Goal: Task Accomplishment & Management: Complete application form

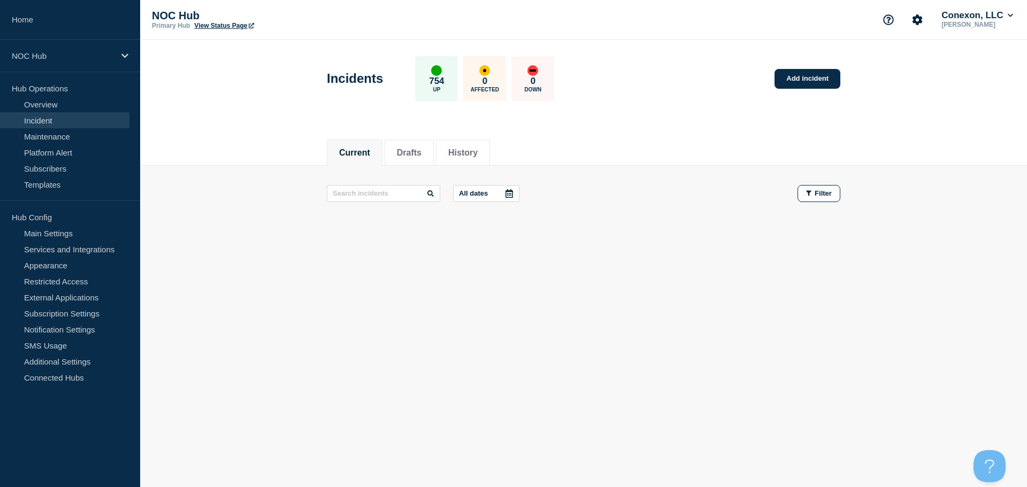
click at [402, 253] on div "Current Drafts History Current Drafts History All dates Filter" at bounding box center [583, 220] width 886 height 182
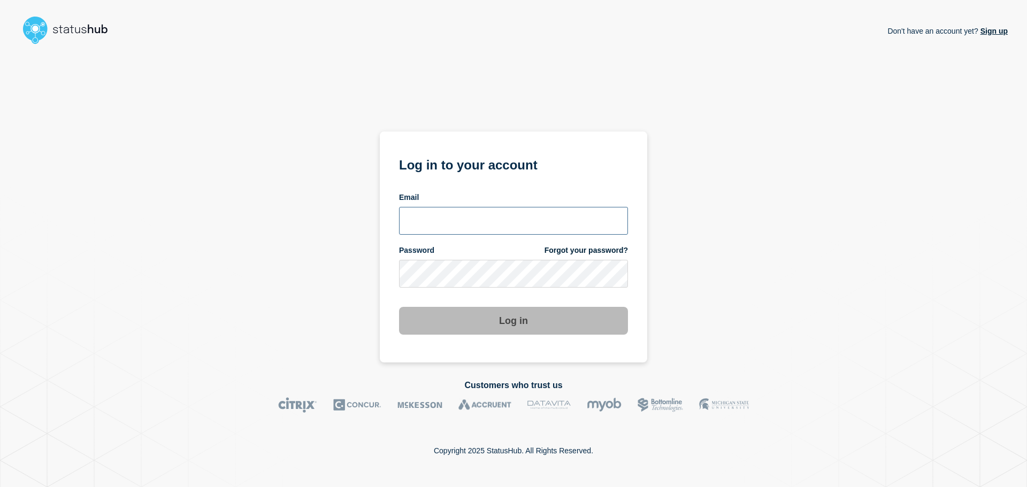
type input "xandra.martens@conexon.us"
click at [518, 319] on button "Log in" at bounding box center [513, 321] width 229 height 28
click at [516, 336] on section "Log in to your account Email xandra.martens@conexon.us Password Forgot your pas…" at bounding box center [513, 247] width 267 height 231
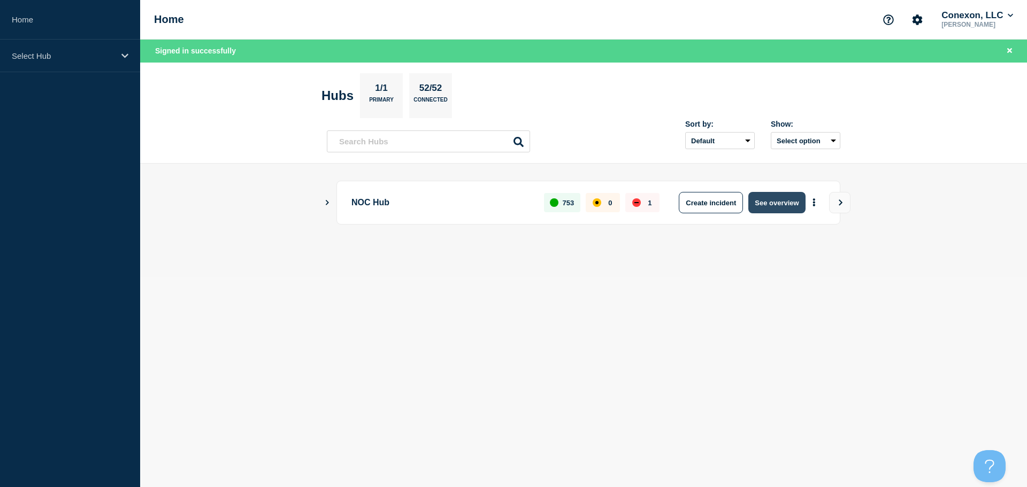
click at [770, 197] on button "See overview" at bounding box center [776, 202] width 57 height 21
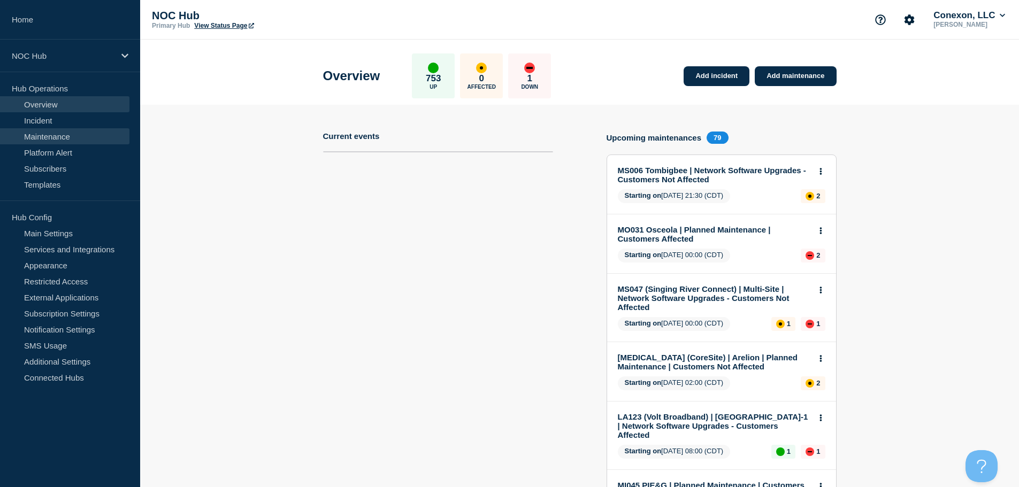
click at [48, 136] on link "Maintenance" at bounding box center [64, 136] width 129 height 16
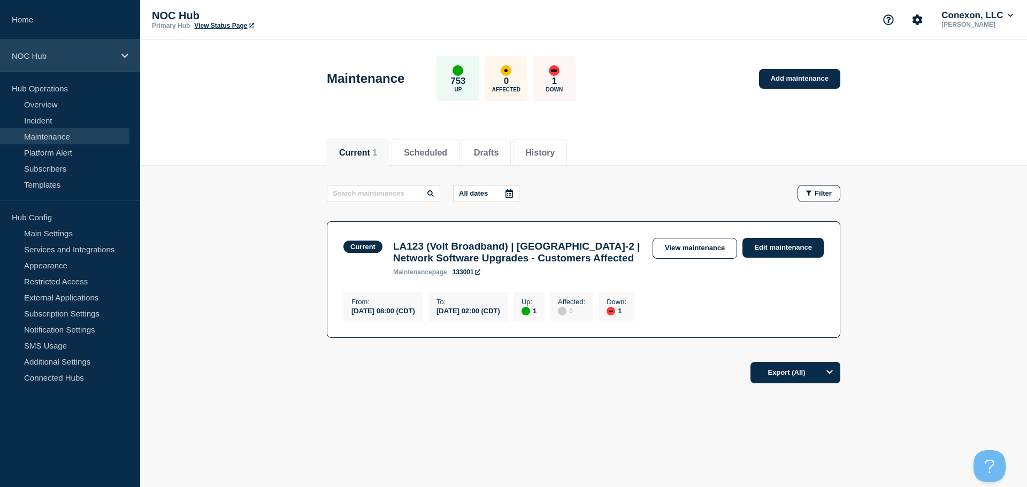
click at [53, 64] on div "NOC Hub" at bounding box center [70, 56] width 140 height 33
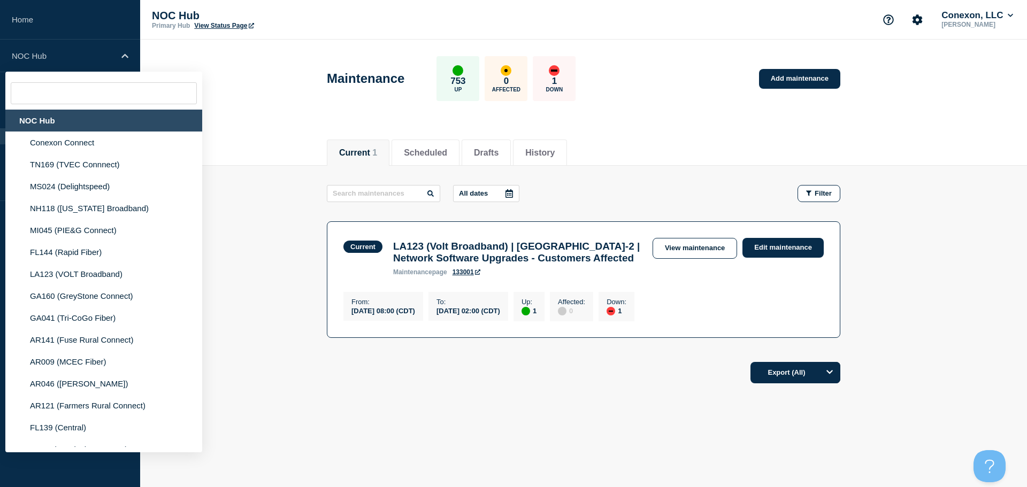
click at [717, 136] on div "Current 1 Scheduled Drafts History" at bounding box center [583, 147] width 513 height 36
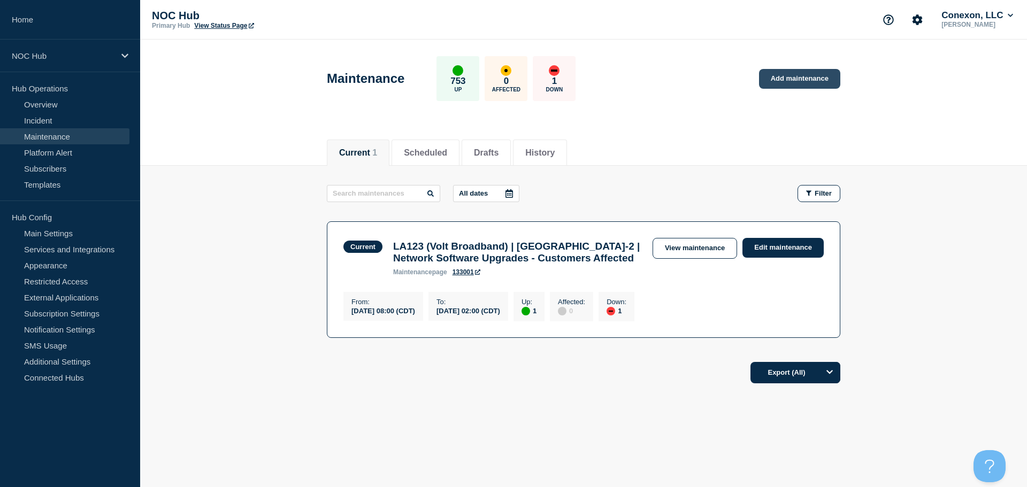
click at [812, 72] on link "Add maintenance" at bounding box center [799, 79] width 81 height 20
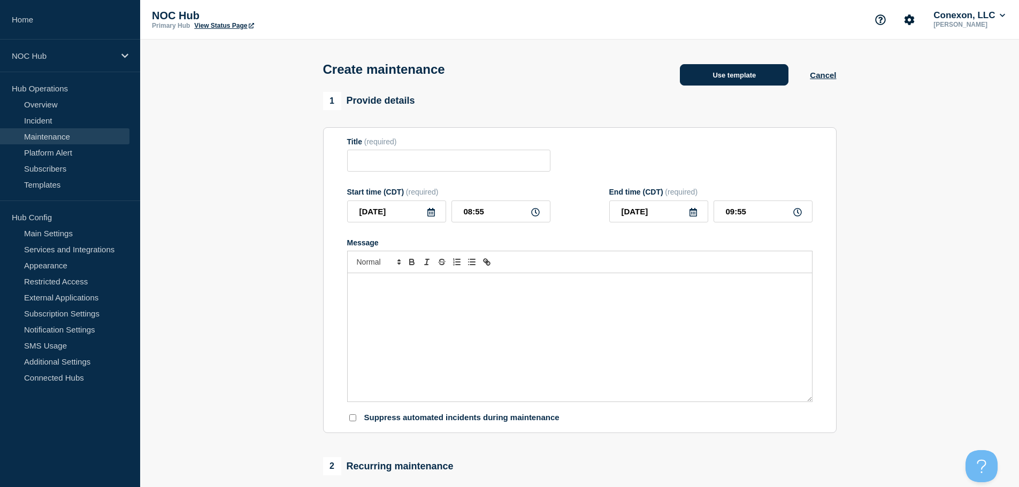
click at [718, 83] on button "Use template" at bounding box center [734, 74] width 109 height 21
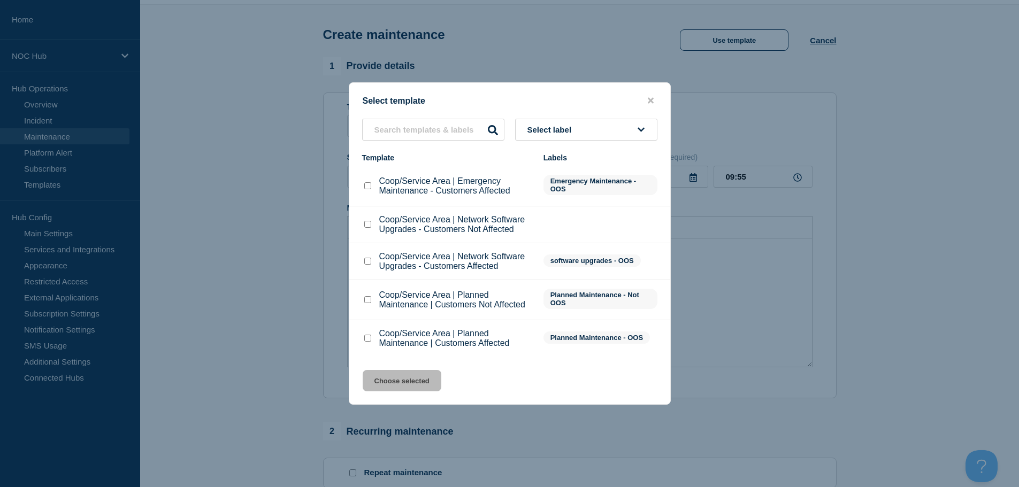
scroll to position [53, 0]
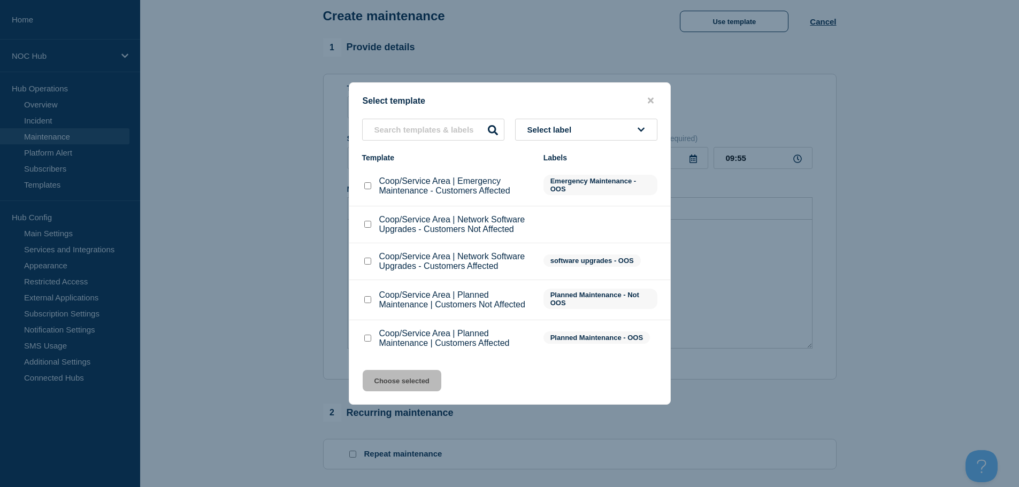
click at [367, 299] on input "Coop/Service Area | Planned Maintenance | Customers Not Affected checkbox" at bounding box center [367, 299] width 7 height 7
checkbox input "true"
click at [418, 382] on button "Choose selected" at bounding box center [402, 380] width 79 height 21
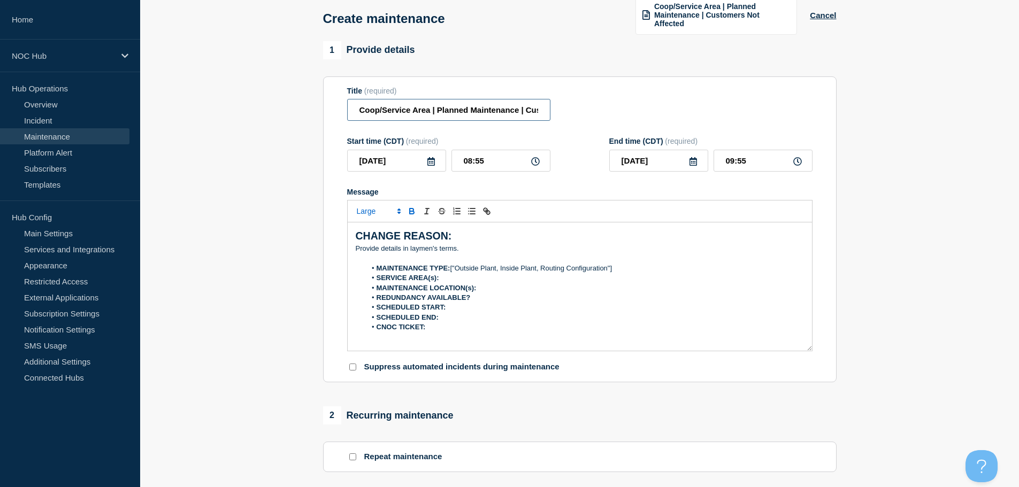
scroll to position [0, 79]
drag, startPoint x: 376, startPoint y: 110, endPoint x: 544, endPoint y: 96, distance: 169.0
click at [567, 96] on div "Title (required) Coop/Service Area | Planned Maintenance | Customers Not Affect…" at bounding box center [579, 104] width 465 height 35
click at [484, 114] on input "Coop/Service Area | Planned Maintenance | Customers Not Affected" at bounding box center [448, 110] width 203 height 22
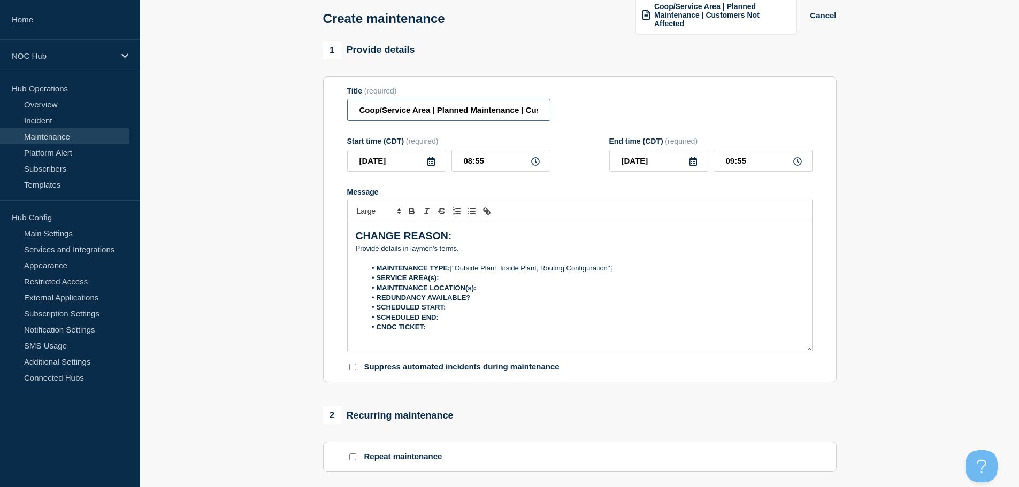
drag, startPoint x: 520, startPoint y: 107, endPoint x: 312, endPoint y: 112, distance: 208.0
click at [312, 112] on section "1 Provide details Title (required) Coop/Service Area | Planned Maintenance | Cu…" at bounding box center [579, 412] width 878 height 742
click at [398, 113] on input "Coop/Service Area | Planned Maintenance | Customers Not Affected" at bounding box center [448, 110] width 203 height 22
click at [429, 109] on input "Coop/Service Area | Planned Maintenance | Customers Not Affected" at bounding box center [448, 110] width 203 height 22
drag, startPoint x: 428, startPoint y: 109, endPoint x: 337, endPoint y: 109, distance: 90.9
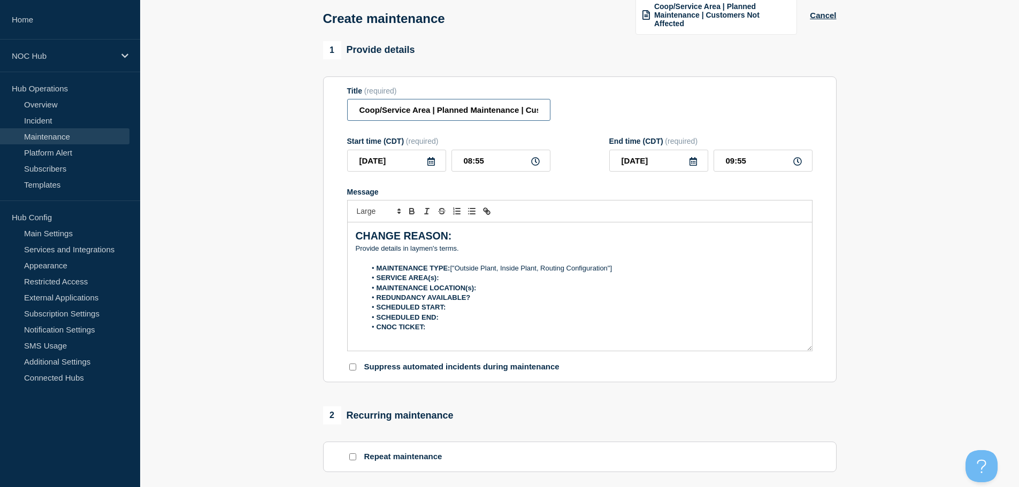
click at [337, 109] on section "Title (required) Coop/Service Area | Planned Maintenance | Customers Not Affect…" at bounding box center [579, 229] width 513 height 306
drag, startPoint x: 353, startPoint y: 109, endPoint x: 406, endPoint y: 111, distance: 53.0
click at [406, 111] on input "CNX101 (Core) | Planned Maintenance | Customers Not Affected" at bounding box center [448, 110] width 203 height 22
type input "CNX101 (Core) | Planned Maintenance | Customers Not Affected"
click at [429, 161] on icon at bounding box center [430, 161] width 7 height 9
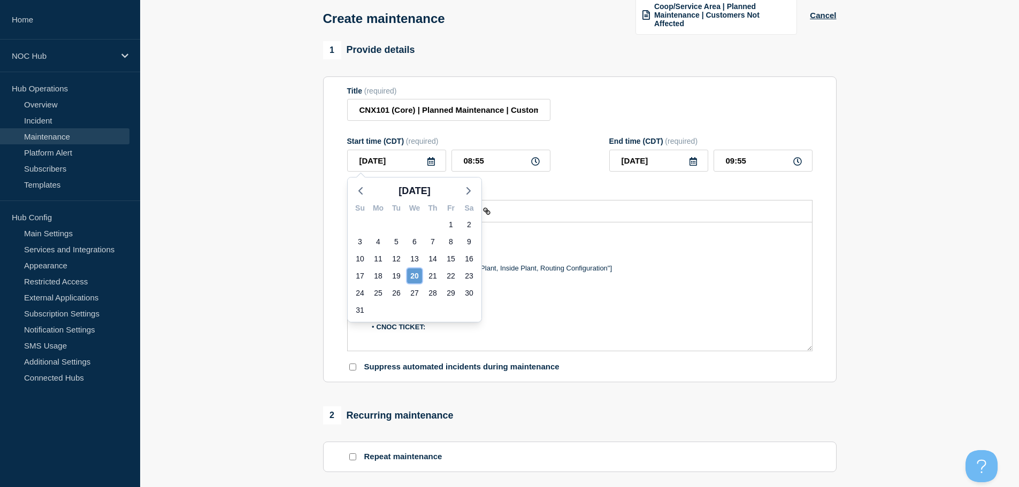
click at [414, 275] on div "20" at bounding box center [414, 275] width 15 height 15
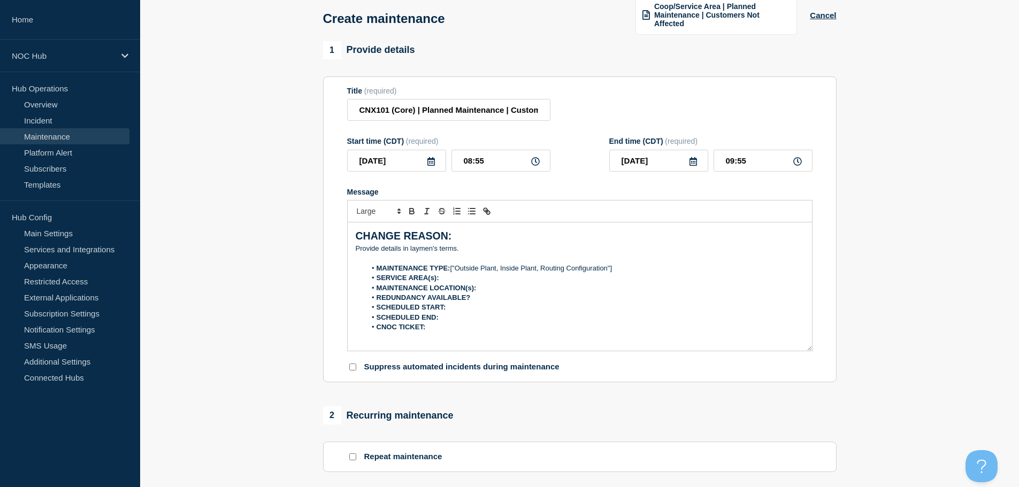
click at [533, 163] on icon at bounding box center [535, 161] width 9 height 9
drag, startPoint x: 503, startPoint y: 158, endPoint x: 404, endPoint y: 165, distance: 99.7
click at [404, 165] on div "2025-08-20 08:55" at bounding box center [448, 161] width 203 height 22
type input "21:00"
type input "22:00"
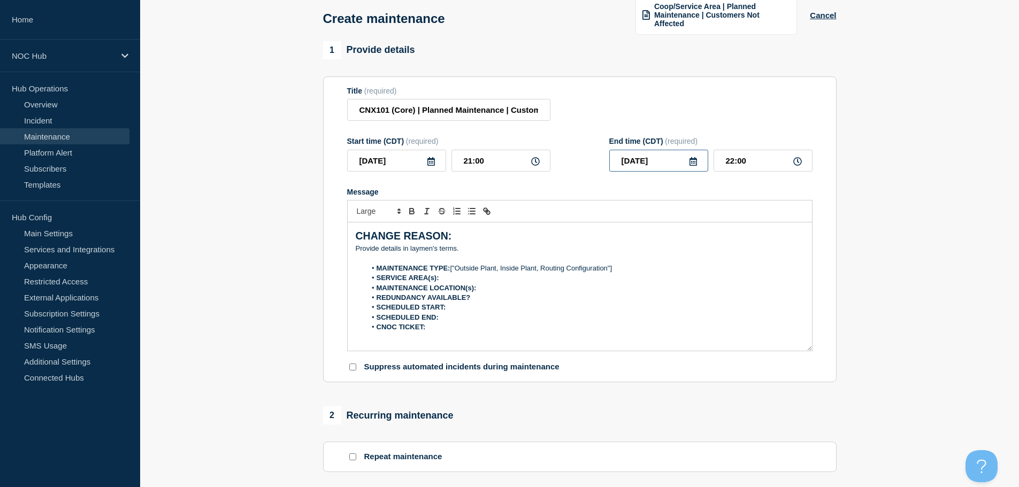
click at [682, 165] on input "[DATE]" at bounding box center [658, 161] width 99 height 22
click at [698, 274] on div "21" at bounding box center [694, 275] width 15 height 15
type input "2025-08-21"
drag, startPoint x: 755, startPoint y: 164, endPoint x: 672, endPoint y: 157, distance: 84.3
click at [672, 157] on div "2025-08-21 22:00" at bounding box center [710, 161] width 203 height 22
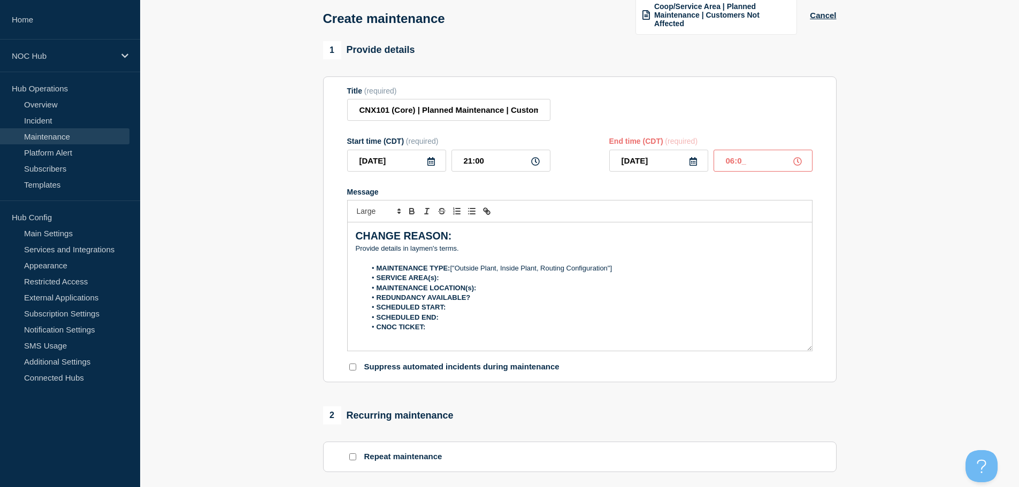
type input "06:00"
click at [600, 180] on form "Title (required) CNX101 (Core) | Planned Maintenance | Customers Not Affected S…" at bounding box center [579, 230] width 465 height 286
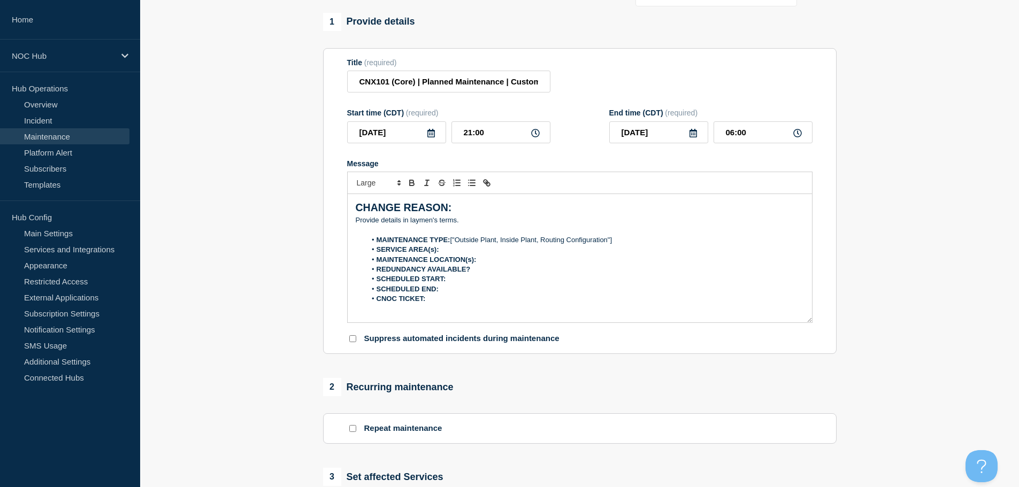
scroll to position [112, 0]
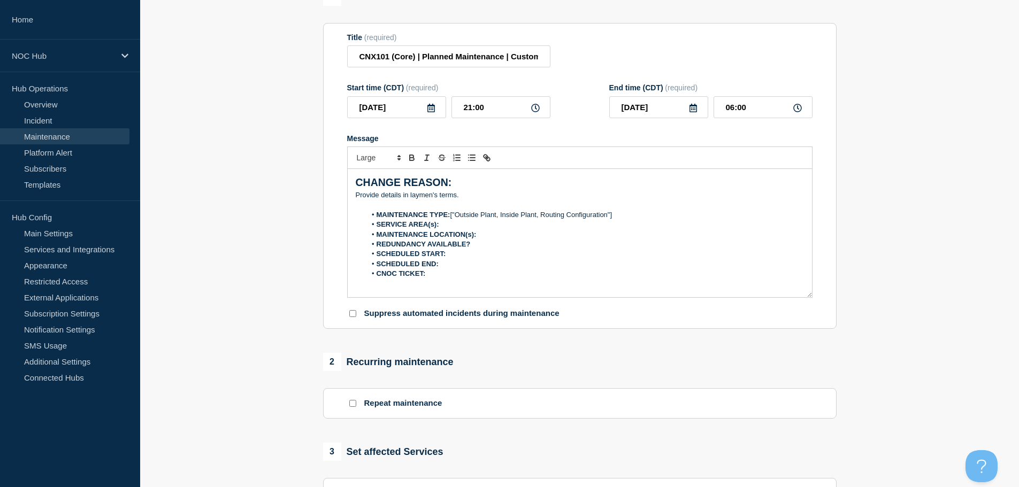
click at [478, 195] on p "﻿Provide details in laymen's terms." at bounding box center [580, 195] width 448 height 10
drag, startPoint x: 466, startPoint y: 192, endPoint x: 348, endPoint y: 197, distance: 117.7
click at [348, 197] on div "CHANGE REASON: ﻿Provide details in laymen's terms. MAINTENANCE TYPE: ["Outside …" at bounding box center [580, 233] width 464 height 128
drag, startPoint x: 639, startPoint y: 218, endPoint x: 539, endPoint y: 217, distance: 100.0
click at [539, 217] on li "MAINTENANCE TYPE: ["Outside Plant, Inside Plant, Routing Configuration"]" at bounding box center [585, 215] width 438 height 10
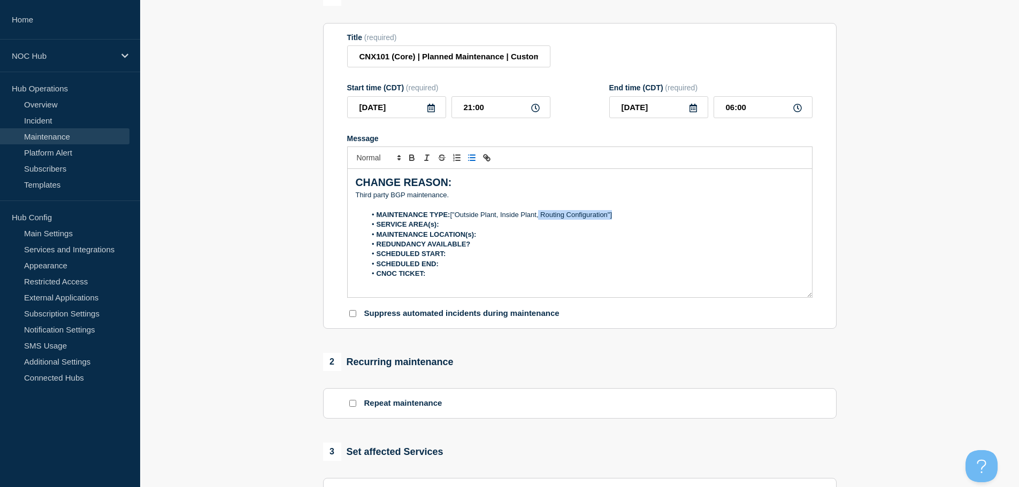
click at [569, 210] on li "MAINTENANCE TYPE: ["Outside Plant, Inside Plant, Routing Configuration"]" at bounding box center [585, 215] width 438 height 10
drag, startPoint x: 628, startPoint y: 215, endPoint x: 452, endPoint y: 217, distance: 175.9
click at [452, 217] on li "MAINTENANCE TYPE: ["Outside Plant, Inside Plant, Routing Configuration"]" at bounding box center [585, 215] width 438 height 10
click at [471, 195] on p "Third party BGP maintenance." at bounding box center [580, 195] width 448 height 10
drag, startPoint x: 473, startPoint y: 195, endPoint x: 352, endPoint y: 196, distance: 120.8
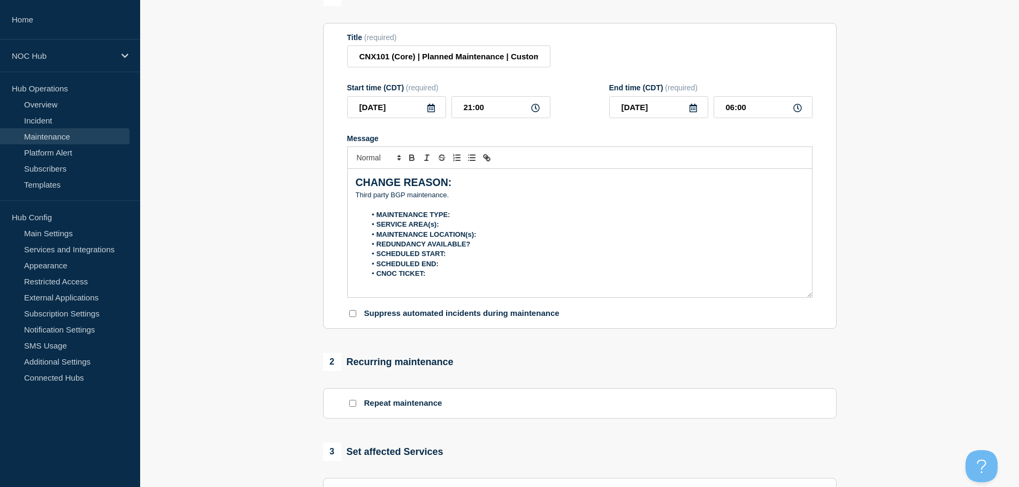
click at [353, 196] on div "CHANGE REASON: Third party BGP maintenance. MAINTENANCE TYPE: SERVICE AREA(s): …" at bounding box center [580, 233] width 464 height 128
click at [489, 195] on p "Third party BGP maintenance." at bounding box center [580, 195] width 448 height 10
click at [492, 208] on p "Message" at bounding box center [580, 205] width 448 height 10
click at [496, 211] on li "MAINTENANCE TYPE:" at bounding box center [585, 215] width 438 height 10
click at [491, 224] on li "SERVICE AREA(s):" at bounding box center [585, 225] width 438 height 10
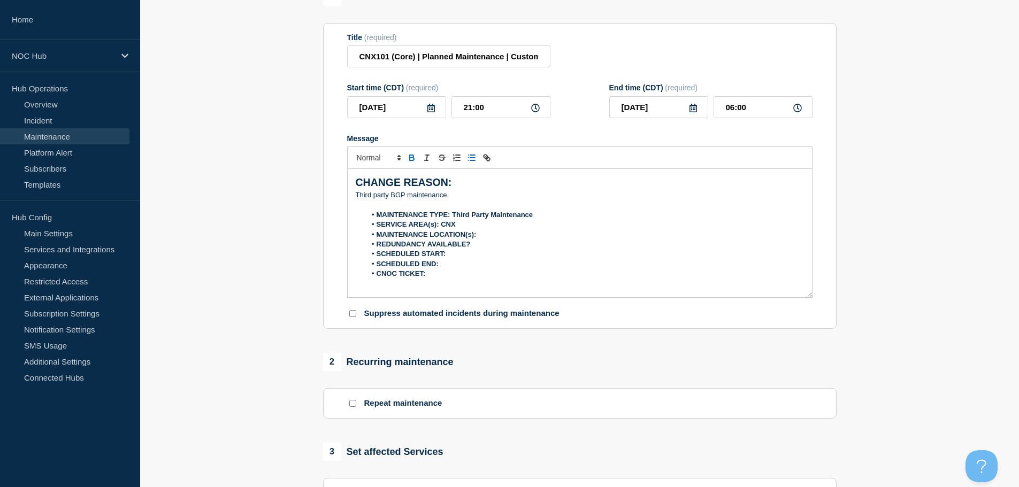
click at [477, 223] on li "SERVICE AREA(s): CNX" at bounding box center [585, 225] width 438 height 10
click at [513, 232] on li "MAINTENANCE LOCATION(s):" at bounding box center [585, 235] width 438 height 10
click at [499, 236] on strong "MAINTENANCE LOCATION(s): Core Site" at bounding box center [442, 234] width 132 height 8
click at [484, 245] on li "REDUNDANCY AVAILABLE?" at bounding box center [585, 245] width 438 height 10
click at [463, 255] on li "SCHEDULED START:" at bounding box center [585, 254] width 438 height 10
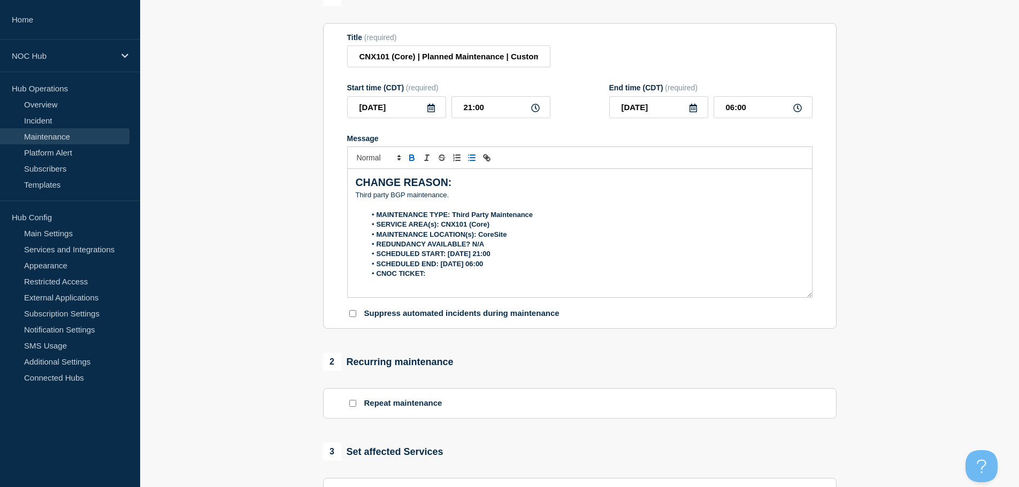
click at [516, 251] on li "SCHEDULED START: 08/20/2025 21:00" at bounding box center [585, 254] width 438 height 10
click at [517, 266] on li "SCHEDULED END: 08/21/2025 06:00" at bounding box center [585, 264] width 438 height 10
click at [491, 268] on li "SCHEDULED END: 08/21/2025 06:00 CDT" at bounding box center [585, 264] width 438 height 10
click at [476, 273] on li "CNOC TICKET:" at bounding box center [585, 274] width 438 height 10
drag, startPoint x: 491, startPoint y: 274, endPoint x: 452, endPoint y: 273, distance: 39.6
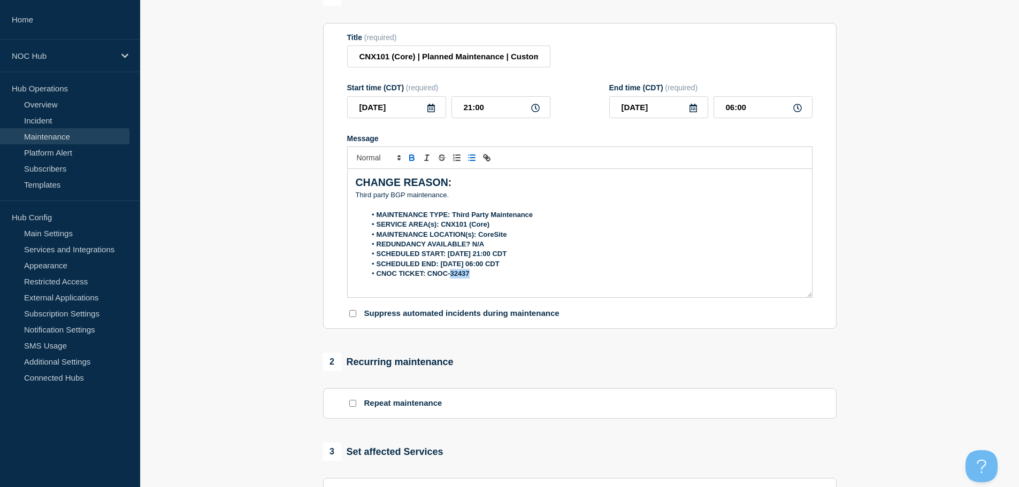
click at [452, 273] on li "CNOC TICKET: CNOC-32437" at bounding box center [585, 274] width 438 height 10
click at [653, 345] on div "1 Provide details Title (required) CNX101 (Core) | Planned Maintenance | Custom…" at bounding box center [580, 359] width 526 height 742
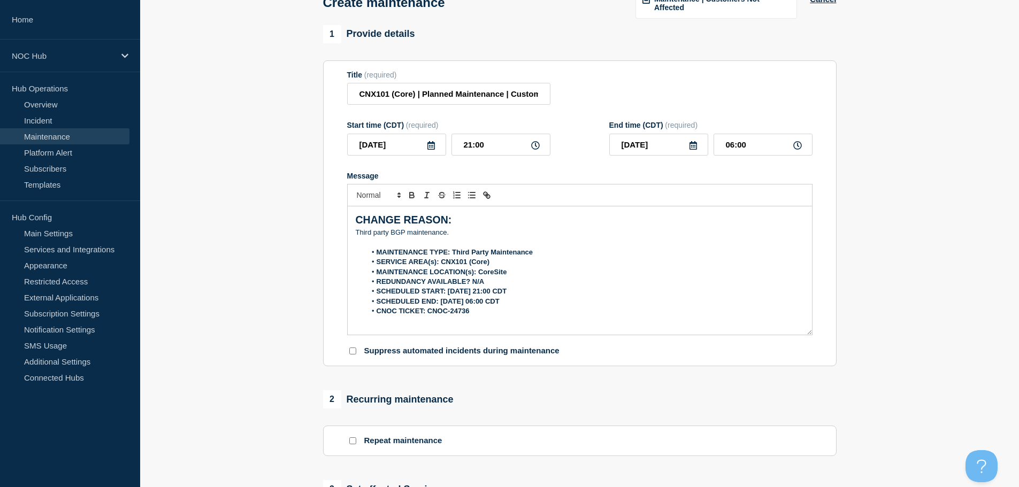
scroll to position [58, 0]
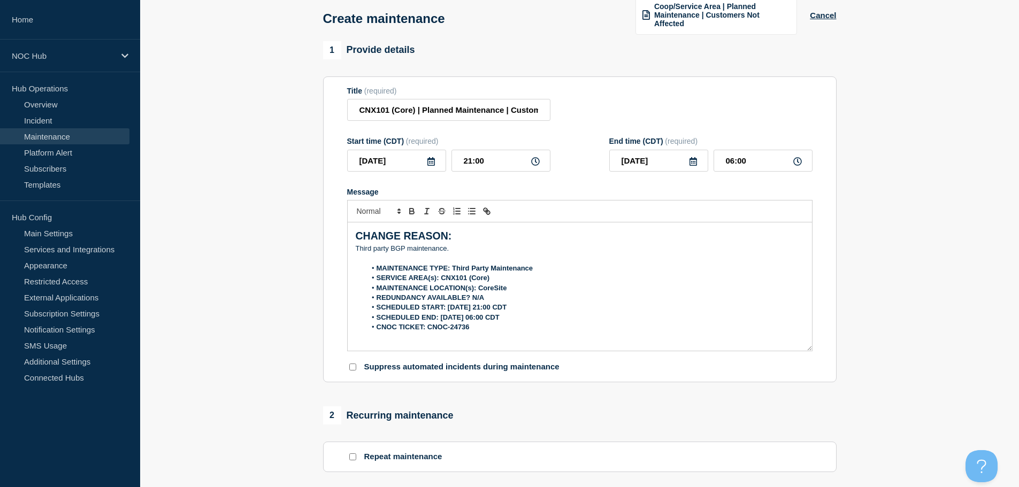
drag, startPoint x: 545, startPoint y: 269, endPoint x: 454, endPoint y: 267, distance: 90.9
click at [454, 267] on li "MAINTENANCE TYPE: Third Party Maintenance" at bounding box center [585, 269] width 438 height 10
drag, startPoint x: 503, startPoint y: 276, endPoint x: 442, endPoint y: 280, distance: 60.5
click at [442, 280] on li "SERVICE AREA(s): CNX101 (Core)" at bounding box center [585, 278] width 438 height 10
drag, startPoint x: 518, startPoint y: 287, endPoint x: 482, endPoint y: 287, distance: 35.3
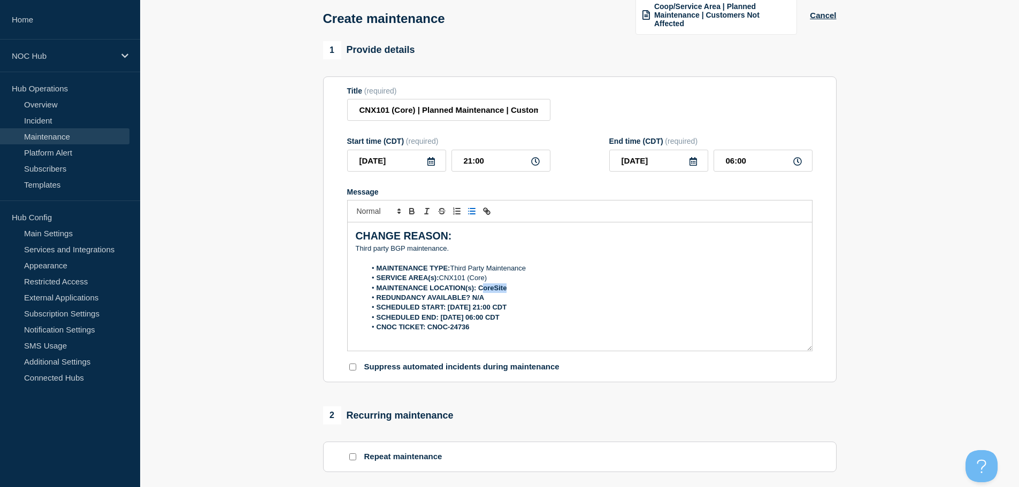
click at [482, 287] on li "MAINTENANCE LOCATION(s): CoreSite" at bounding box center [585, 288] width 438 height 10
drag, startPoint x: 504, startPoint y: 297, endPoint x: 474, endPoint y: 300, distance: 30.1
click at [474, 300] on li "REDUNDANCY AVAILABLE? N/A" at bounding box center [585, 298] width 438 height 10
drag, startPoint x: 520, startPoint y: 304, endPoint x: 448, endPoint y: 308, distance: 72.3
click at [448, 308] on li "SCHEDULED START: 08/20/2025 21:00 CDT" at bounding box center [585, 308] width 438 height 10
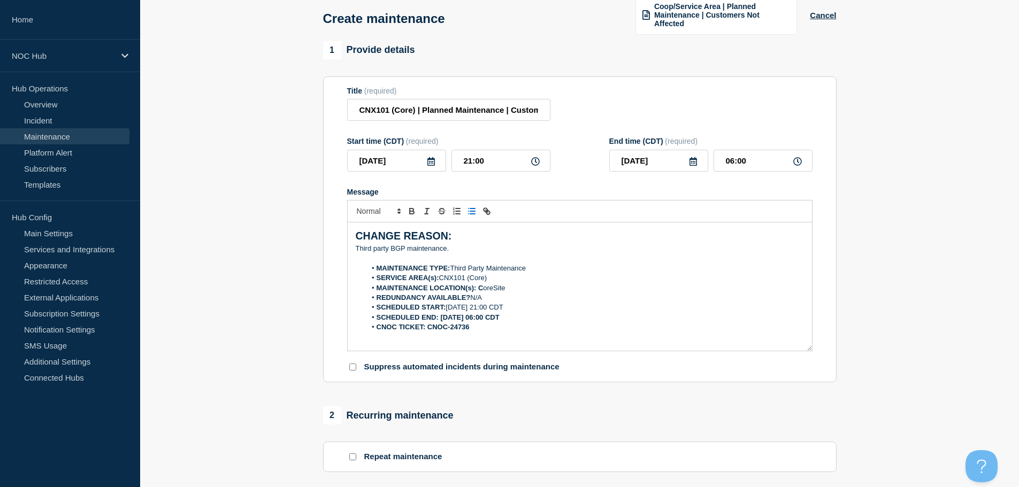
drag, startPoint x: 516, startPoint y: 315, endPoint x: 441, endPoint y: 314, distance: 75.9
click at [441, 314] on li "SCHEDULED END: 08/21/2025 06:00 CDT" at bounding box center [585, 318] width 438 height 10
drag, startPoint x: 474, startPoint y: 327, endPoint x: 427, endPoint y: 327, distance: 47.6
click at [427, 327] on li "CNOC TICKET: CNOC-24736" at bounding box center [585, 327] width 438 height 10
click at [481, 288] on strong "MAINTENANCE LOCATION(s): C" at bounding box center [429, 288] width 107 height 8
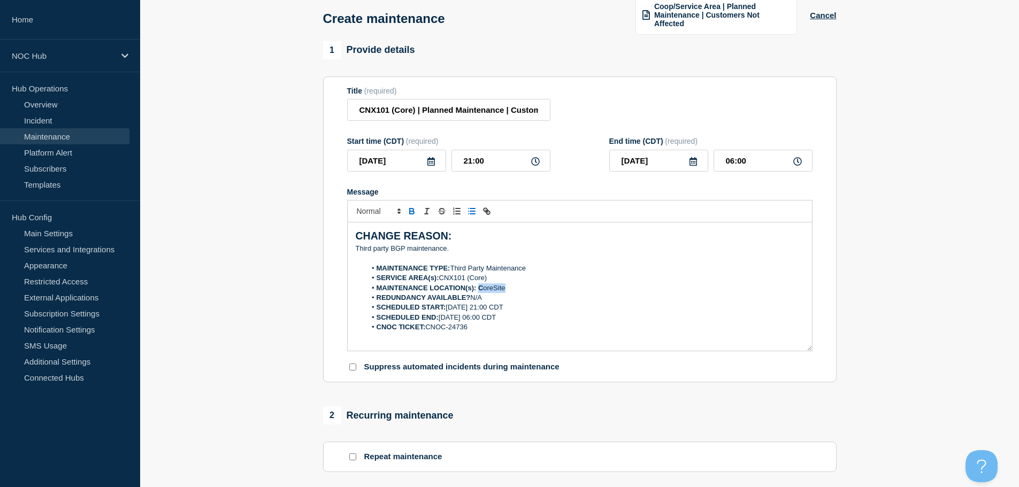
click at [481, 288] on strong "MAINTENANCE LOCATION(s): C" at bounding box center [429, 288] width 107 height 8
click at [526, 295] on li "REDUNDANCY AVAILABLE? N/A" at bounding box center [585, 298] width 438 height 10
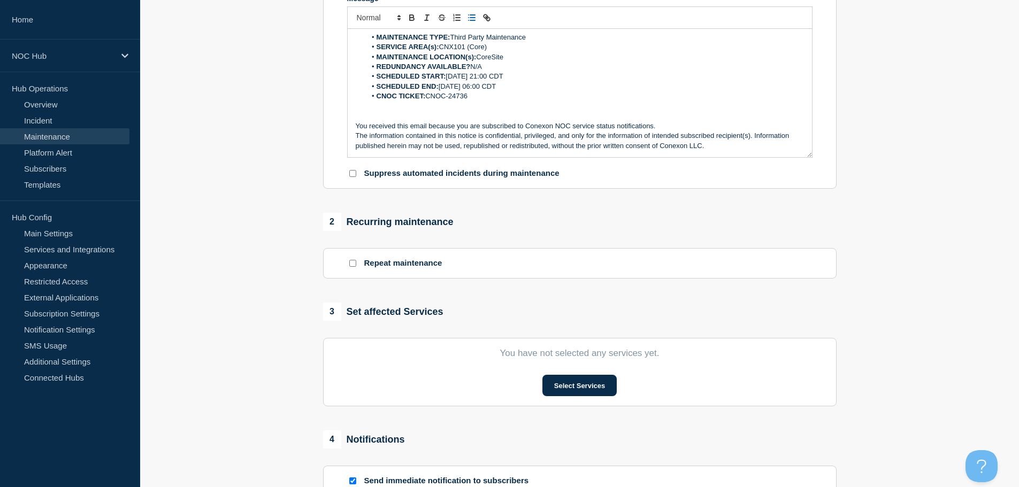
scroll to position [272, 0]
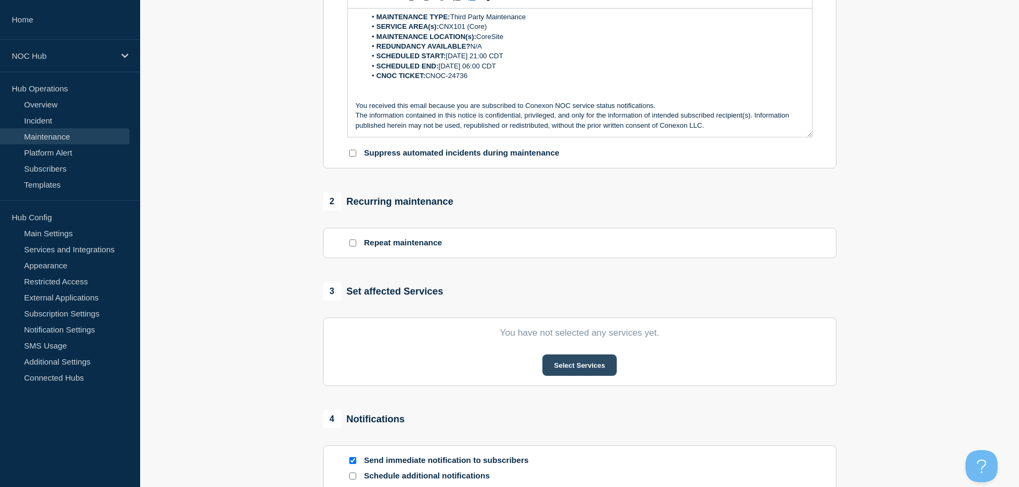
click at [603, 360] on button "Select Services" at bounding box center [579, 364] width 74 height 21
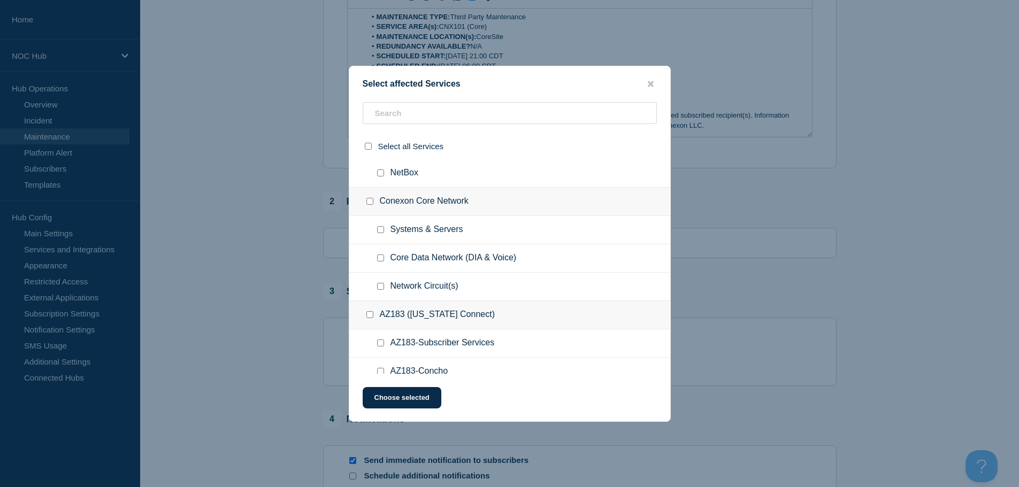
scroll to position [481, 0]
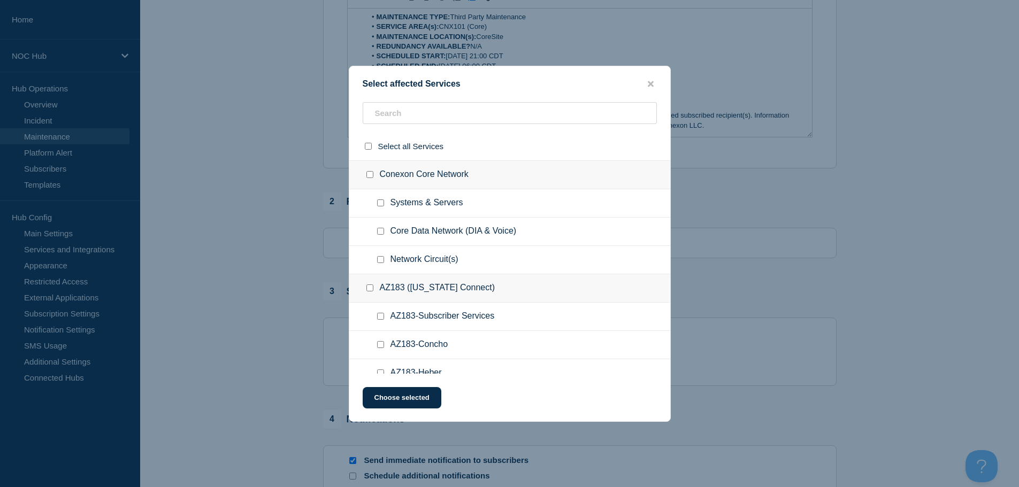
click at [382, 202] on input "Systems & Servers checkbox" at bounding box center [380, 202] width 7 height 7
checkbox input "true"
click at [413, 408] on button "Choose selected" at bounding box center [402, 397] width 79 height 21
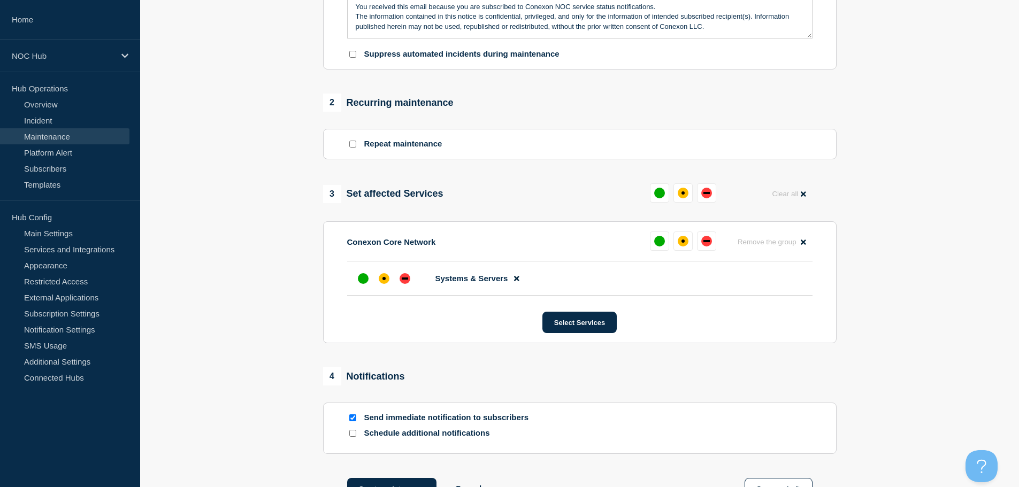
scroll to position [379, 0]
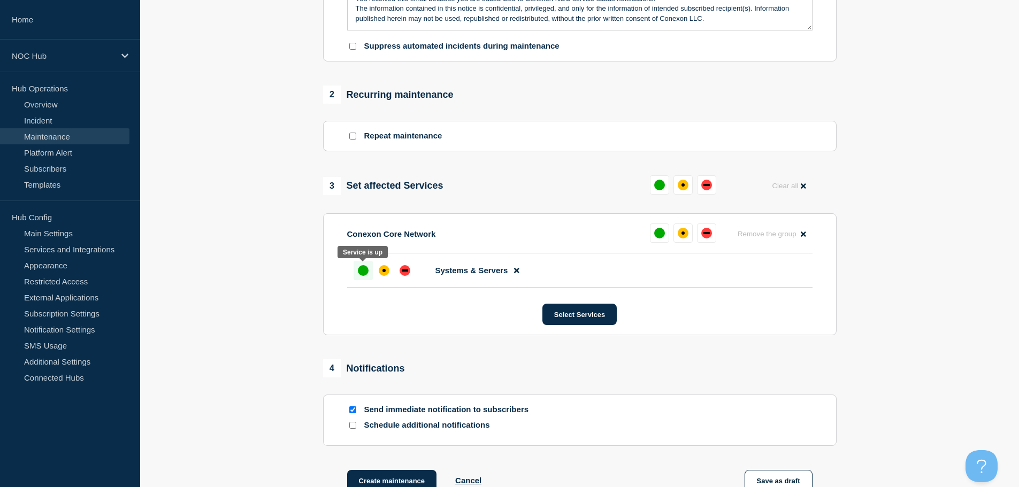
click at [364, 272] on div "up" at bounding box center [363, 270] width 11 height 11
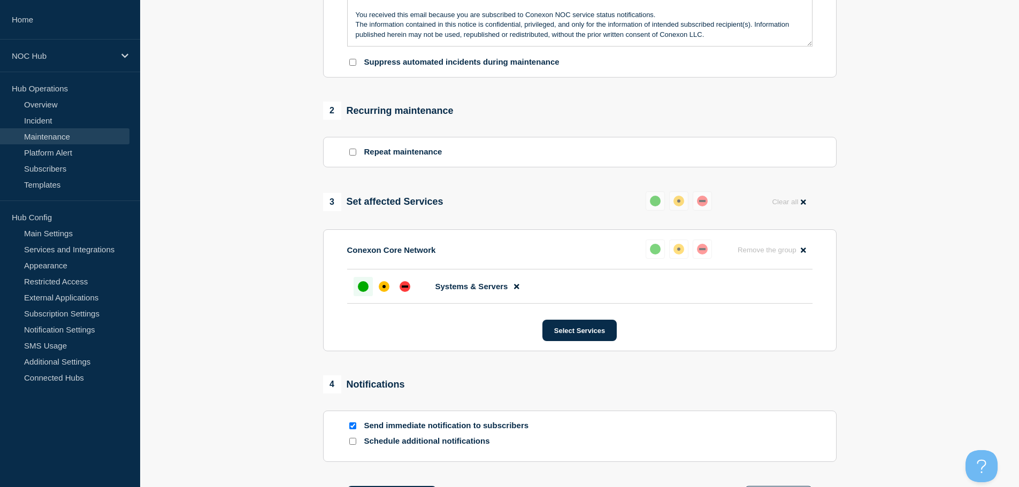
scroll to position [506, 0]
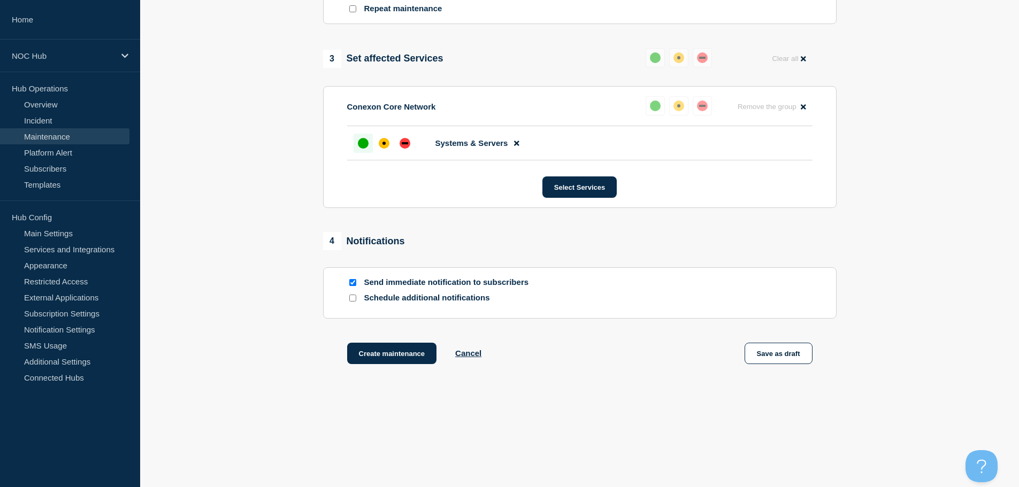
click at [357, 297] on div at bounding box center [352, 298] width 11 height 10
click at [354, 300] on input "Schedule additional notifications" at bounding box center [352, 298] width 7 height 7
checkbox input "true"
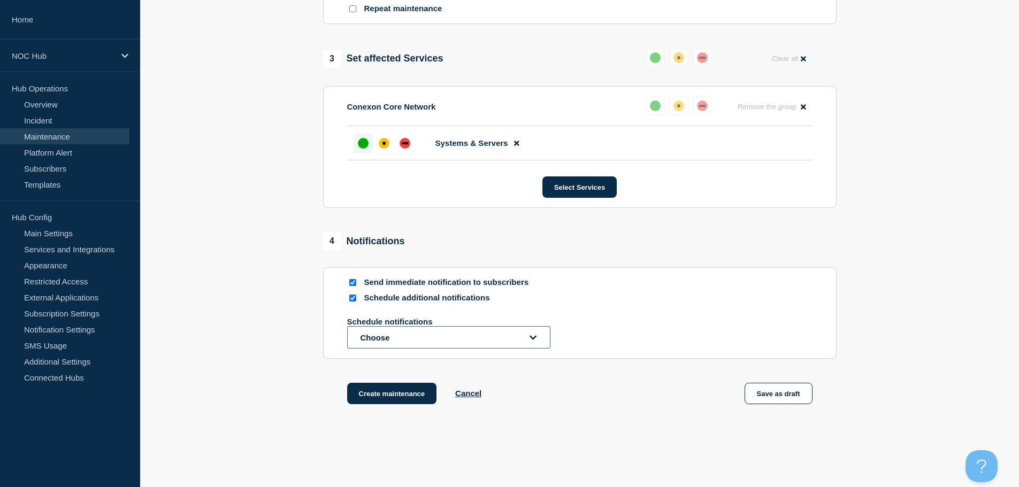
click at [395, 340] on button "Choose" at bounding box center [448, 337] width 203 height 22
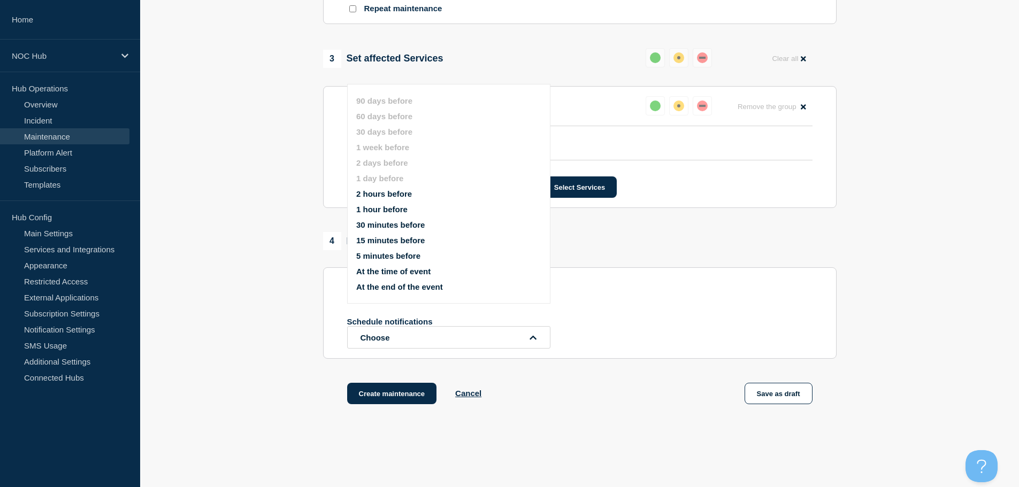
click at [397, 271] on button "At the time of event" at bounding box center [393, 271] width 74 height 9
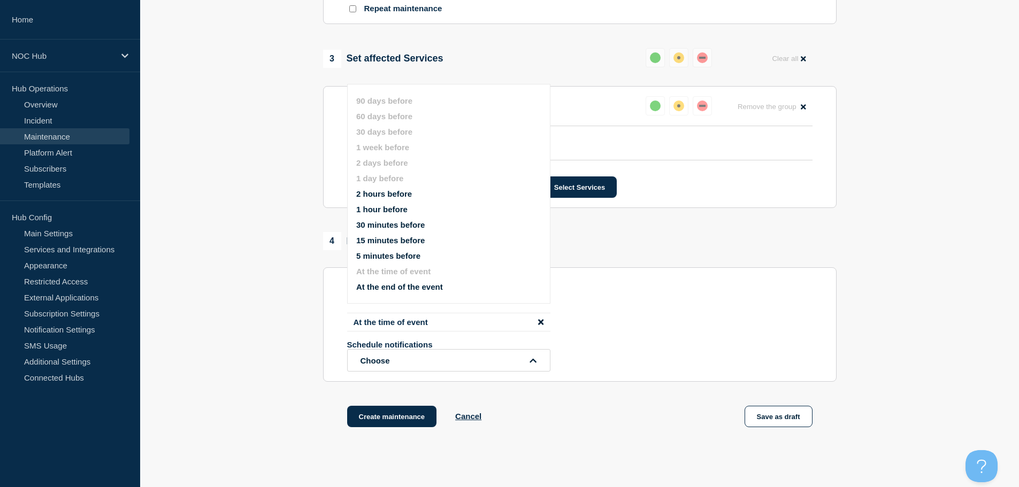
click at [395, 284] on button "At the end of the event" at bounding box center [399, 286] width 87 height 9
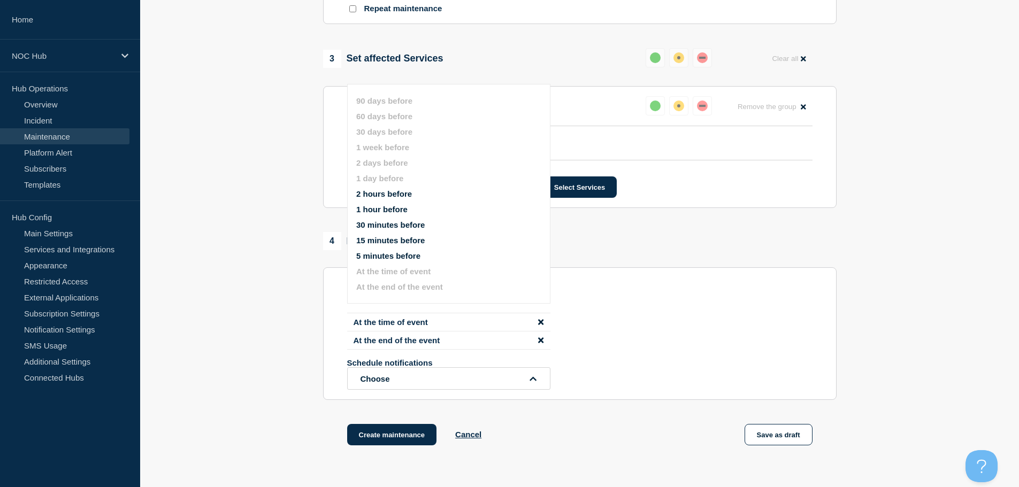
click at [384, 226] on button "30 minutes before" at bounding box center [390, 224] width 68 height 9
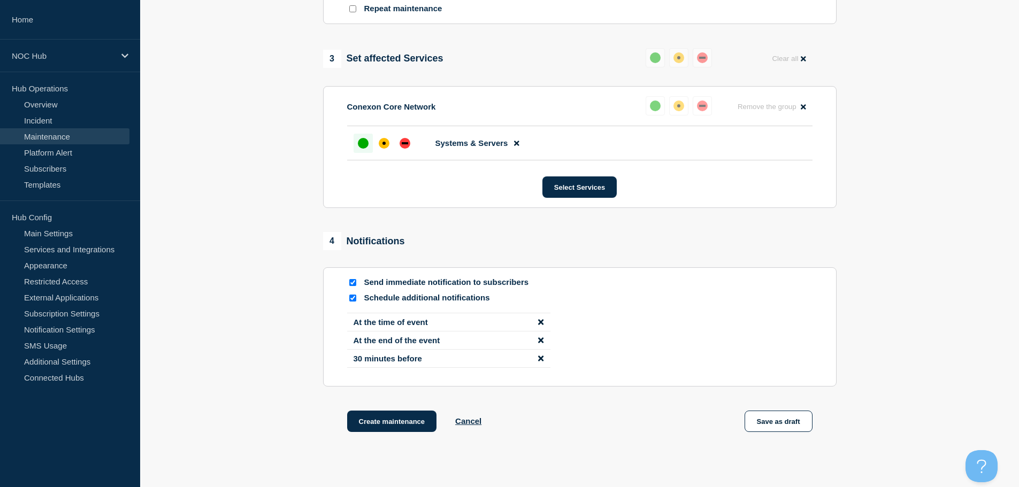
click at [539, 357] on icon "disable notification 30 minutes before" at bounding box center [540, 358] width 5 height 5
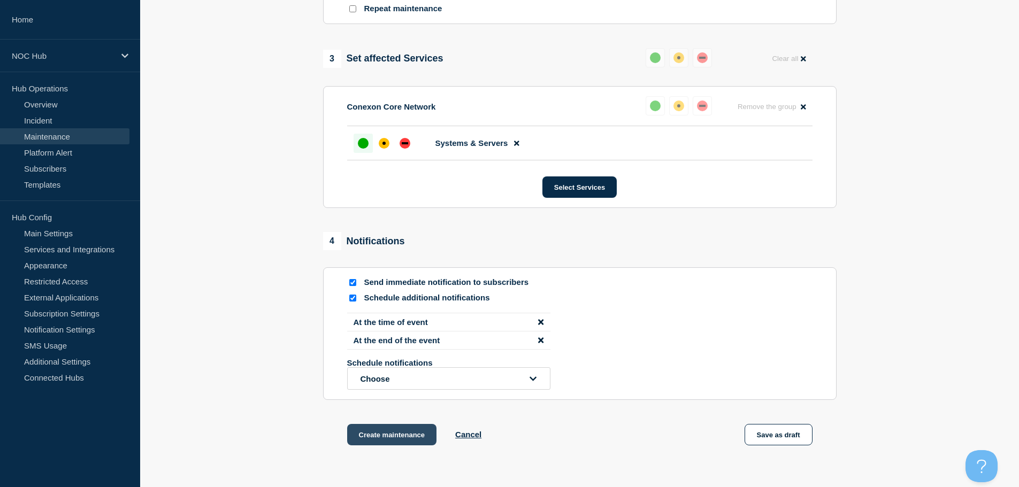
click at [411, 434] on button "Create maintenance" at bounding box center [392, 434] width 90 height 21
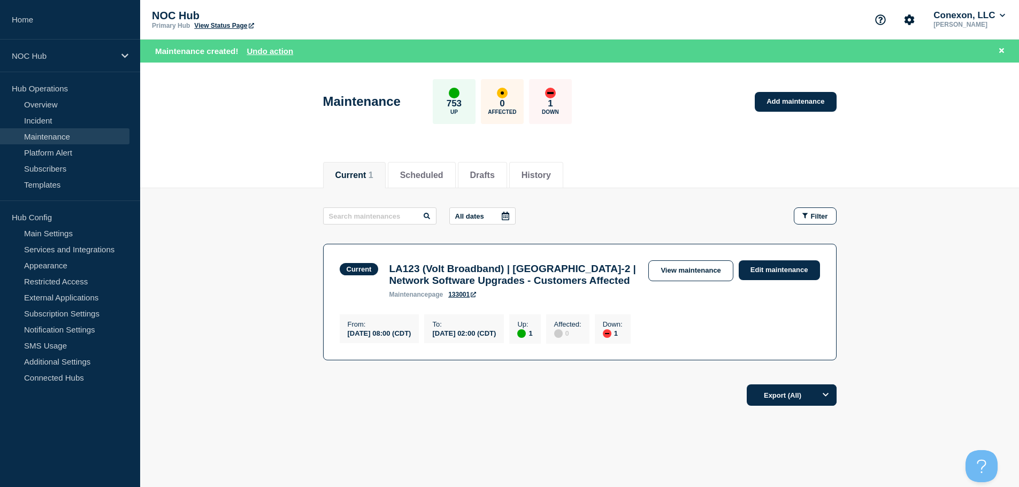
click at [232, 90] on header "Maintenance 753 Up 0 Affected 1 Down Add maintenance" at bounding box center [579, 107] width 878 height 89
click at [429, 173] on button "Scheduled" at bounding box center [421, 176] width 43 height 10
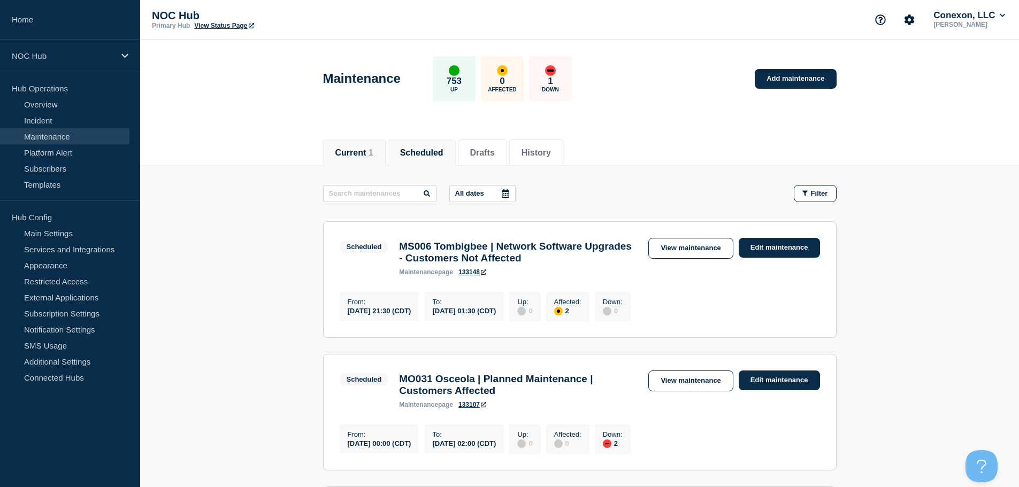
click at [344, 148] on button "Current 1" at bounding box center [354, 153] width 38 height 10
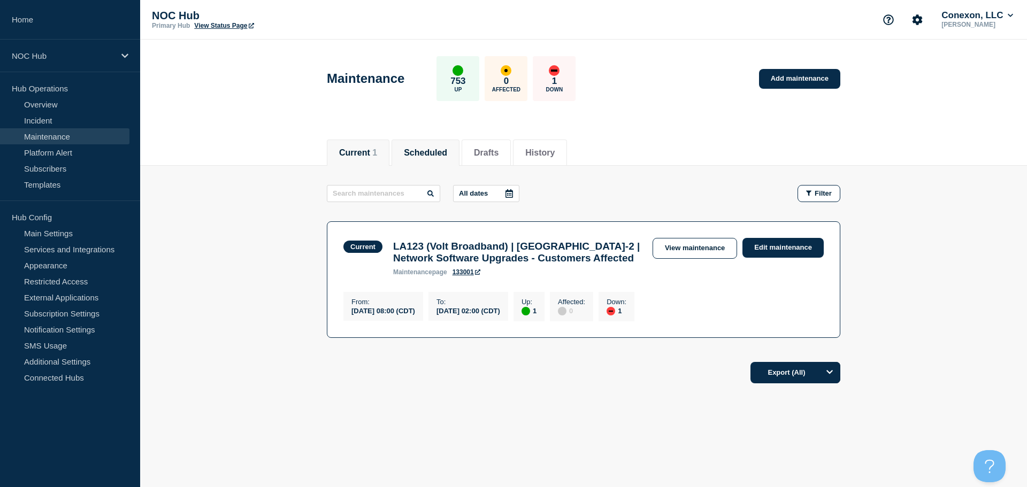
click at [441, 154] on button "Scheduled" at bounding box center [425, 153] width 43 height 10
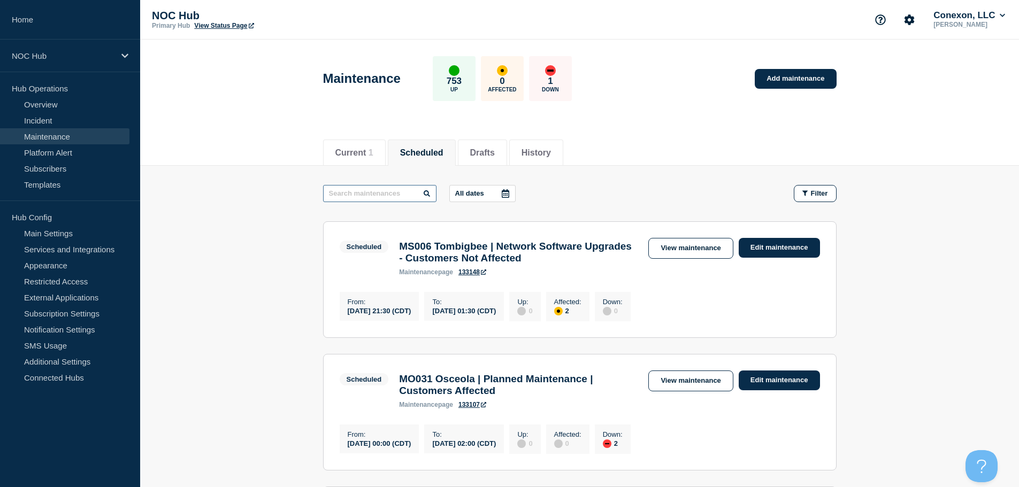
click at [355, 192] on input "text" at bounding box center [379, 193] width 113 height 17
paste input "24736"
type input "24736"
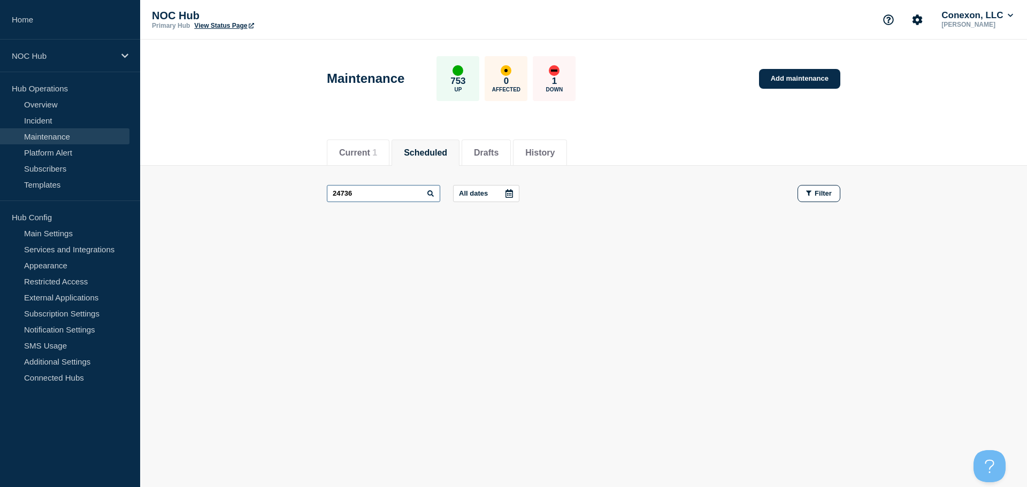
click at [373, 194] on input "24736" at bounding box center [383, 193] width 113 height 17
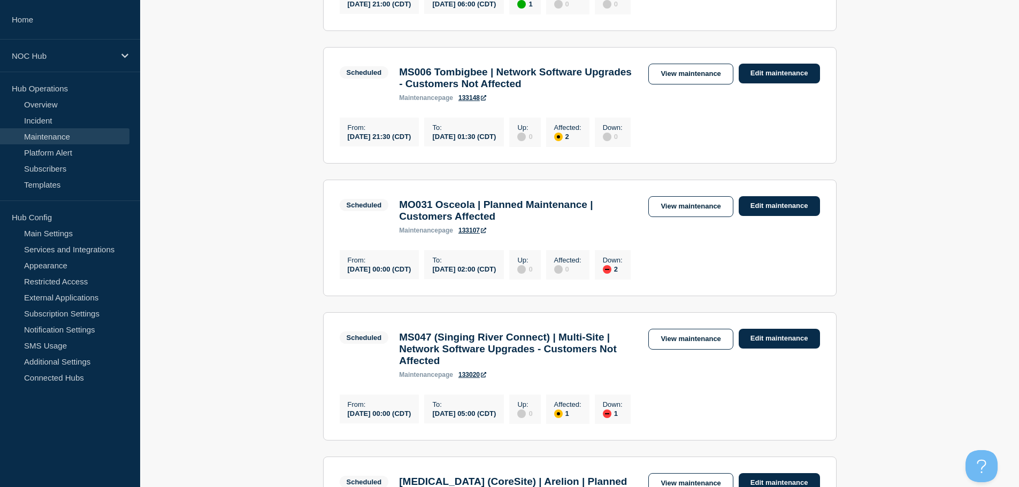
scroll to position [107, 0]
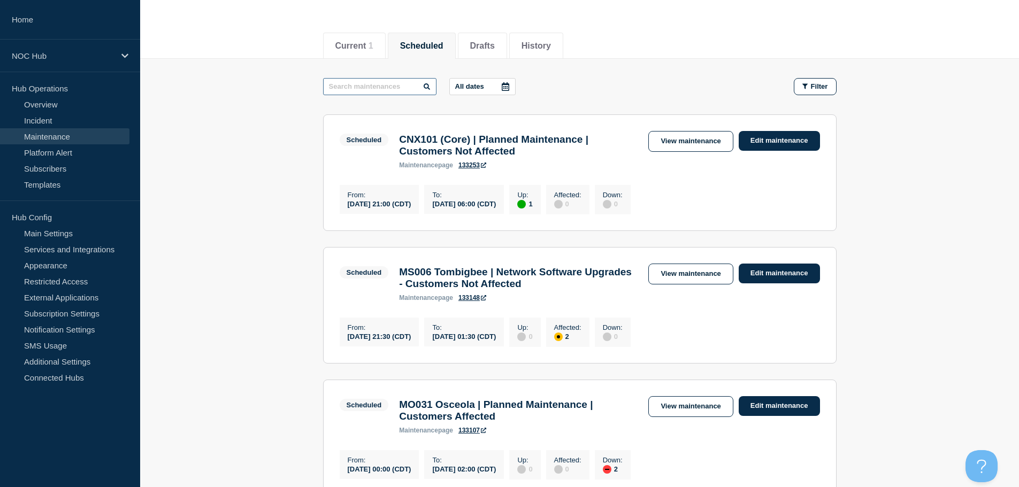
click at [377, 88] on input "text" at bounding box center [379, 86] width 113 height 17
paste input "24736"
type input "24736"
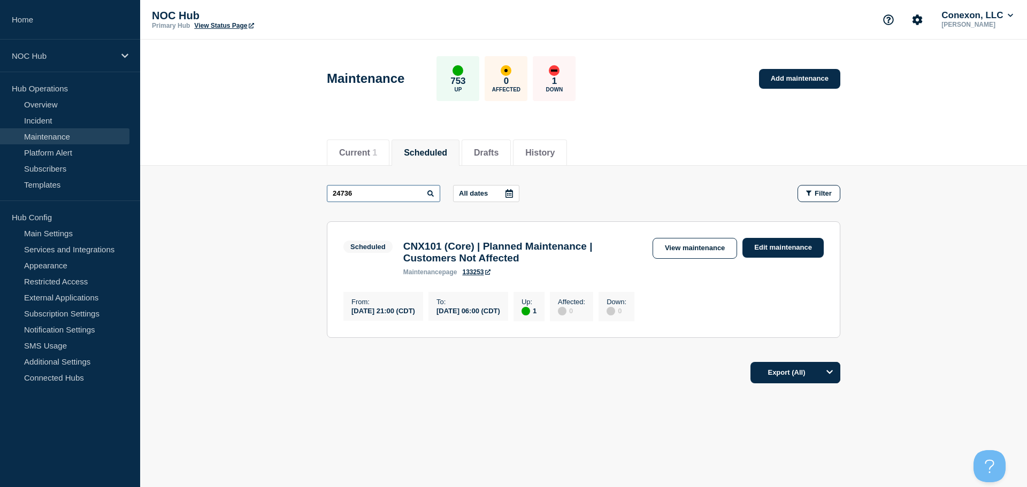
click at [365, 193] on input "24736" at bounding box center [383, 193] width 113 height 17
click at [370, 198] on input "24736" at bounding box center [383, 193] width 113 height 17
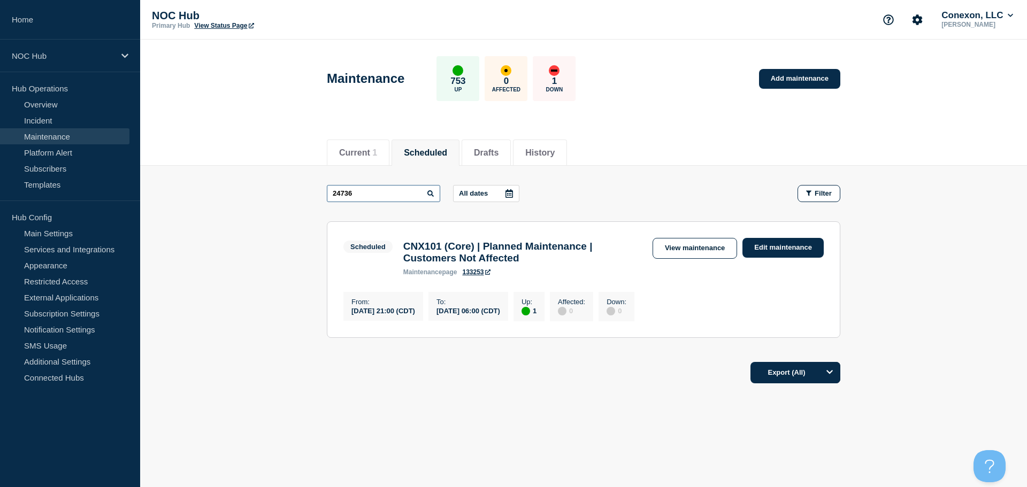
click at [370, 198] on input "24736" at bounding box center [383, 193] width 113 height 17
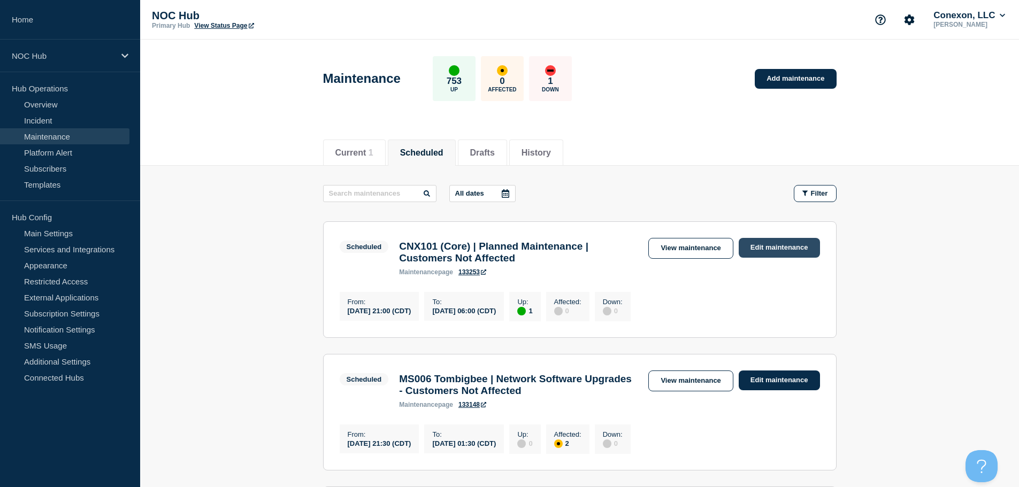
click at [768, 246] on link "Edit maintenance" at bounding box center [778, 248] width 81 height 20
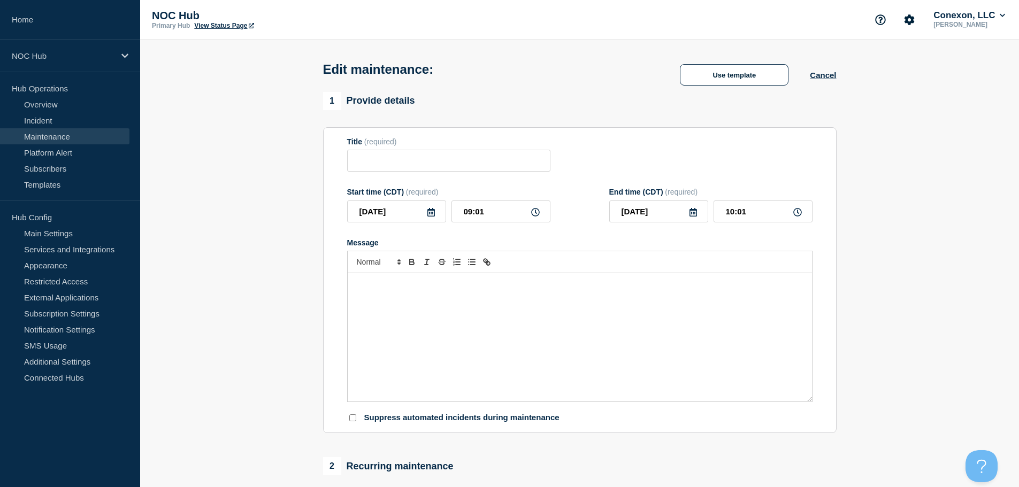
type input "CNX101 (Core) | Planned Maintenance | Customers Not Affected"
type input "21:00"
type input "2025-08-21"
type input "06:00"
checkbox input "true"
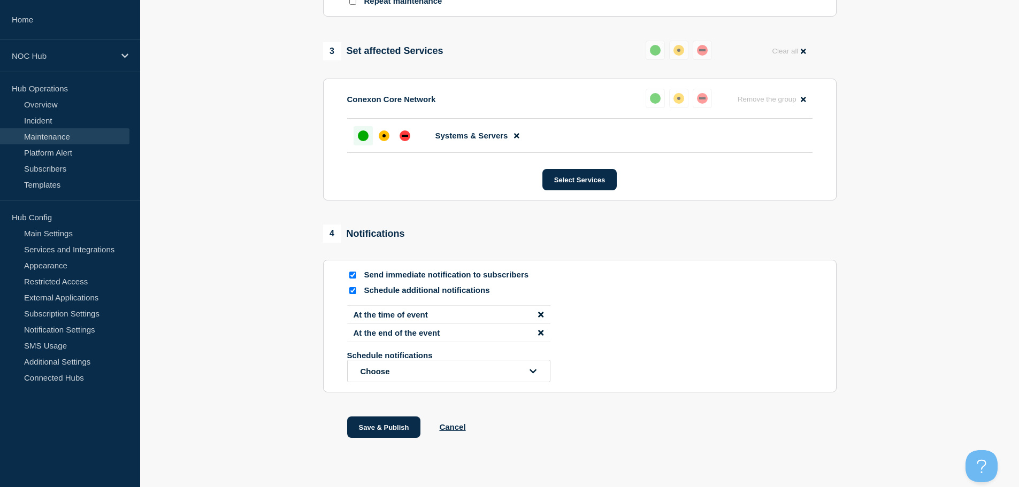
scroll to position [547, 0]
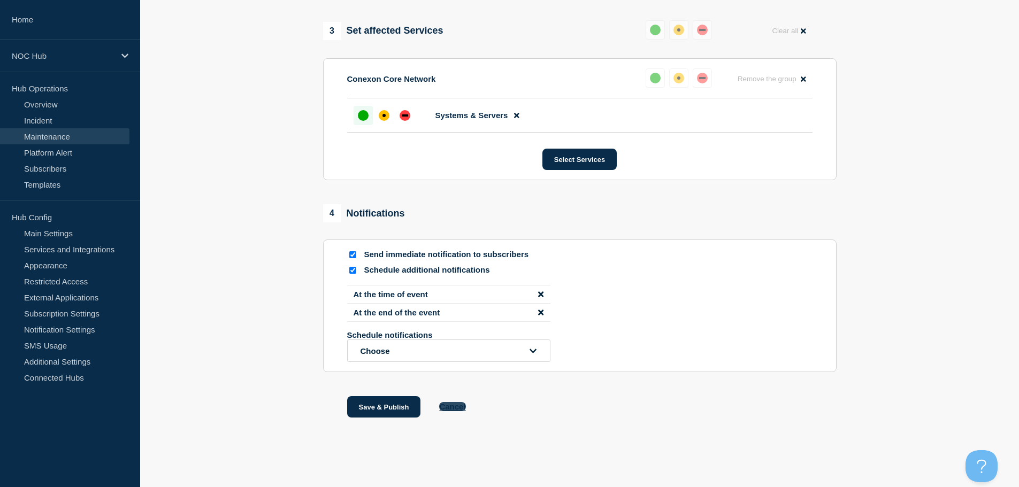
click at [453, 406] on button "Cancel" at bounding box center [452, 406] width 26 height 9
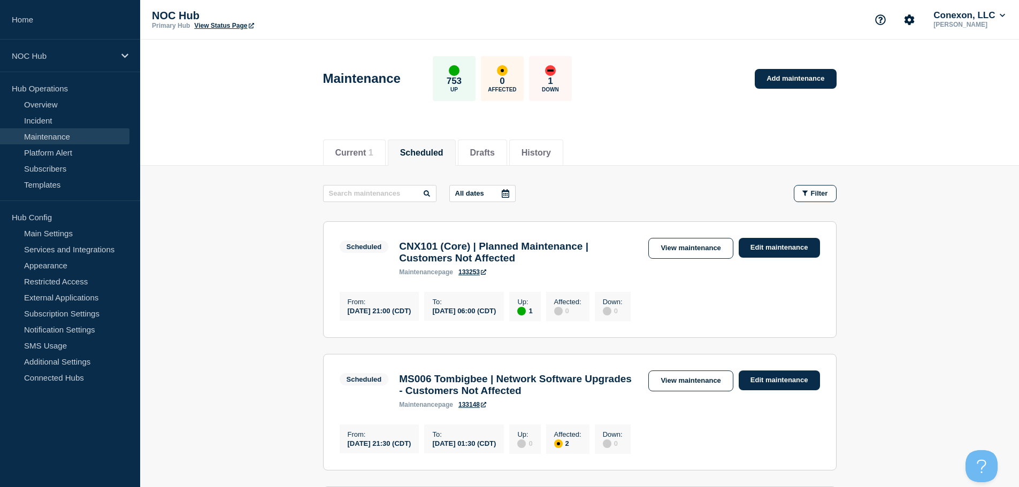
click at [655, 157] on div "Current 1 Scheduled Drafts History" at bounding box center [579, 147] width 513 height 36
click at [52, 118] on link "Incident" at bounding box center [64, 120] width 129 height 16
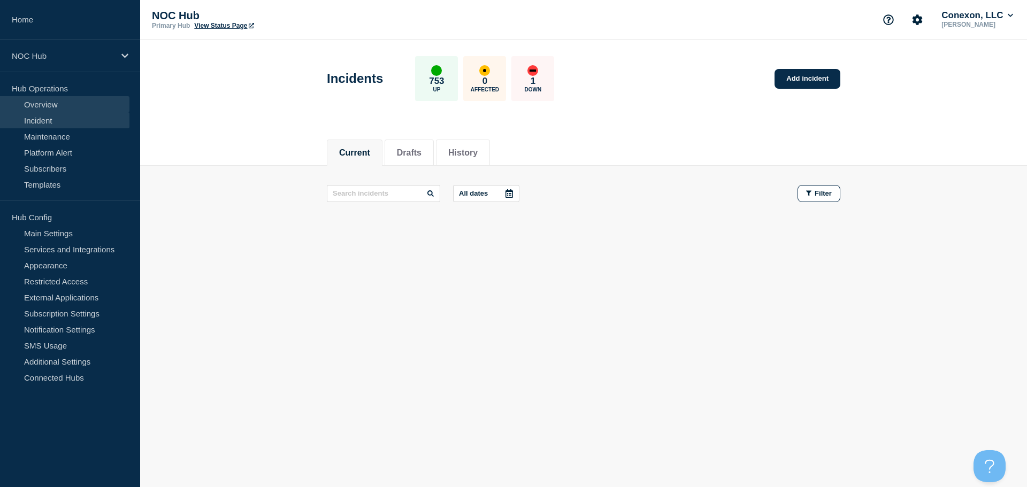
click at [51, 107] on link "Overview" at bounding box center [64, 104] width 129 height 16
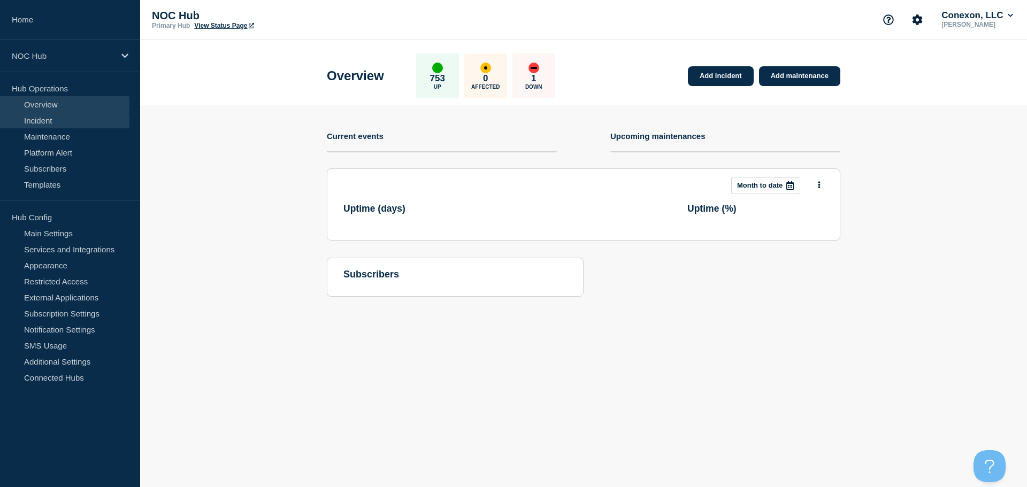
click at [58, 120] on link "Incident" at bounding box center [64, 120] width 129 height 16
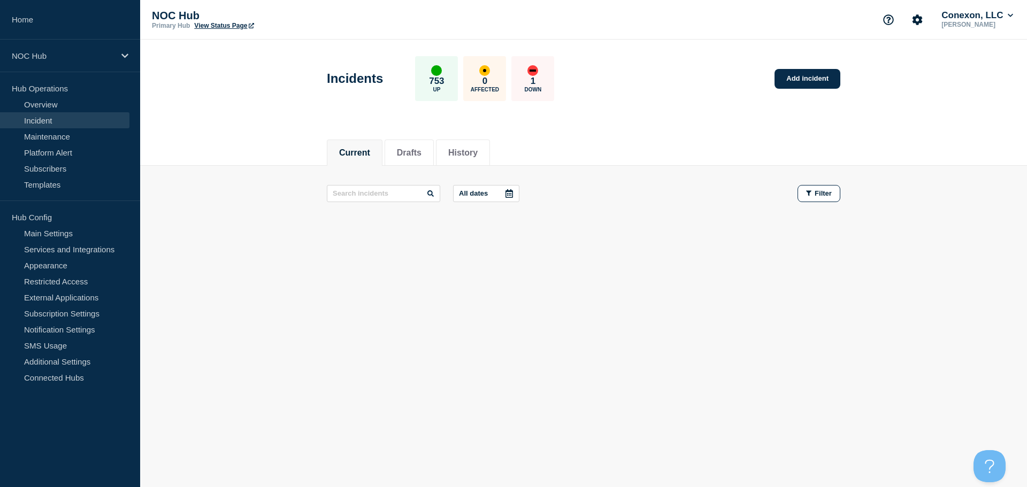
click at [535, 79] on p "1" at bounding box center [532, 81] width 5 height 11
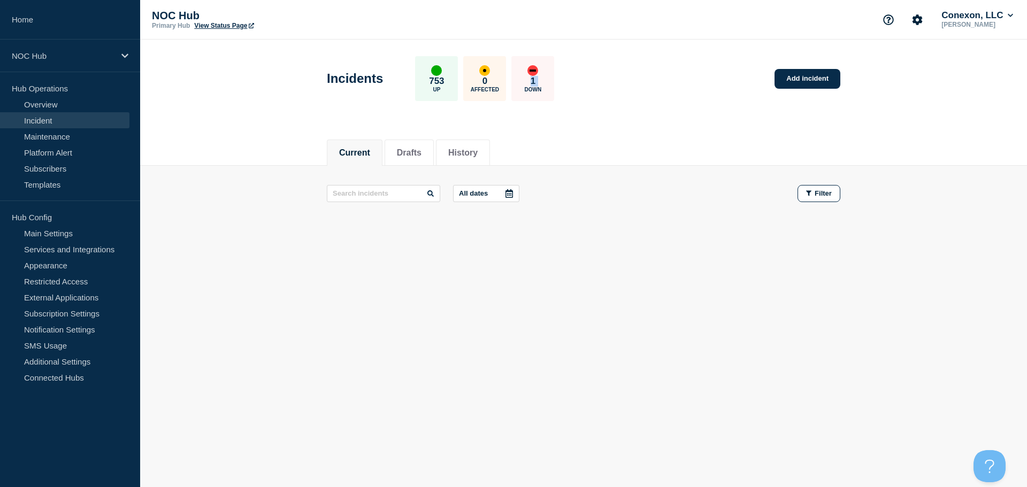
click at [535, 79] on p "1" at bounding box center [532, 81] width 5 height 11
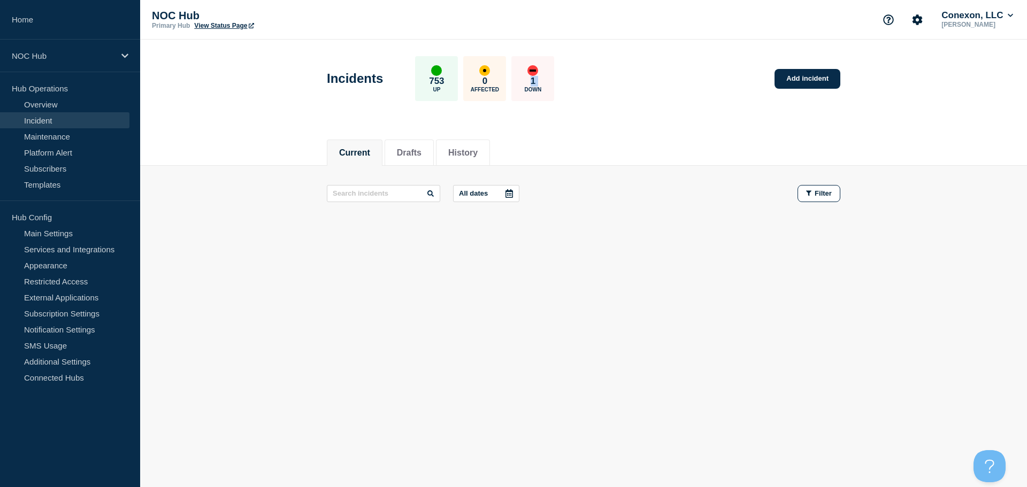
click at [535, 79] on p "1" at bounding box center [532, 81] width 5 height 11
click at [86, 133] on link "Maintenance" at bounding box center [64, 136] width 129 height 16
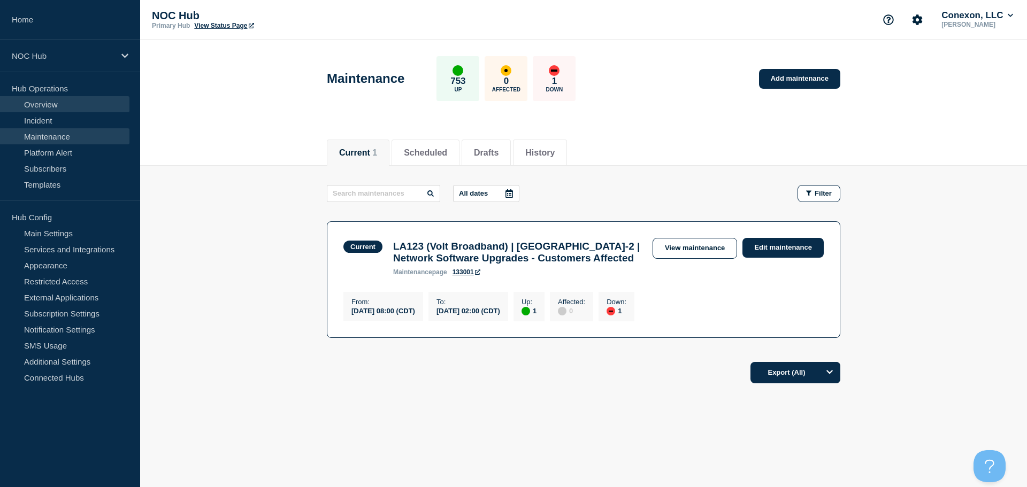
click at [55, 104] on link "Overview" at bounding box center [64, 104] width 129 height 16
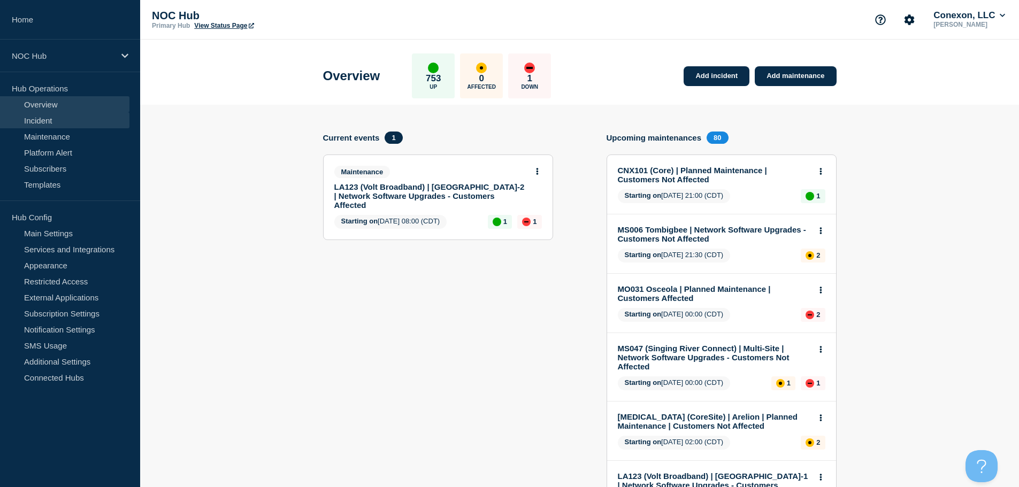
click at [43, 121] on link "Incident" at bounding box center [64, 120] width 129 height 16
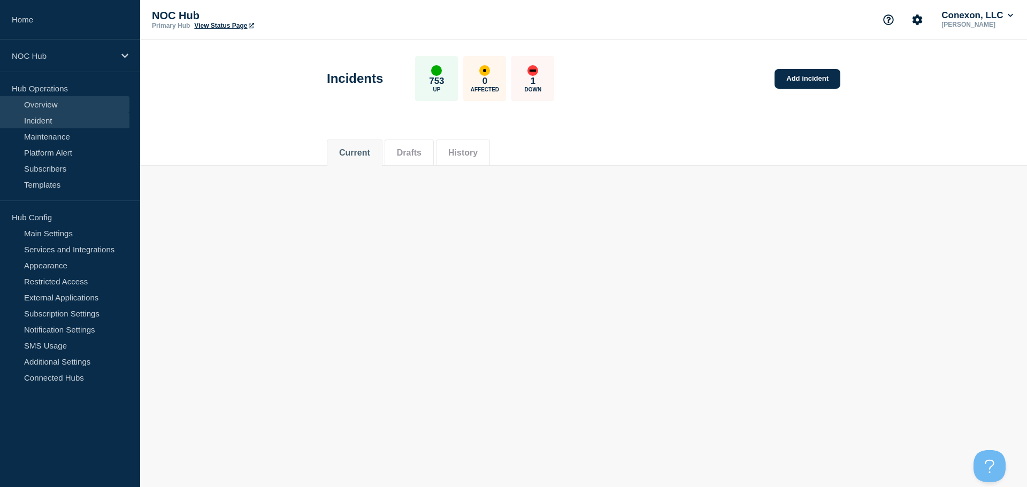
click at [41, 103] on link "Overview" at bounding box center [64, 104] width 129 height 16
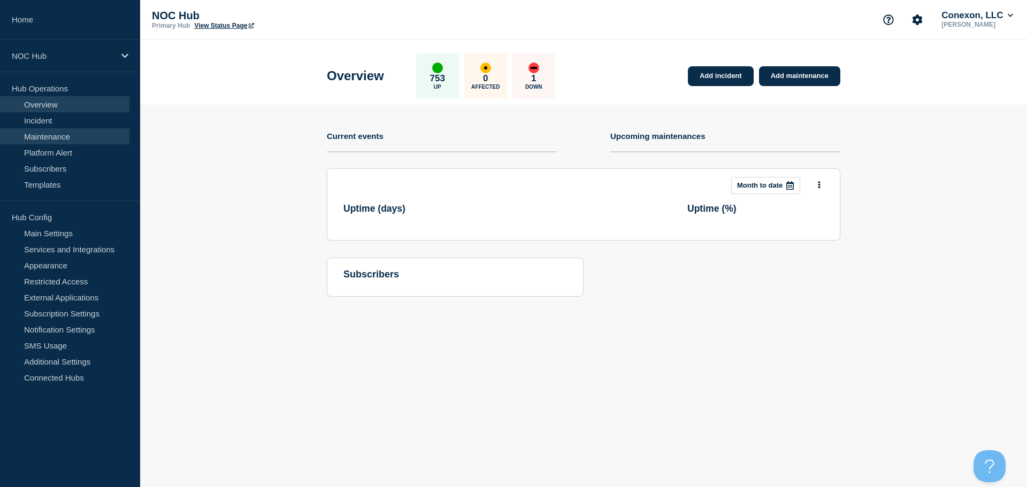
click at [48, 133] on link "Maintenance" at bounding box center [64, 136] width 129 height 16
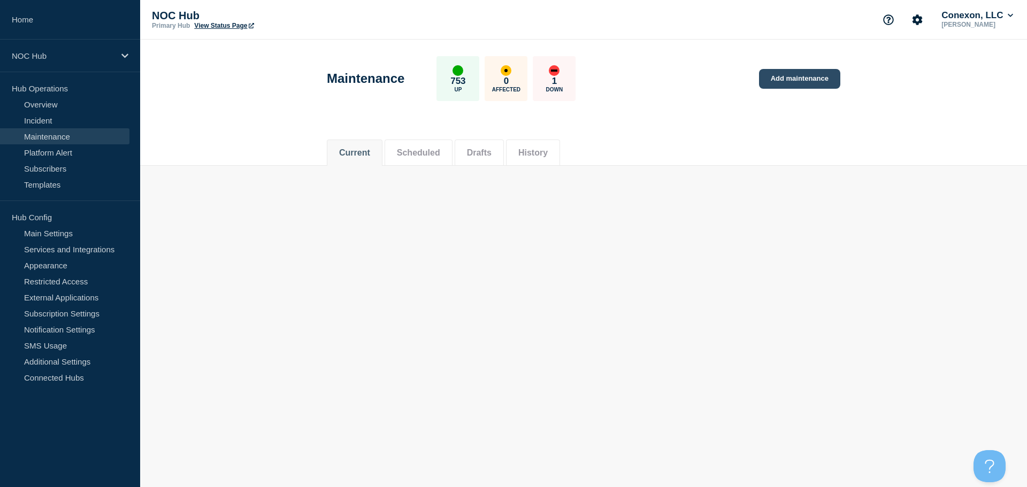
click at [790, 81] on link "Add maintenance" at bounding box center [799, 79] width 81 height 20
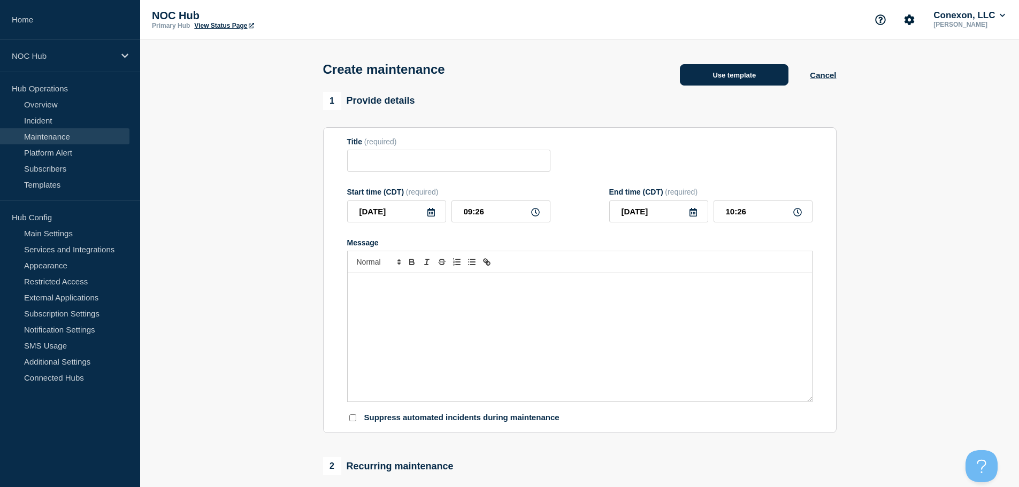
click at [745, 76] on button "Use template" at bounding box center [734, 74] width 109 height 21
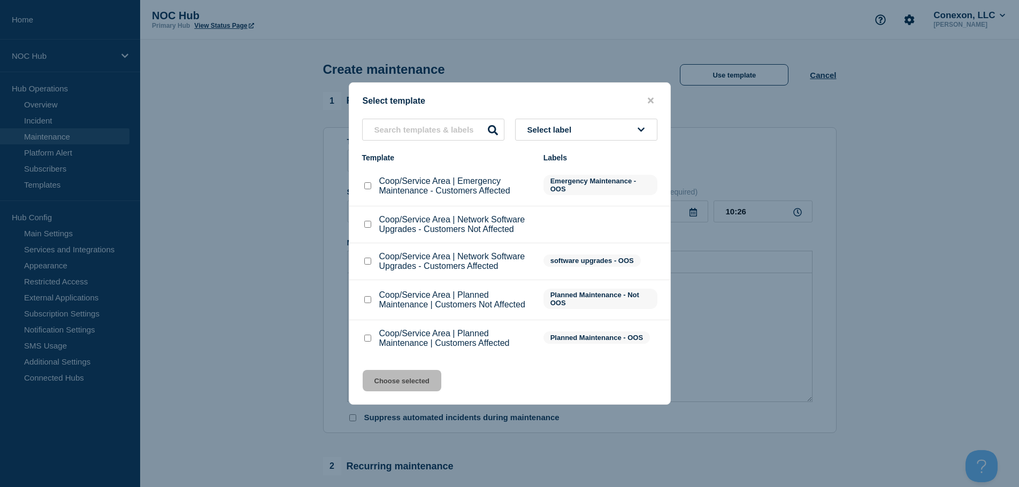
click at [367, 303] on input "Coop/Service Area | Planned Maintenance | Customers Not Affected checkbox" at bounding box center [367, 299] width 7 height 7
checkbox input "true"
click at [413, 379] on button "Choose selected" at bounding box center [402, 380] width 79 height 21
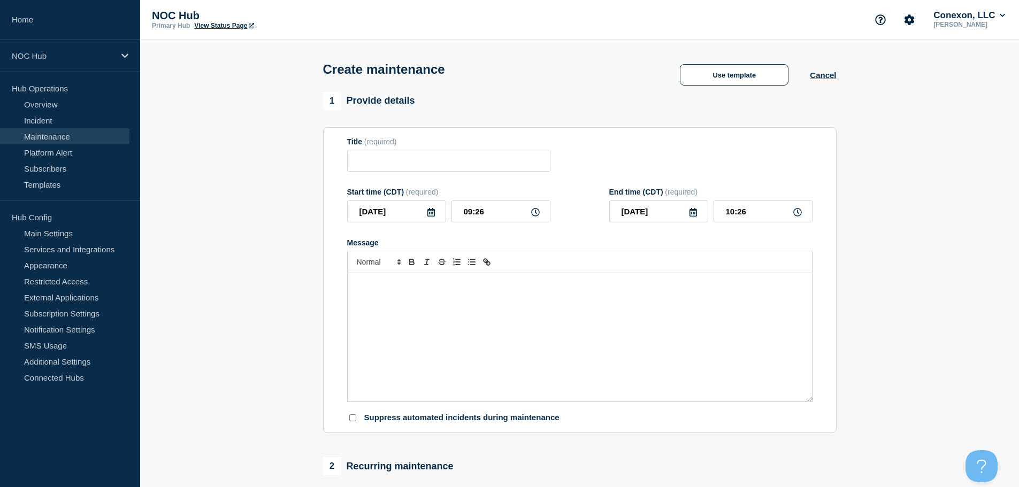
type input "Coop/Service Area | Planned Maintenance | Customers Not Affected"
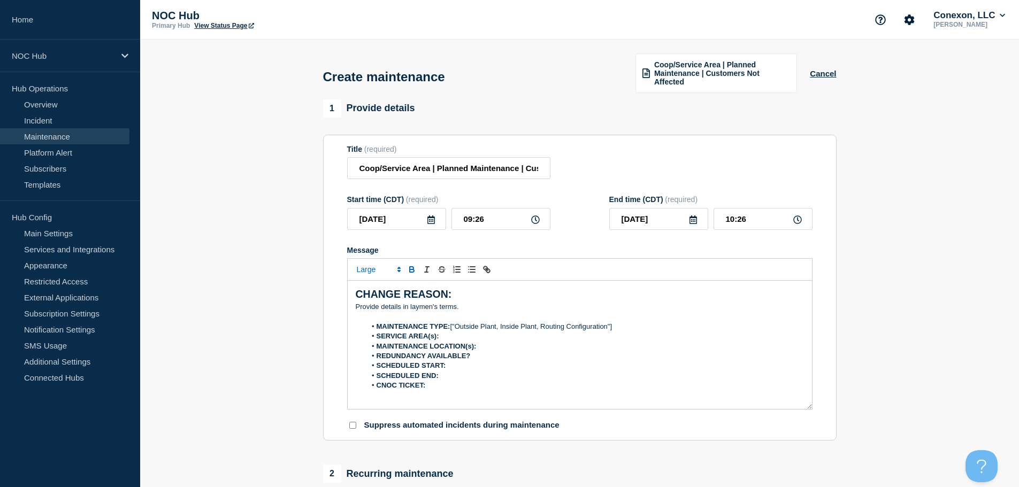
click at [467, 304] on p "﻿Provide details in laymen's terms." at bounding box center [580, 307] width 448 height 10
drag, startPoint x: 475, startPoint y: 306, endPoint x: 344, endPoint y: 306, distance: 130.5
click at [344, 306] on section "Title (required) Coop/Service Area | Planned Maintenance | Customers Not Affect…" at bounding box center [579, 288] width 513 height 306
click at [511, 305] on p "Circuit provider is performing a maintenance." at bounding box center [580, 307] width 448 height 10
click at [503, 308] on p "Circuit provider is performing a maintenance, Up to a 120-minute outage possible" at bounding box center [580, 307] width 448 height 10
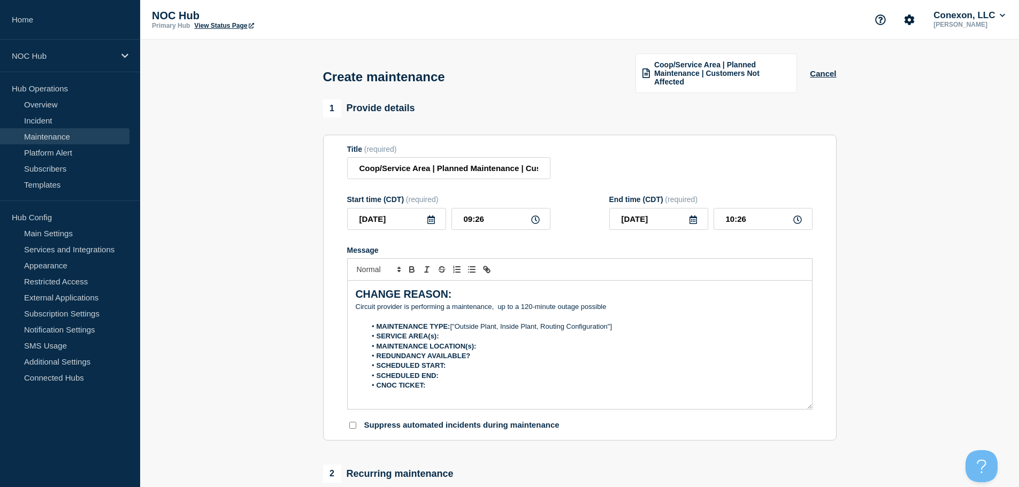
click at [638, 305] on p "Circuit provider is performing a maintenance, up to a 120-minute outage possible" at bounding box center [580, 307] width 448 height 10
click at [636, 325] on li "MAINTENANCE TYPE: ["Outside Plant, Inside Plant, Routing Configuration"]" at bounding box center [585, 327] width 438 height 10
drag, startPoint x: 622, startPoint y: 327, endPoint x: 451, endPoint y: 330, distance: 170.6
click at [451, 330] on li "MAINTENANCE TYPE: ["Outside Plant, Inside Plant, Routing Configuration"]" at bounding box center [585, 327] width 438 height 10
click at [460, 335] on li "SERVICE AREA(s):" at bounding box center [585, 336] width 438 height 10
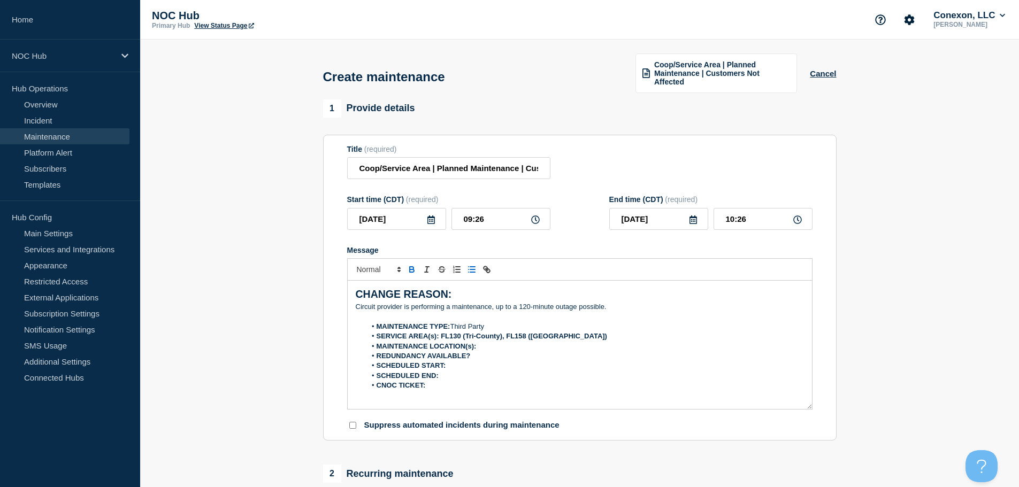
click at [502, 349] on li "MAINTENANCE LOCATION(s):" at bounding box center [585, 347] width 438 height 10
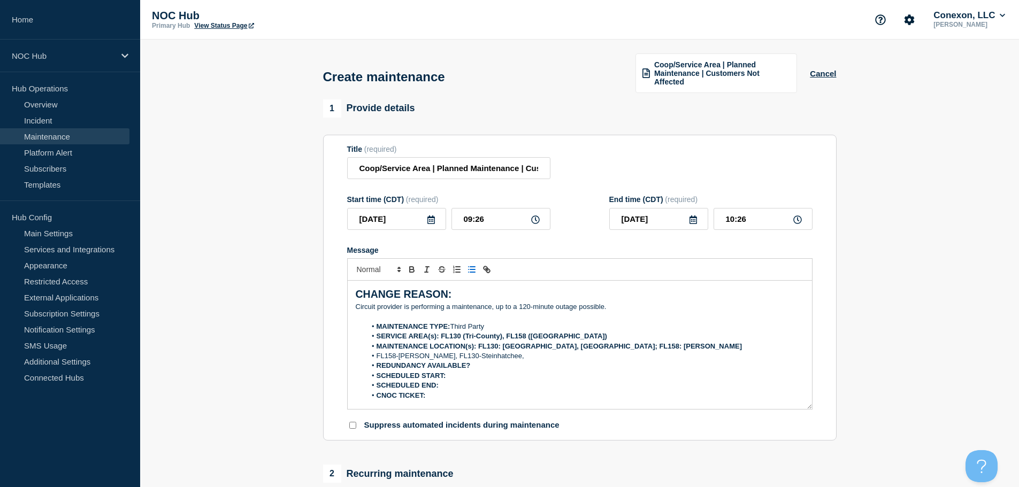
drag, startPoint x: 527, startPoint y: 350, endPoint x: 546, endPoint y: 348, distance: 19.3
click at [546, 348] on strong "MAINTENANCE LOCATION(s): FL130: Greenville, Steinhatchee; FL158: Bratt" at bounding box center [558, 346] width 365 height 8
click at [491, 359] on li "FL158-Bratt, FL130-Steinhatchee," at bounding box center [585, 356] width 438 height 10
drag, startPoint x: 501, startPoint y: 359, endPoint x: 373, endPoint y: 356, distance: 128.4
click at [373, 356] on li "FL158-Bratt, FL130-Steinhatchee," at bounding box center [585, 356] width 438 height 10
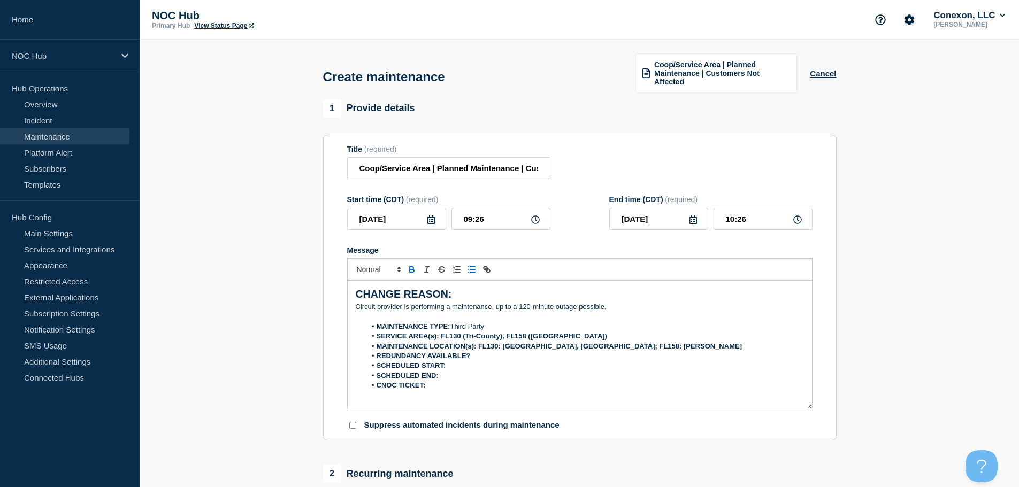
click at [507, 354] on li "REDUNDANCY AVAILABLE?" at bounding box center [585, 356] width 438 height 10
click at [484, 358] on li "REDUNDANCY AVAILABLE?" at bounding box center [585, 356] width 438 height 10
click at [480, 365] on li "SCHEDULED START:" at bounding box center [585, 366] width 438 height 10
click at [464, 388] on li "CNOC TICKET:" at bounding box center [585, 386] width 438 height 10
click at [472, 364] on li "SCHEDULED START:" at bounding box center [585, 366] width 438 height 10
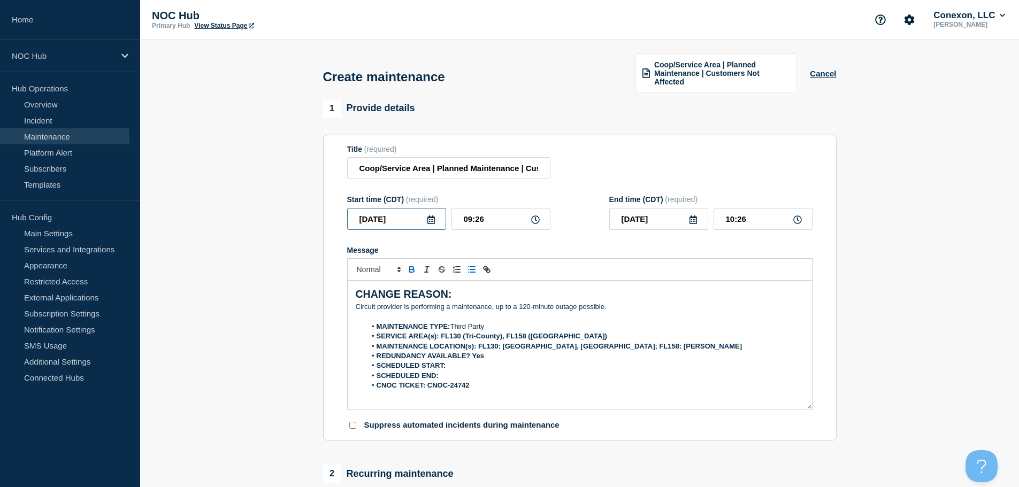
click at [429, 227] on input "2025-08-20" at bounding box center [396, 219] width 99 height 22
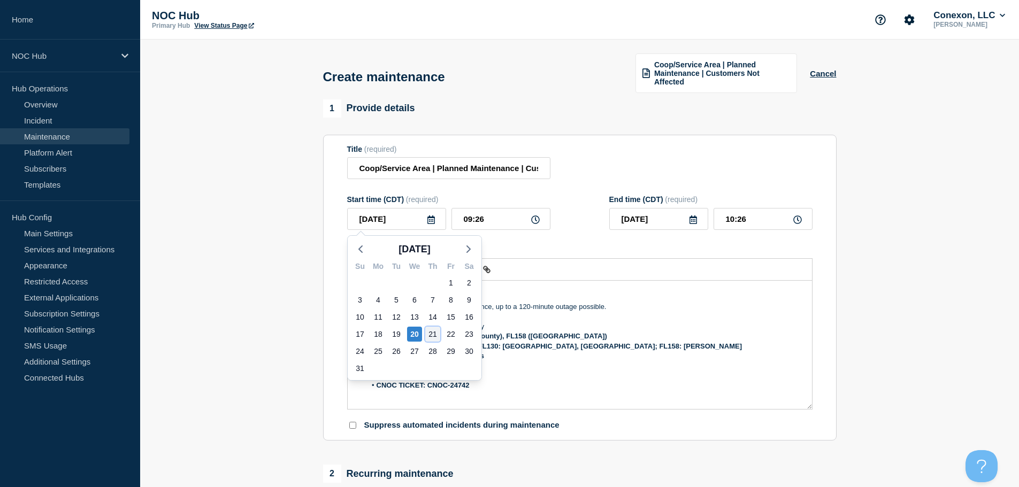
click at [427, 331] on div "21" at bounding box center [432, 334] width 15 height 15
type input "2025-08-21"
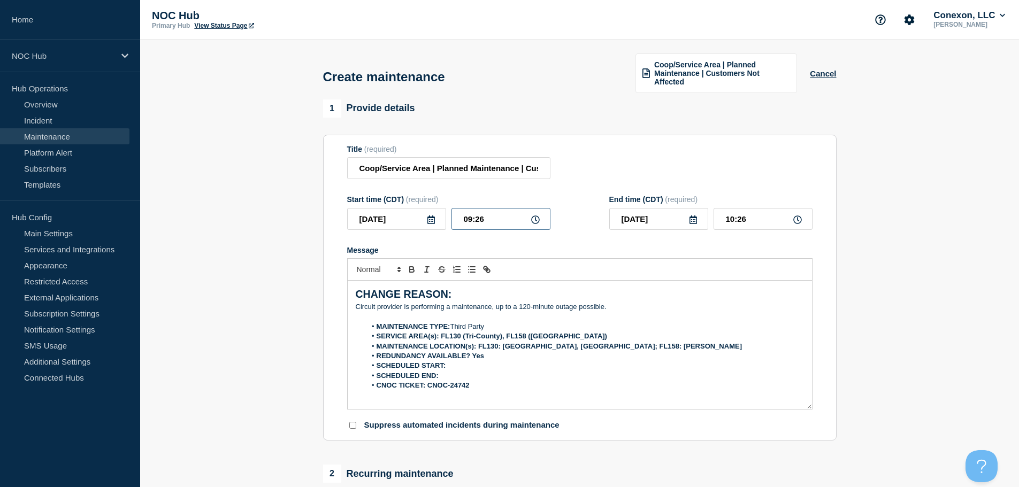
drag, startPoint x: 493, startPoint y: 218, endPoint x: 390, endPoint y: 220, distance: 102.7
click at [390, 220] on div "2025-08-21 09:26" at bounding box center [448, 219] width 203 height 22
type input "00:00"
type input "05:00"
click at [468, 367] on li "SCHEDULED START:" at bounding box center [585, 366] width 438 height 10
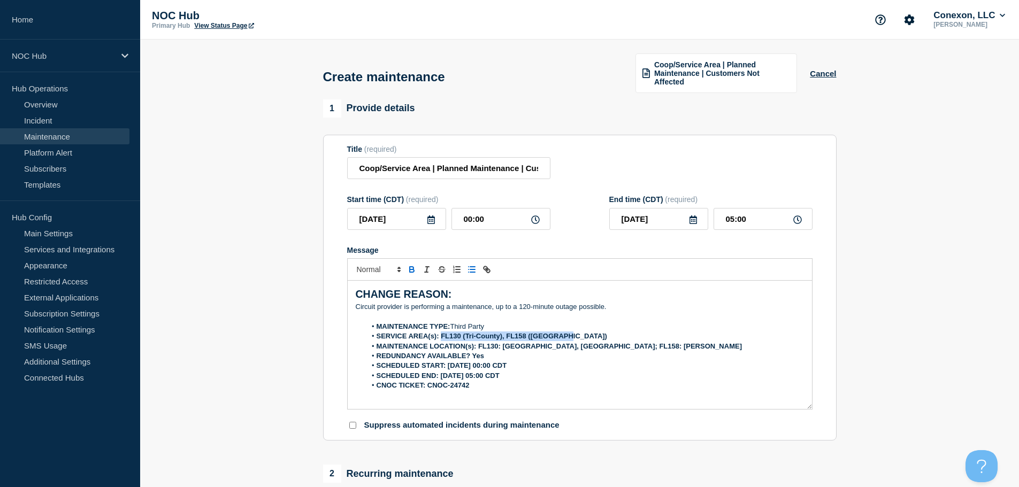
drag, startPoint x: 580, startPoint y: 333, endPoint x: 443, endPoint y: 338, distance: 137.5
click at [443, 338] on li "SERVICE AREA(s): FL130 (Tri-County), FL158 (Escambia)" at bounding box center [585, 336] width 438 height 10
drag, startPoint x: 632, startPoint y: 345, endPoint x: 479, endPoint y: 346, distance: 153.5
click at [479, 346] on li "MAINTENANCE LOCATION(s): FL130: Greenville, Steinhatchee; FL158: Bratt" at bounding box center [585, 347] width 438 height 10
click at [507, 357] on li "REDUNDANCY AVAILABLE? Yes" at bounding box center [585, 356] width 438 height 10
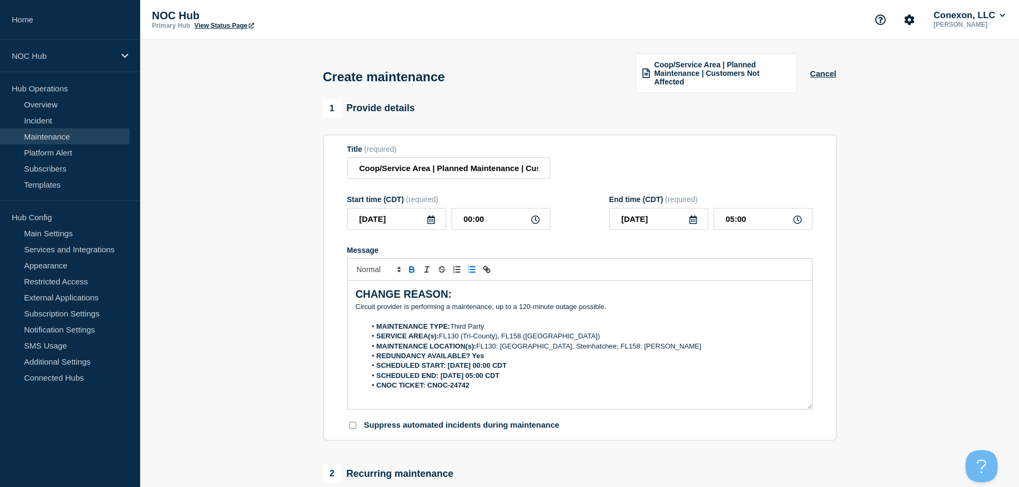
click at [479, 352] on strong "REDUNDANCY AVAILABLE? Yes" at bounding box center [430, 356] width 108 height 8
click at [480, 352] on strong "REDUNDANCY AVAILABLE? Yes" at bounding box center [430, 356] width 108 height 8
click at [473, 353] on strong "REDUNDANCY AVAILABLE? Yes" at bounding box center [430, 356] width 108 height 8
drag, startPoint x: 532, startPoint y: 365, endPoint x: 446, endPoint y: 364, distance: 86.1
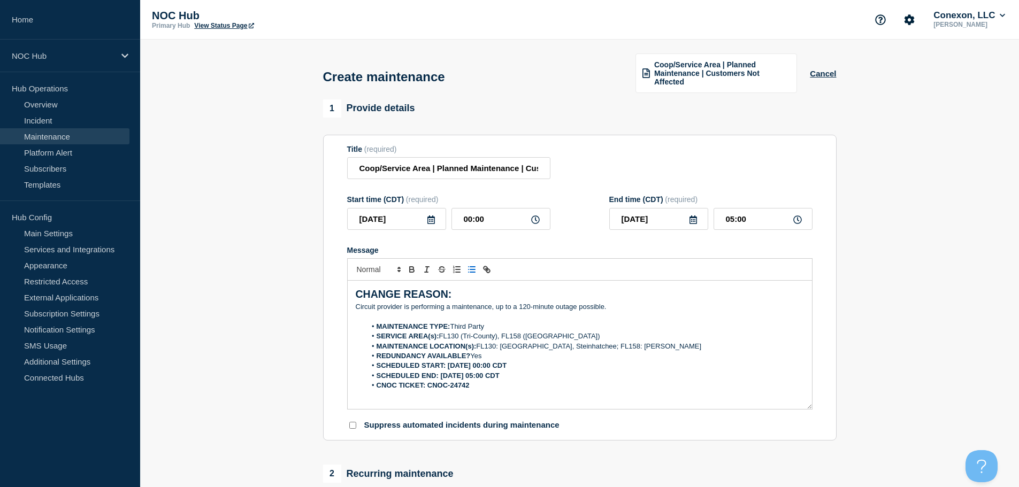
click at [446, 364] on li "SCHEDULED START: 08/21/2025 00:00 CDT" at bounding box center [585, 366] width 438 height 10
drag, startPoint x: 524, startPoint y: 373, endPoint x: 440, endPoint y: 373, distance: 84.5
click at [440, 373] on li "SCHEDULED END: 08/21/2025 05:00 CDT" at bounding box center [585, 376] width 438 height 10
drag, startPoint x: 485, startPoint y: 383, endPoint x: 429, endPoint y: 386, distance: 55.7
click at [429, 386] on li "CNOC TICKET: CNOC-24742" at bounding box center [585, 386] width 438 height 10
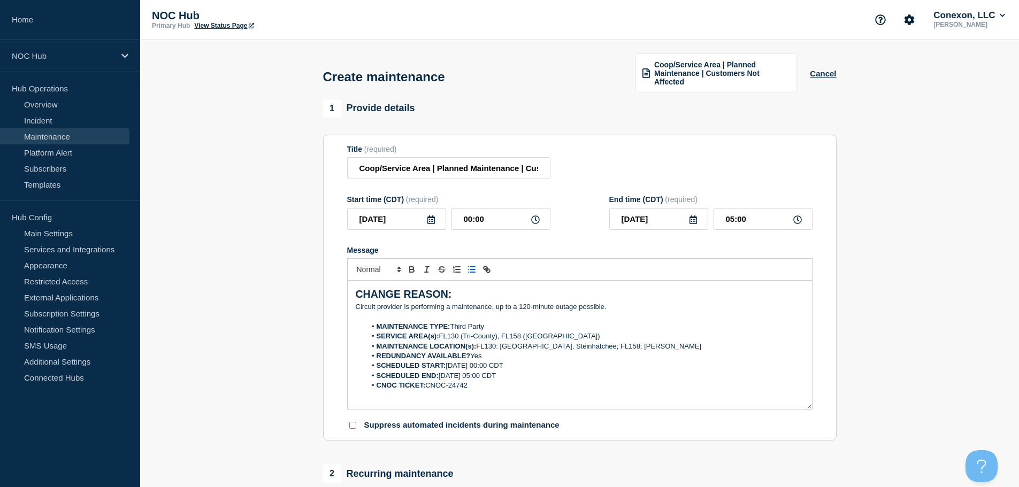
click at [295, 383] on section "1 Provide details Title (required) Coop/Service Area | Planned Maintenance | Cu…" at bounding box center [579, 470] width 878 height 742
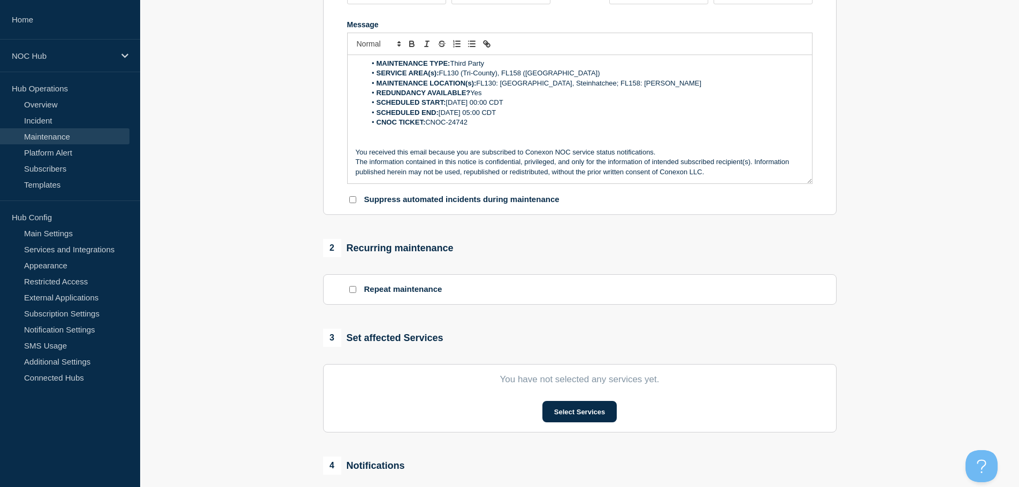
scroll to position [267, 0]
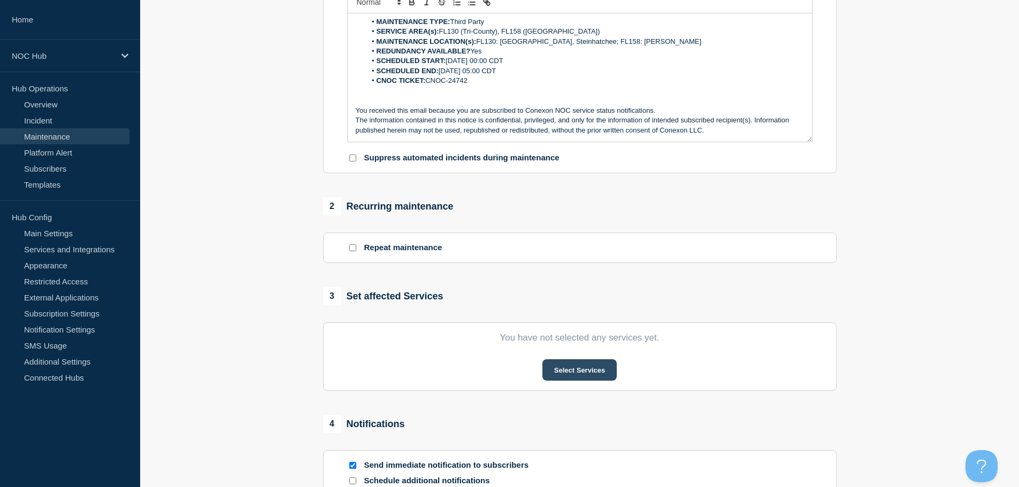
click at [576, 365] on button "Select Services" at bounding box center [579, 369] width 74 height 21
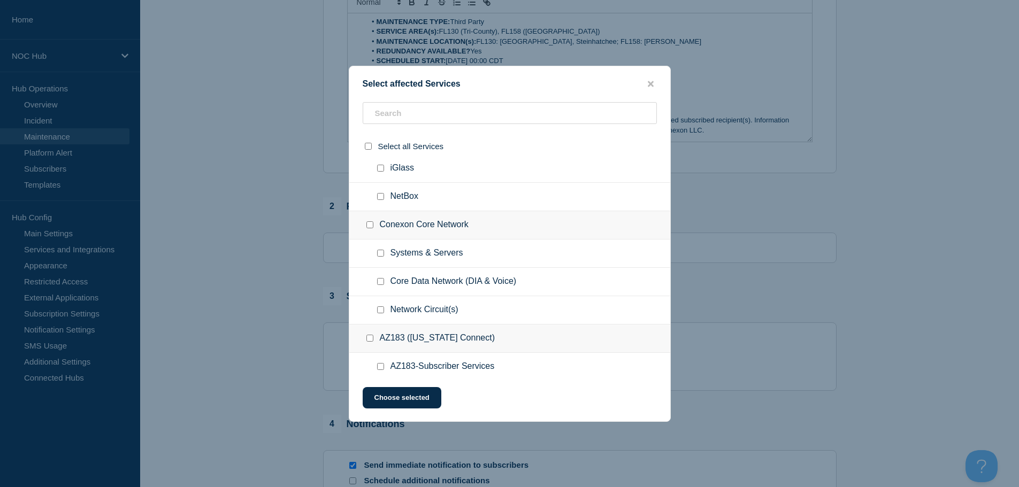
scroll to position [481, 0]
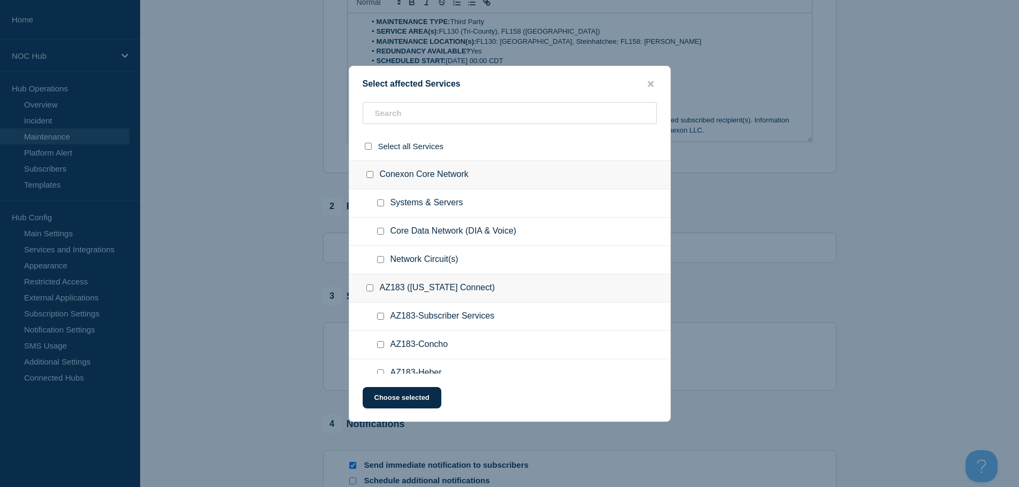
click at [379, 258] on input "Network Circuit(s) checkbox" at bounding box center [380, 259] width 7 height 7
checkbox input "true"
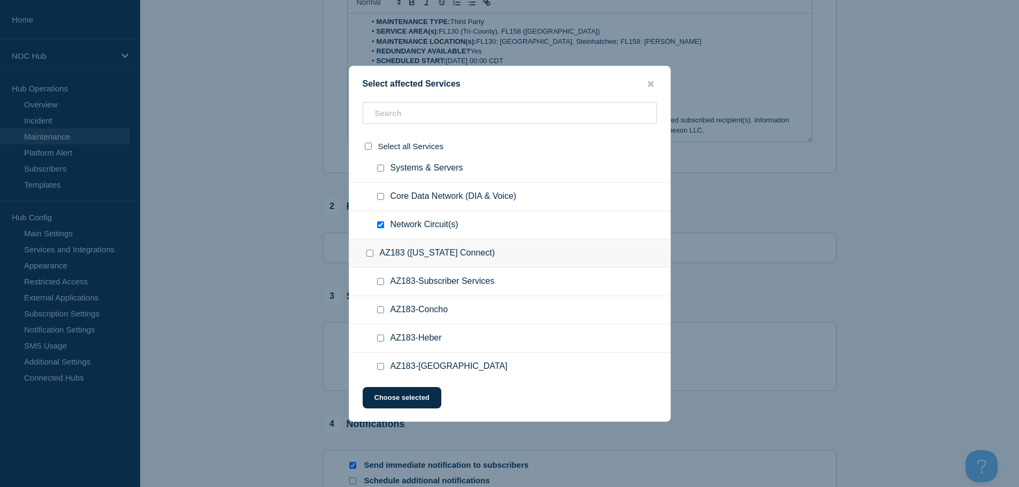
scroll to position [535, 0]
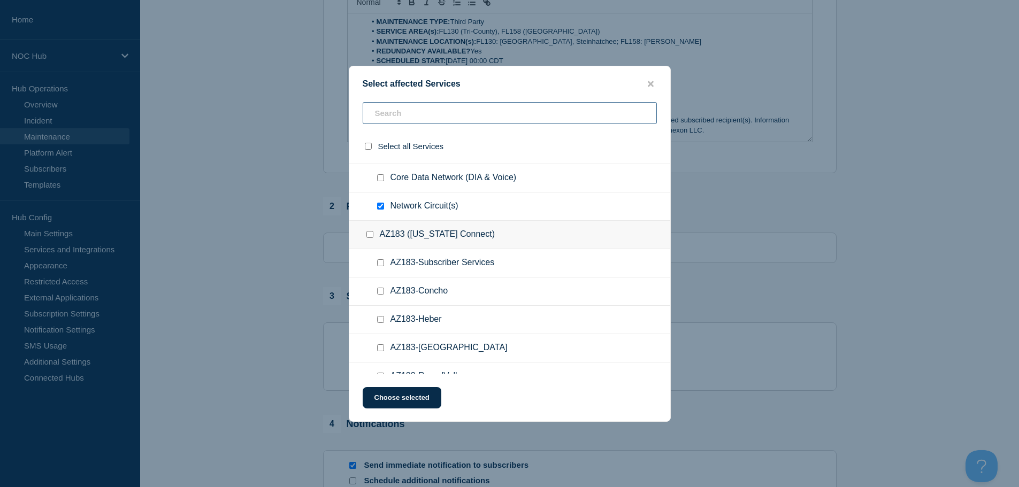
click at [387, 106] on input "text" at bounding box center [510, 113] width 294 height 22
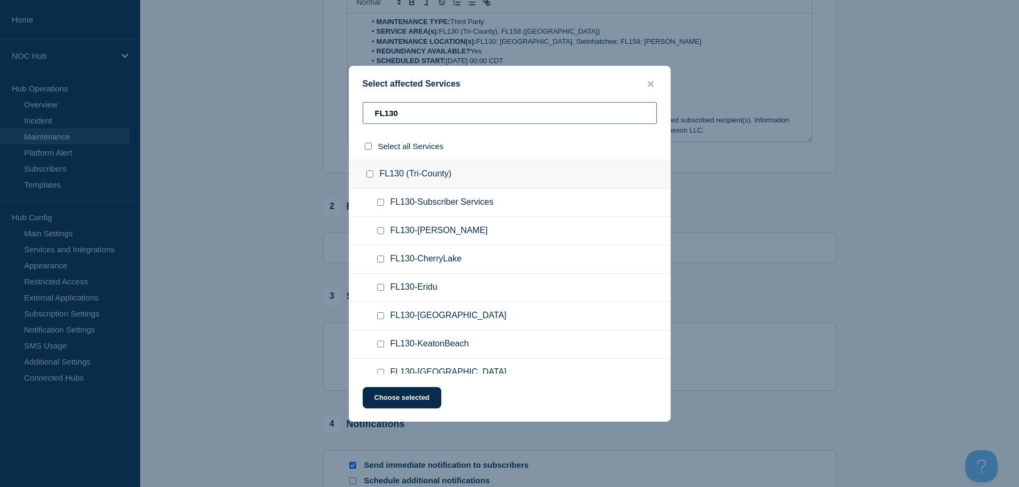
type input "FL130"
click at [382, 204] on input "FL130-Subscriber Services checkbox" at bounding box center [380, 202] width 7 height 7
checkbox input "true"
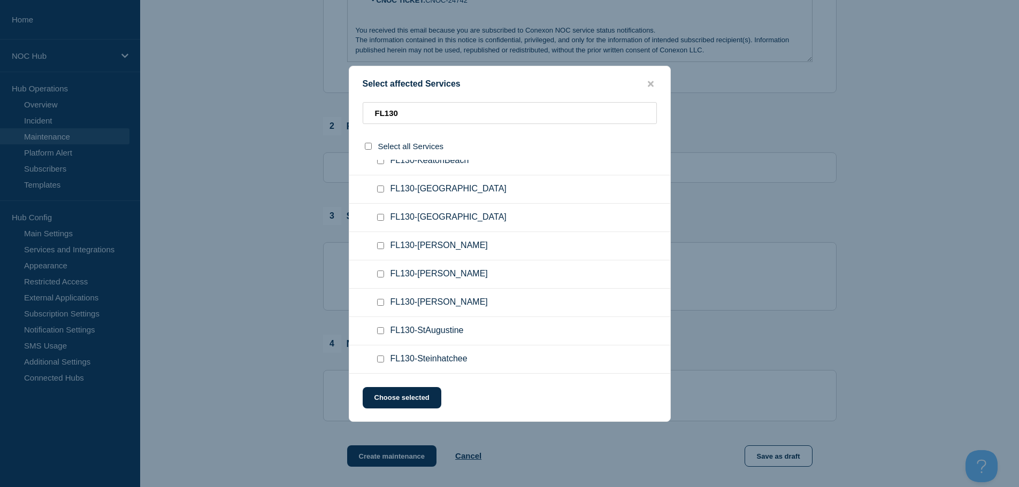
scroll to position [374, 0]
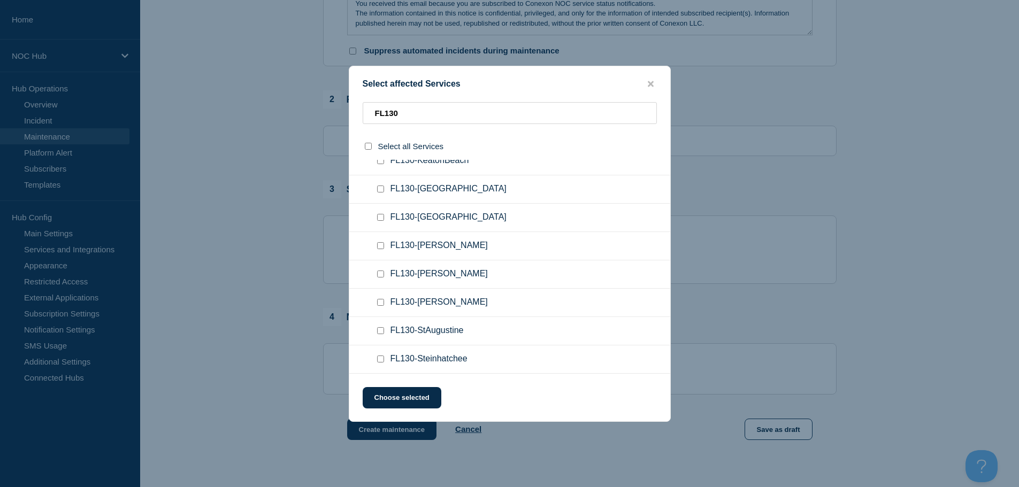
click at [385, 360] on div at bounding box center [383, 359] width 16 height 11
click at [382, 360] on input "FL130-Steinhatchee checkbox" at bounding box center [380, 359] width 7 height 7
checkbox input "true"
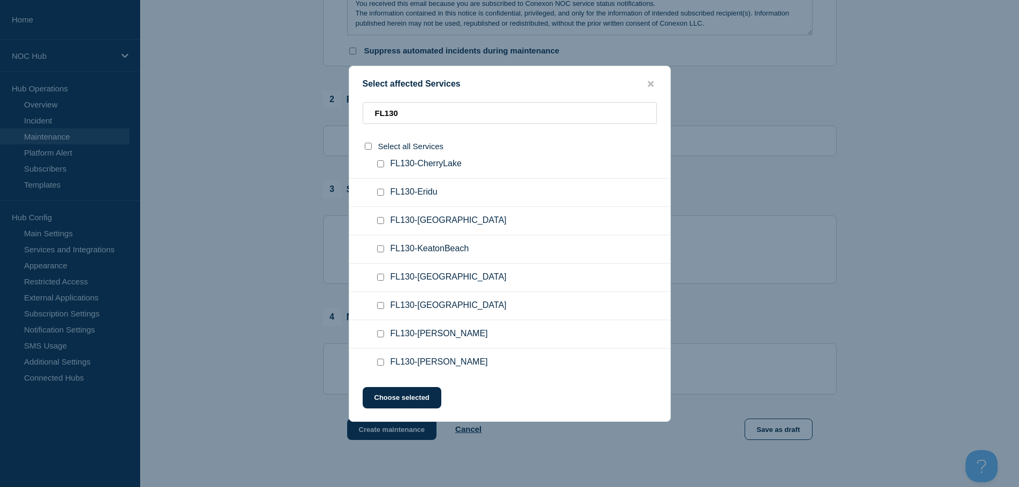
scroll to position [76, 0]
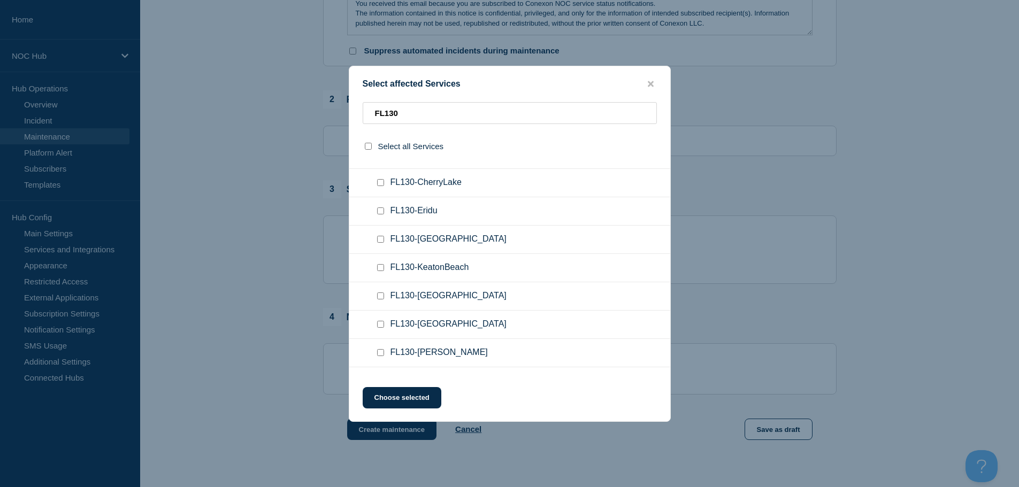
click at [382, 238] on input "FL130-Greenville checkbox" at bounding box center [380, 239] width 7 height 7
checkbox input "true"
click at [411, 116] on input "FL130" at bounding box center [510, 113] width 294 height 22
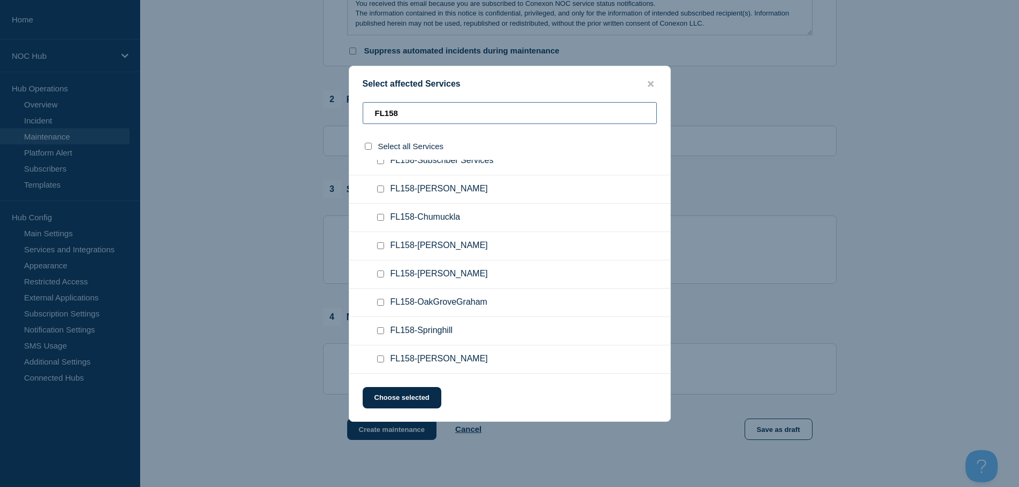
scroll to position [42, 0]
type input "FL158"
click at [384, 188] on div at bounding box center [383, 189] width 16 height 11
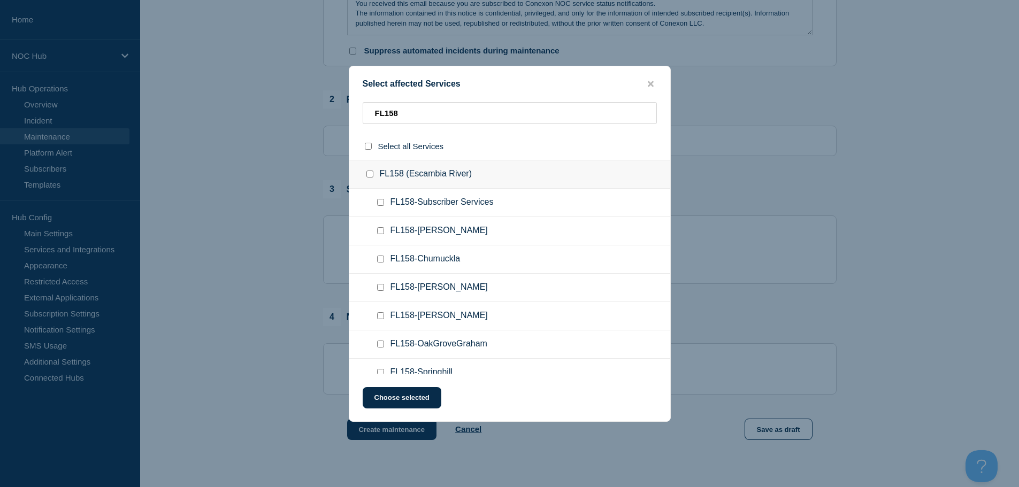
click at [382, 203] on input "FL158-Subscriber Services checkbox" at bounding box center [380, 202] width 7 height 7
checkbox input "true"
click at [381, 232] on input "FL158-Bratt checkbox" at bounding box center [380, 230] width 7 height 7
checkbox input "true"
click at [417, 400] on button "Choose selected" at bounding box center [402, 397] width 79 height 21
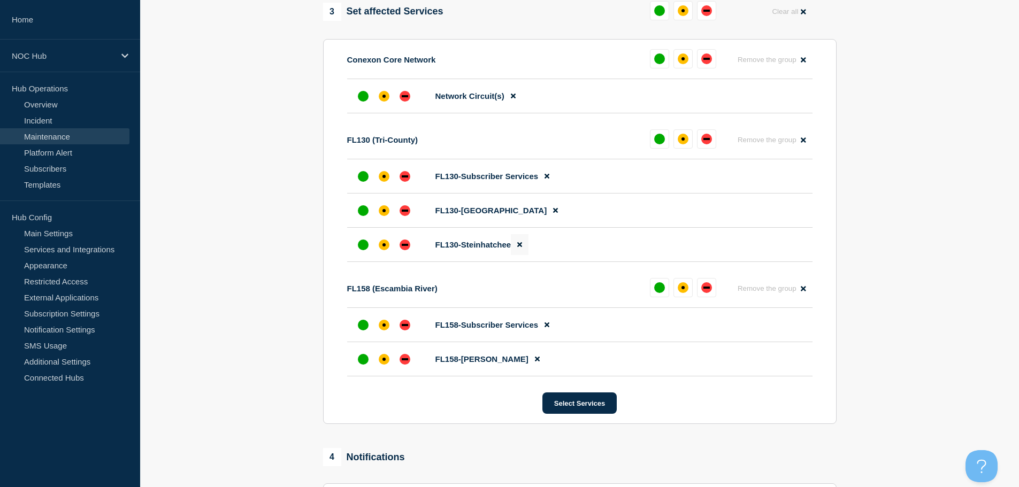
scroll to position [535, 0]
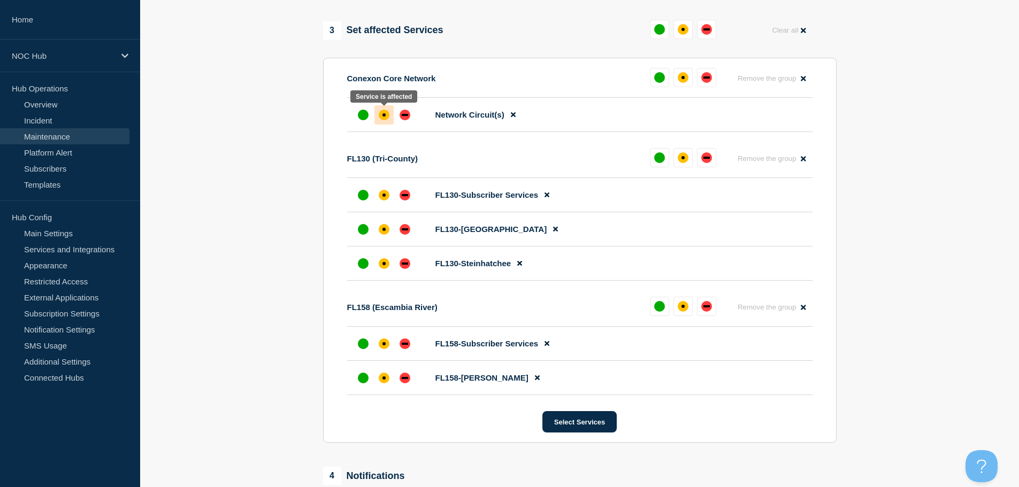
click at [382, 114] on div "affected" at bounding box center [383, 114] width 3 height 3
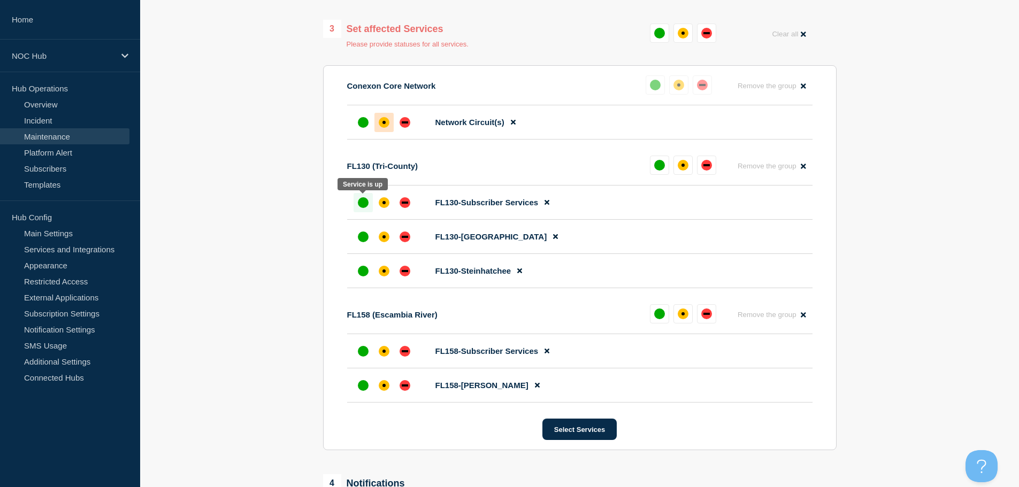
click at [365, 200] on div "up" at bounding box center [363, 202] width 11 height 11
click at [362, 348] on div "up" at bounding box center [363, 351] width 11 height 11
click at [390, 240] on div at bounding box center [383, 236] width 19 height 19
click at [388, 268] on div "affected" at bounding box center [384, 271] width 11 height 11
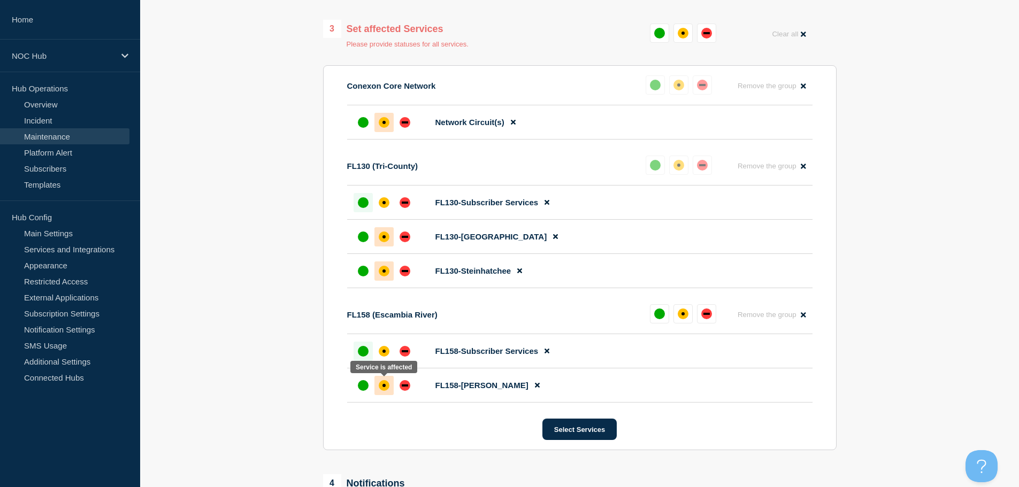
click at [378, 384] on div at bounding box center [383, 385] width 19 height 19
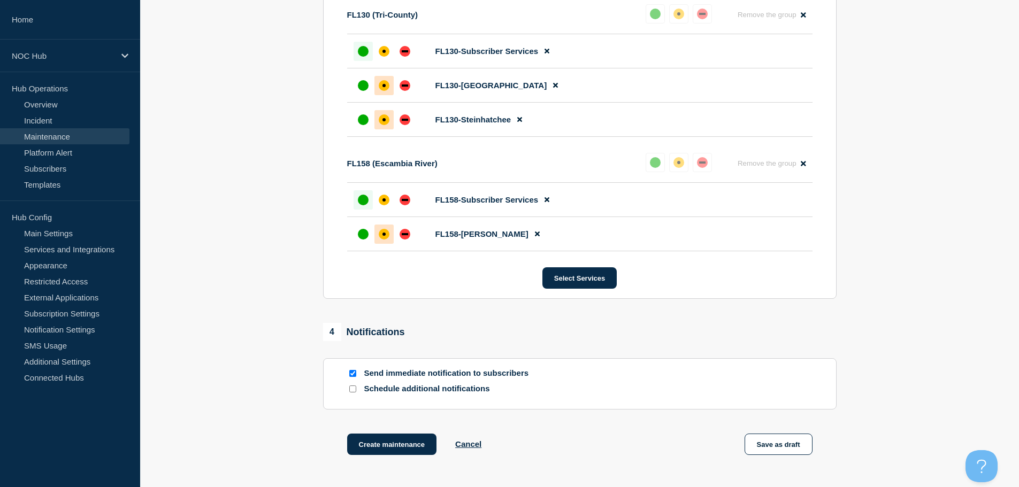
scroll to position [749, 0]
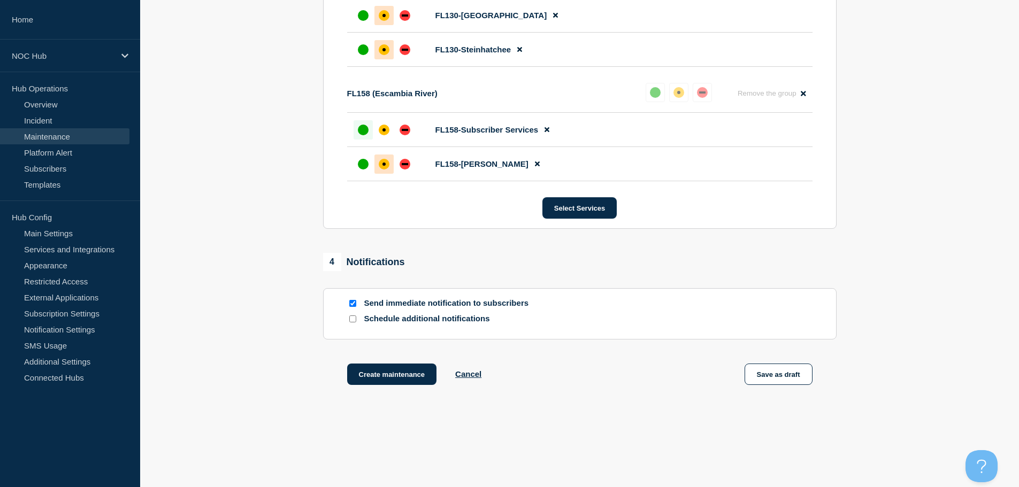
click at [353, 317] on input "Schedule additional notifications" at bounding box center [352, 318] width 7 height 7
checkbox input "true"
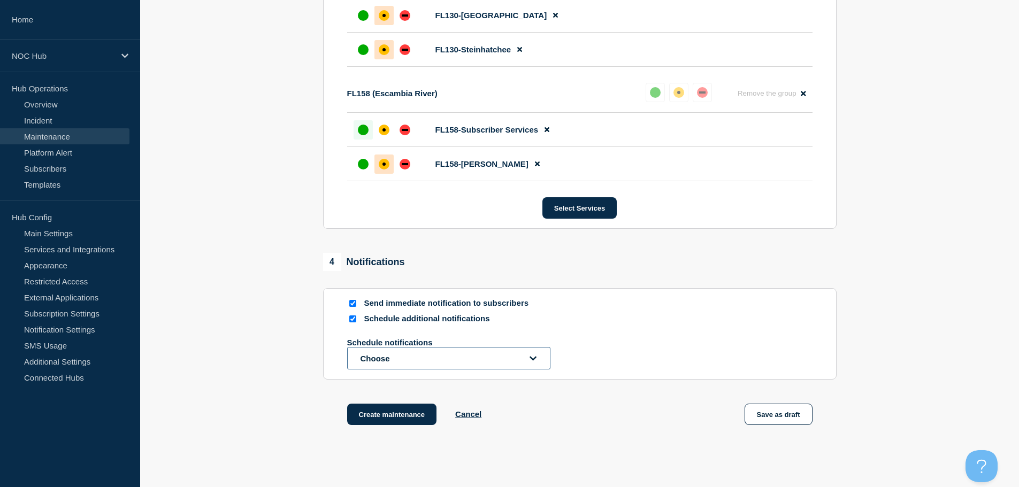
click at [401, 366] on button "Choose" at bounding box center [448, 358] width 203 height 22
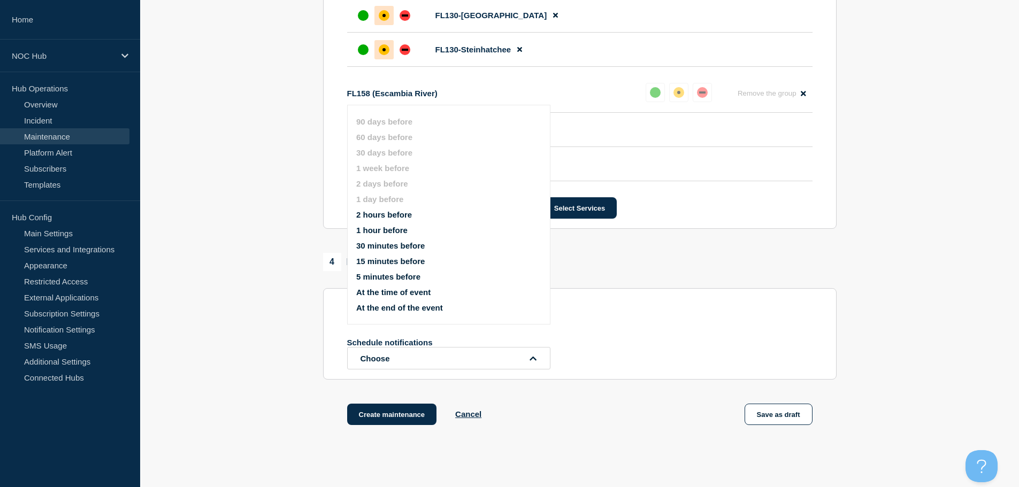
click at [389, 288] on ul "90 days before 60 days before 30 days before 1 week before 2 days before 1 day …" at bounding box center [457, 215] width 203 height 208
click at [403, 291] on button "At the time of event" at bounding box center [393, 292] width 74 height 9
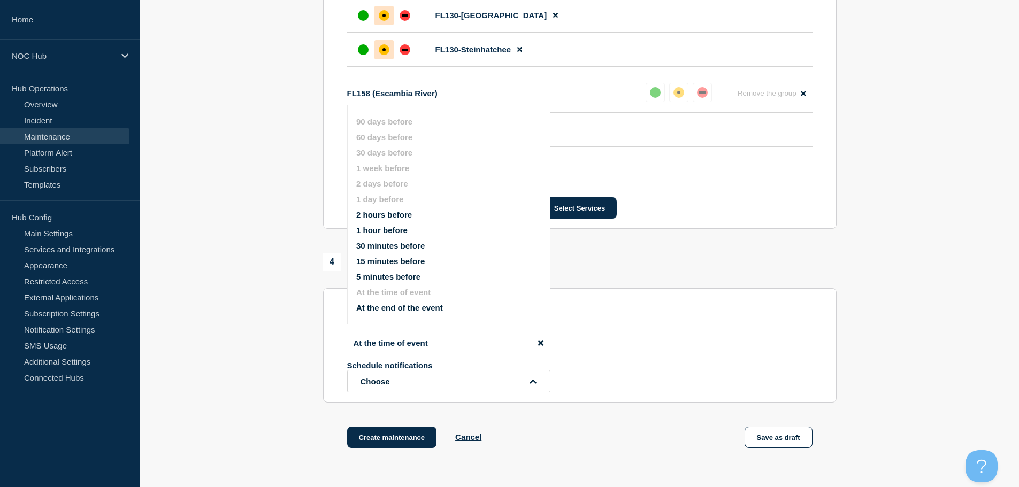
click at [398, 310] on button "At the end of the event" at bounding box center [399, 307] width 87 height 9
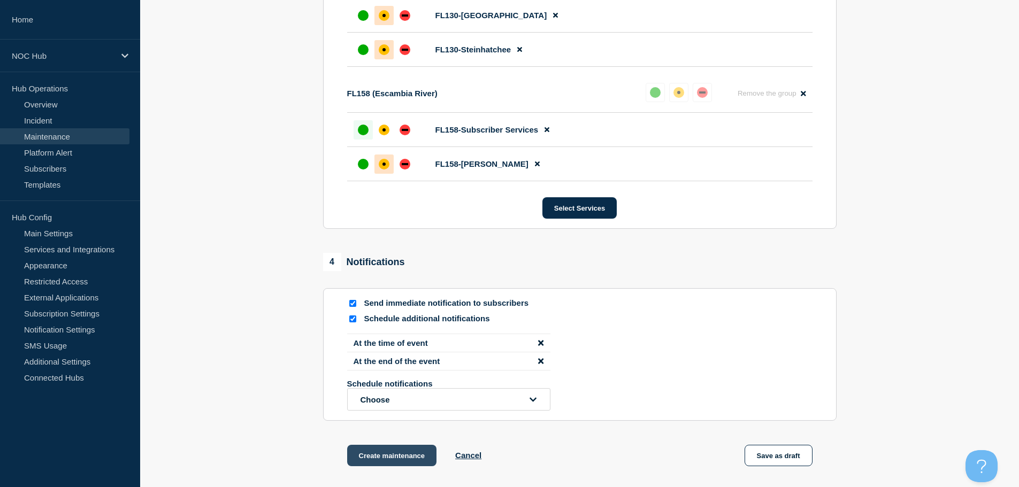
click at [393, 461] on button "Create maintenance" at bounding box center [392, 455] width 90 height 21
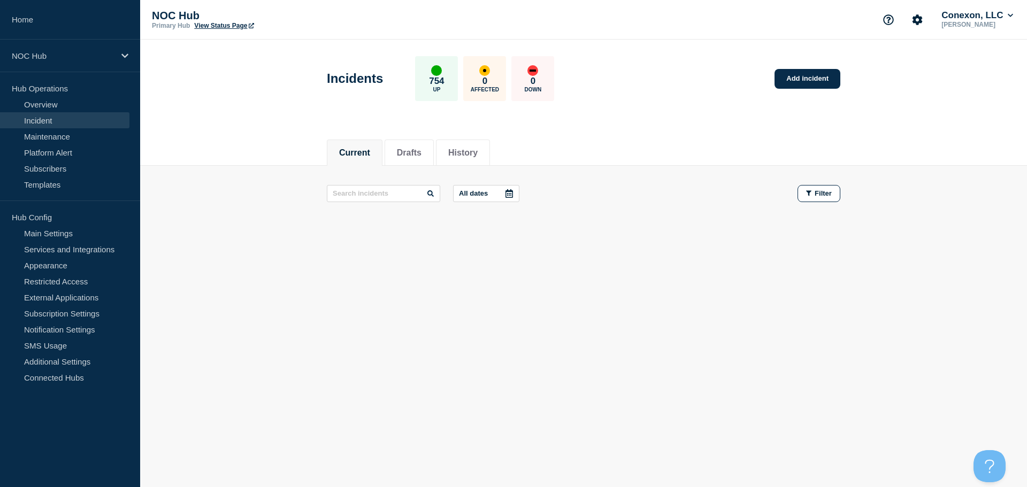
drag, startPoint x: 0, startPoint y: 0, endPoint x: 251, endPoint y: 271, distance: 369.6
click at [412, 320] on main "Incidents 754 Up 0 Affected 0 Down Add incident Current Drafts History Current …" at bounding box center [583, 183] width 886 height 287
click at [52, 106] on link "Overview" at bounding box center [64, 104] width 129 height 16
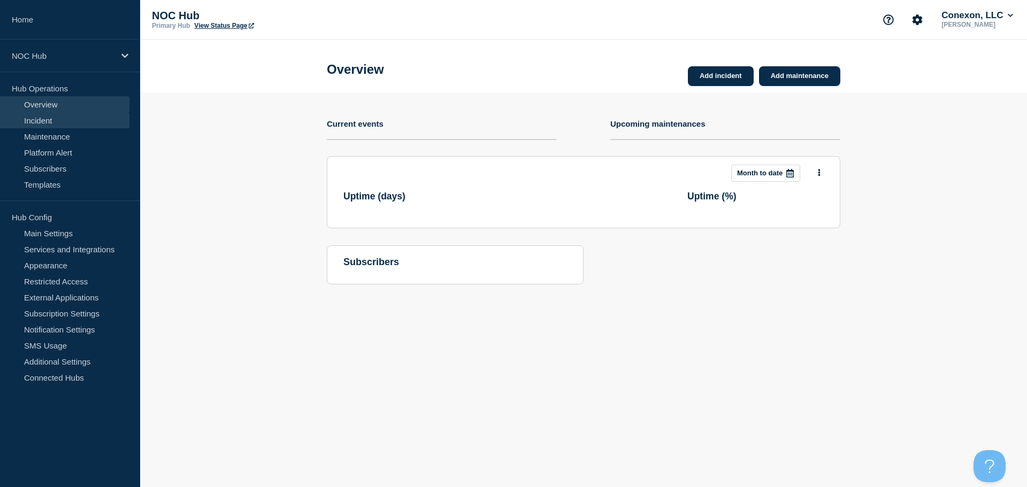
click at [52, 118] on link "Incident" at bounding box center [64, 120] width 129 height 16
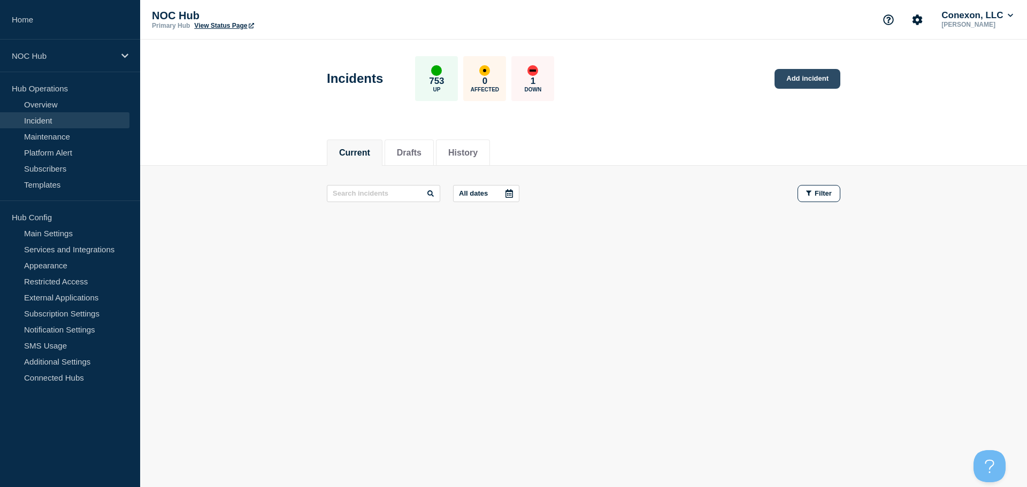
click at [823, 72] on link "Add incident" at bounding box center [807, 79] width 66 height 20
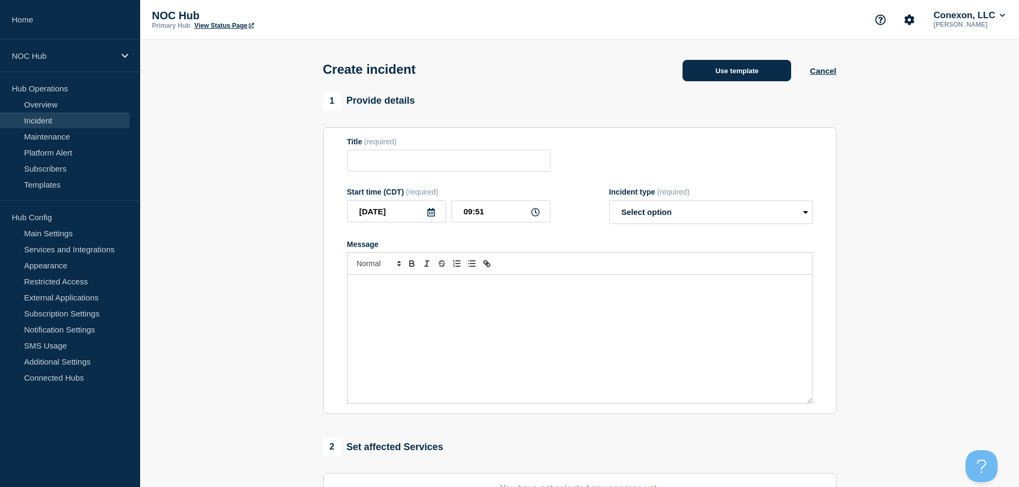
click at [724, 72] on button "Use template" at bounding box center [736, 70] width 109 height 21
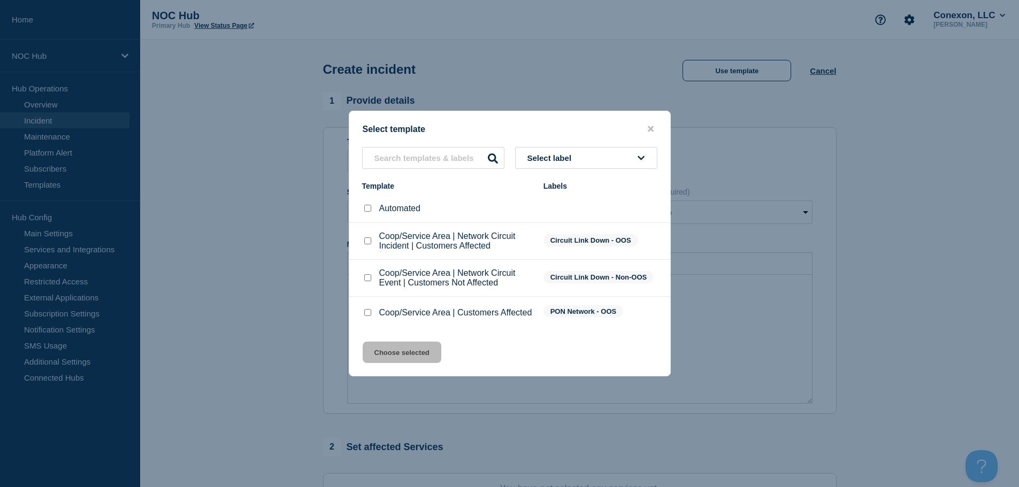
click at [654, 126] on button "close button" at bounding box center [650, 129] width 12 height 10
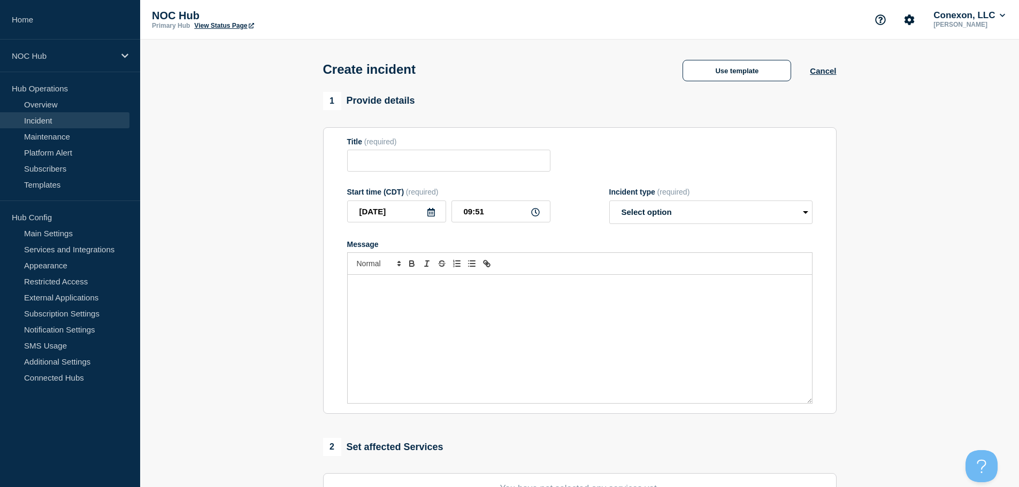
click at [49, 125] on link "Incident" at bounding box center [64, 120] width 129 height 16
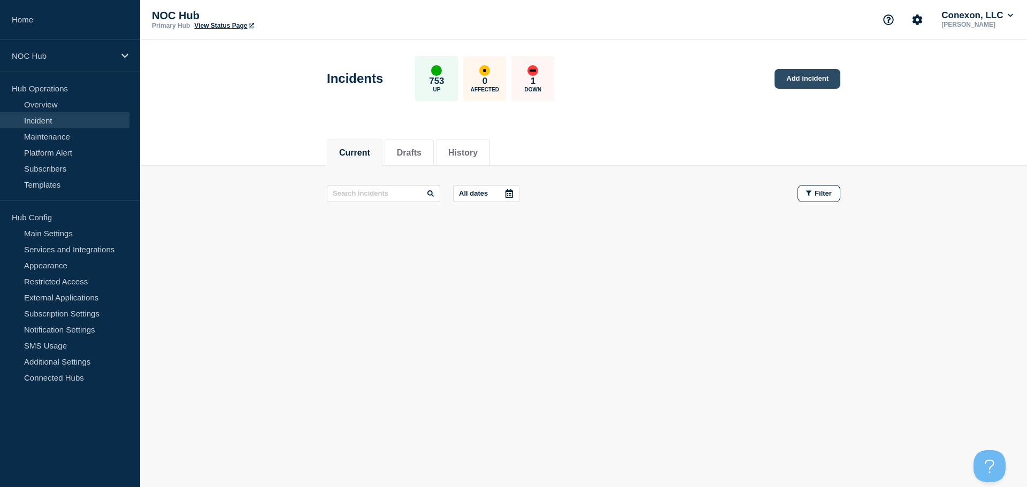
click at [813, 76] on link "Add incident" at bounding box center [807, 79] width 66 height 20
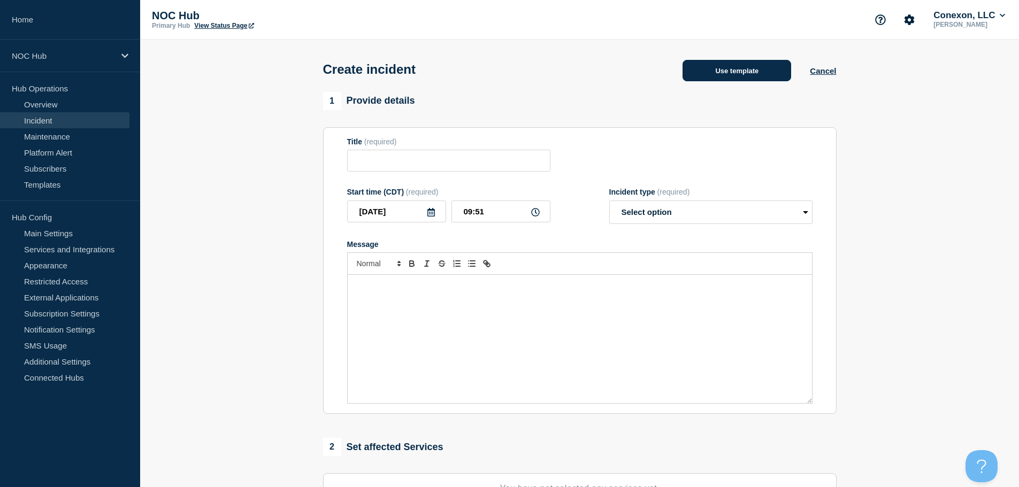
click at [762, 73] on button "Use template" at bounding box center [736, 70] width 109 height 21
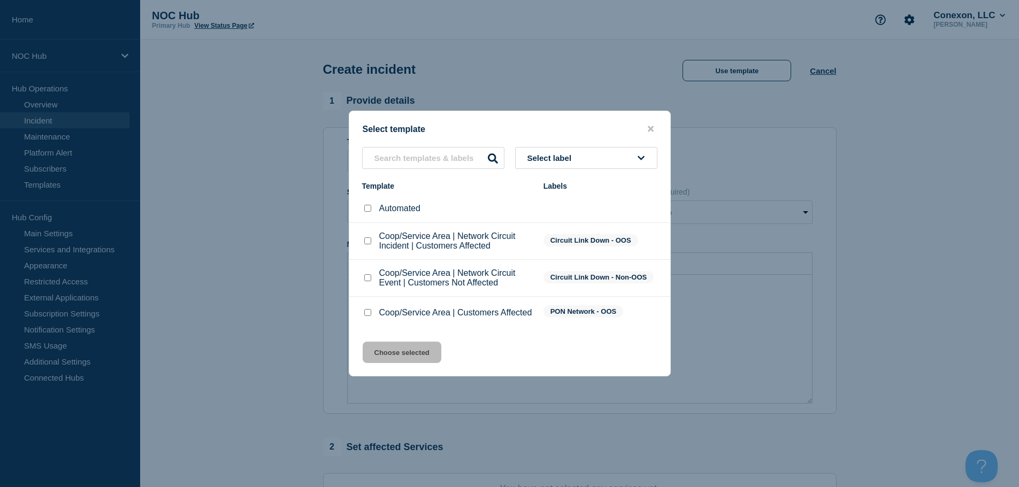
click at [373, 277] on div "Coop/Service Area | Network Circuit Event | Customers Not Affected" at bounding box center [447, 277] width 171 height 19
click at [359, 297] on li "Coop/Service Area | Network Circuit Event | Customers Not Affected Circuit Link…" at bounding box center [509, 313] width 321 height 32
click at [362, 277] on div at bounding box center [367, 278] width 11 height 11
click at [365, 278] on input "Coop/Service Area | Network Circuit Event | Customers Not Affected checkbox" at bounding box center [367, 277] width 7 height 7
checkbox input "true"
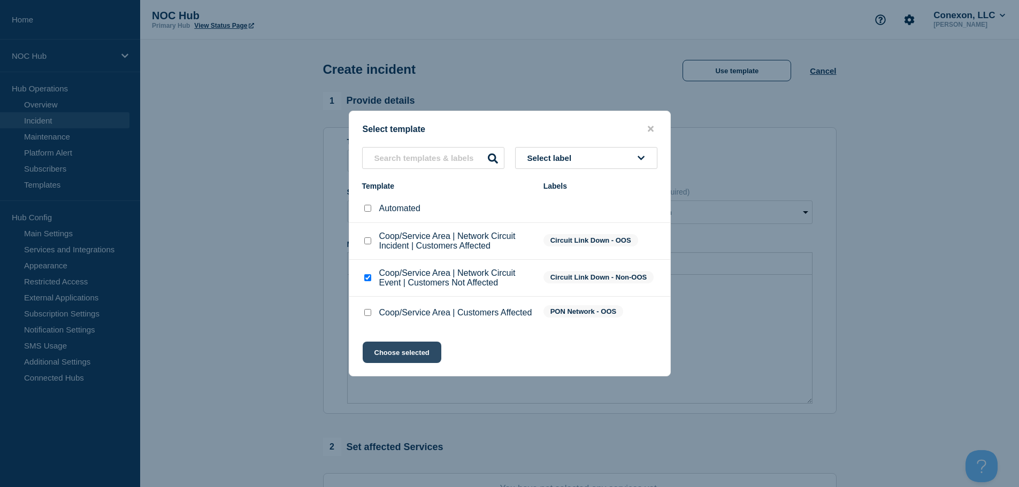
click at [402, 358] on button "Choose selected" at bounding box center [402, 352] width 79 height 21
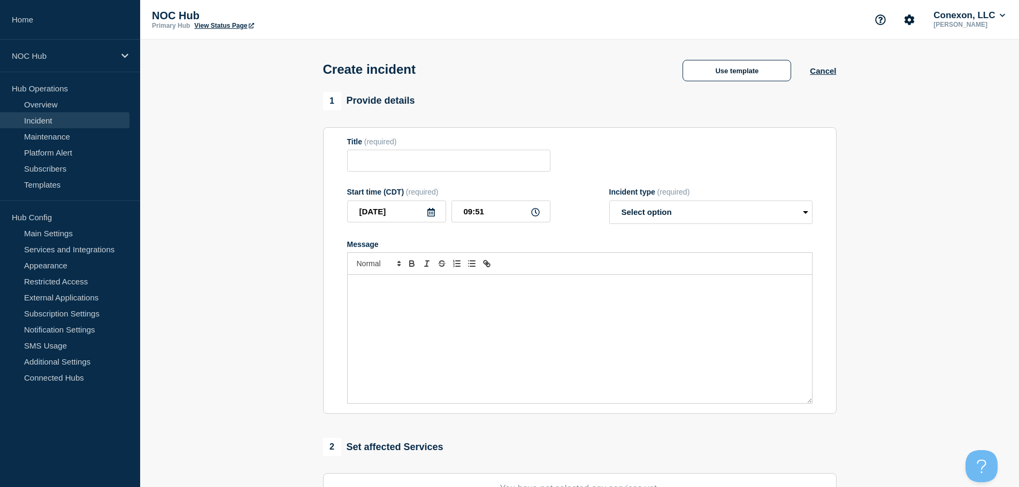
type input "Coop/Service Area | Network Circuit Event | Customers Not Affected"
select select "investigating"
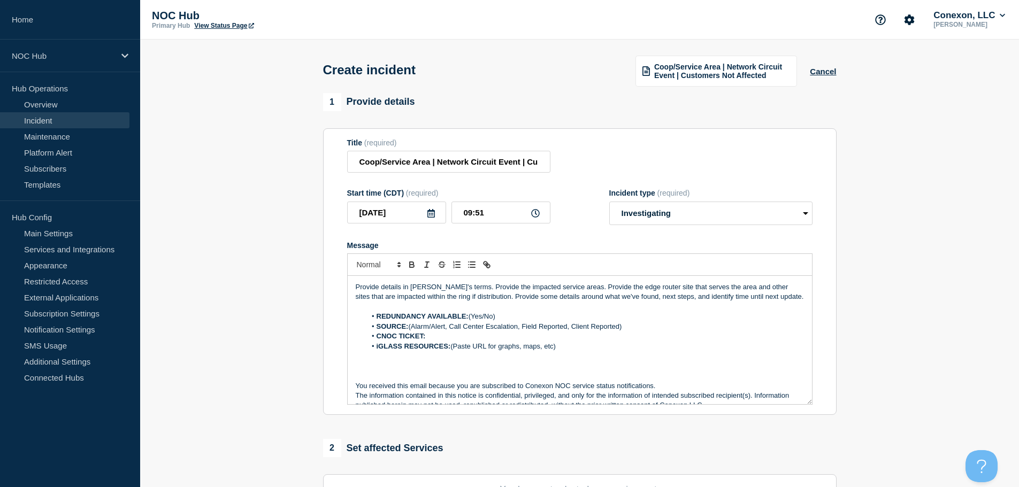
click at [768, 298] on p "Provide details in [PERSON_NAME]'s terms. Provide the impacted service areas. P…" at bounding box center [580, 292] width 448 height 20
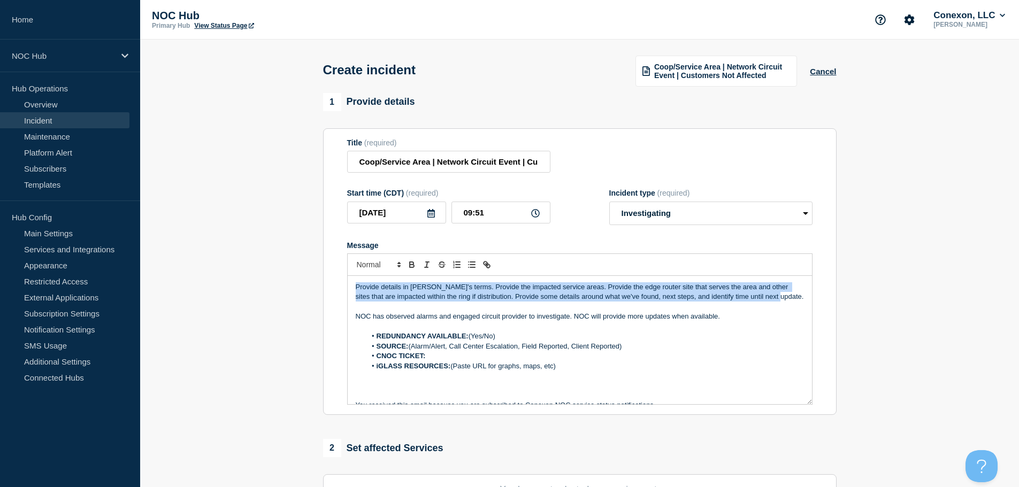
drag, startPoint x: 777, startPoint y: 298, endPoint x: 344, endPoint y: 286, distance: 433.2
click at [344, 286] on section "Title (required) Coop/Service Area | Network Circuit Event | Customers Not Affe…" at bounding box center [579, 271] width 513 height 287
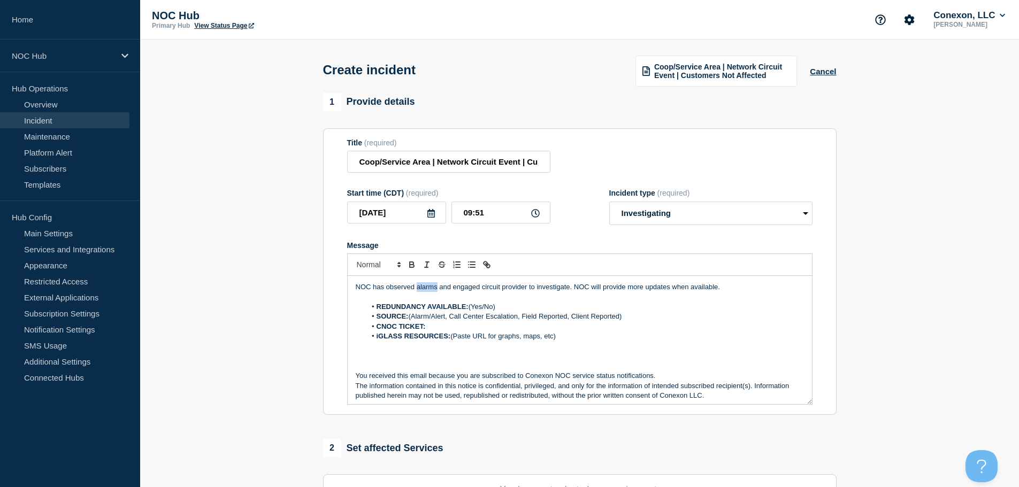
drag, startPoint x: 436, startPoint y: 289, endPoint x: 417, endPoint y: 289, distance: 19.8
click at [417, 289] on p "NOC has observed alarms and engaged circuit provider to investigate. NOC will p…" at bounding box center [580, 287] width 448 height 10
click at [500, 307] on li "REDUNDANCY AVAILABLE: (Yes/No)" at bounding box center [585, 307] width 438 height 10
click at [472, 307] on li "REDUNDANCY AVAILABLE: (Yes" at bounding box center [585, 307] width 438 height 10
drag, startPoint x: 643, startPoint y: 321, endPoint x: 448, endPoint y: 320, distance: 195.2
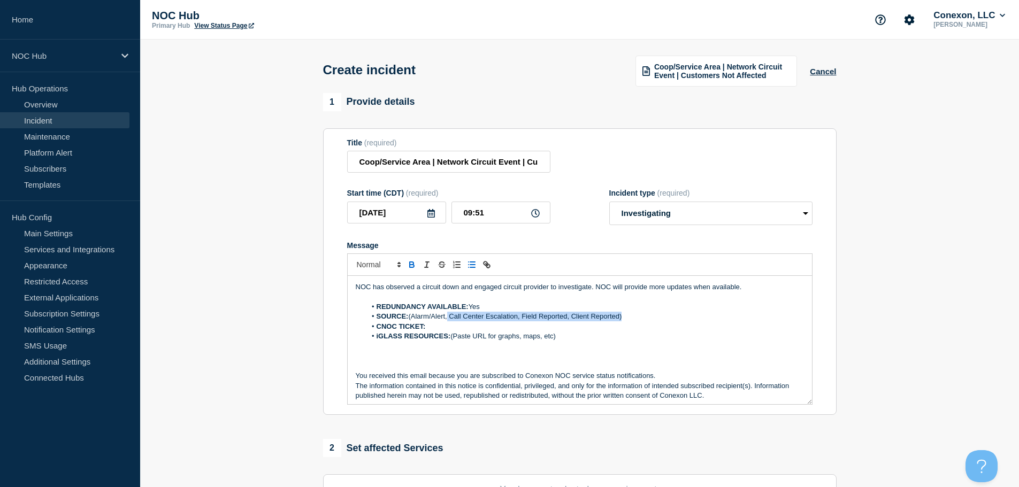
click at [448, 320] on li "SOURCE: (Alarm/Alert, Call Center Escalation, Field Reported, Client Reported)" at bounding box center [585, 317] width 438 height 10
click at [413, 317] on li "SOURCE: (Alarm/Alert" at bounding box center [585, 317] width 438 height 10
click at [451, 327] on li "CNOC TICKET:" at bounding box center [585, 327] width 438 height 10
drag, startPoint x: 567, startPoint y: 337, endPoint x: 453, endPoint y: 337, distance: 113.4
click at [453, 337] on li "iGLASS RESOURCES: (Paste URL for graphs, maps, etc)" at bounding box center [585, 336] width 438 height 10
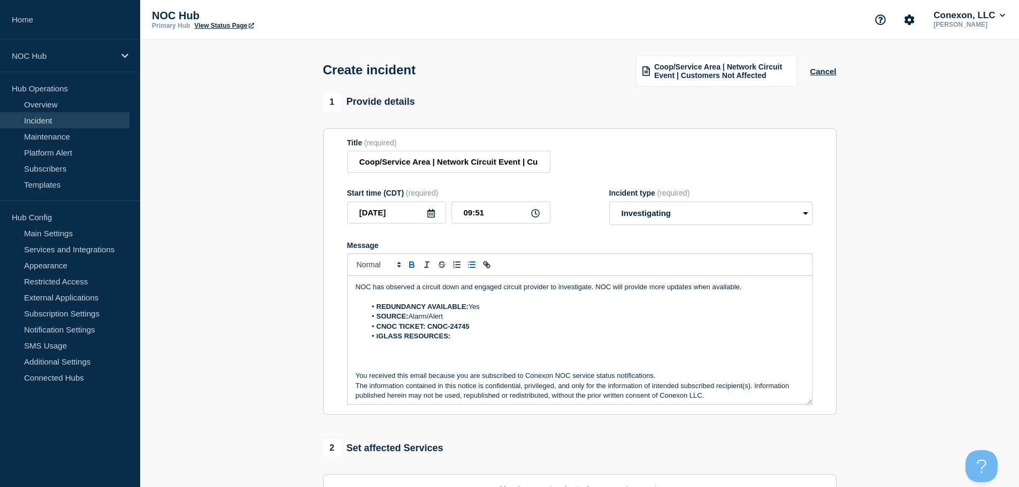
drag, startPoint x: 468, startPoint y: 343, endPoint x: 379, endPoint y: 343, distance: 89.3
click at [379, 341] on li "iGLASS RESOURCES:" at bounding box center [585, 336] width 438 height 10
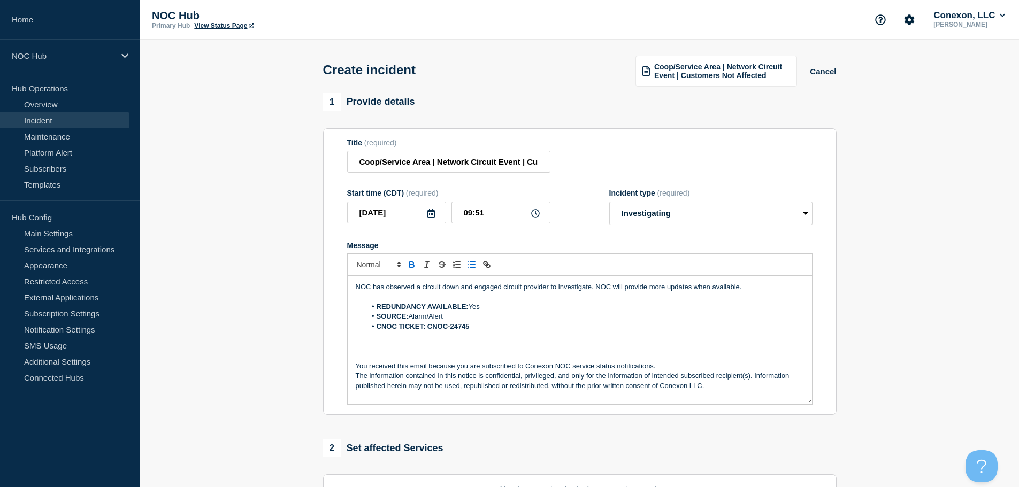
click at [392, 334] on p "Message" at bounding box center [580, 336] width 448 height 10
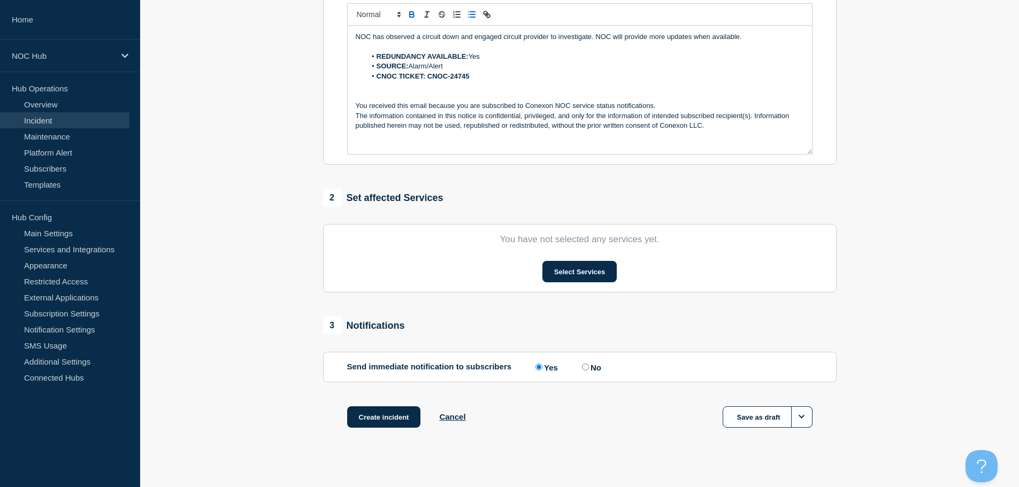
scroll to position [262, 0]
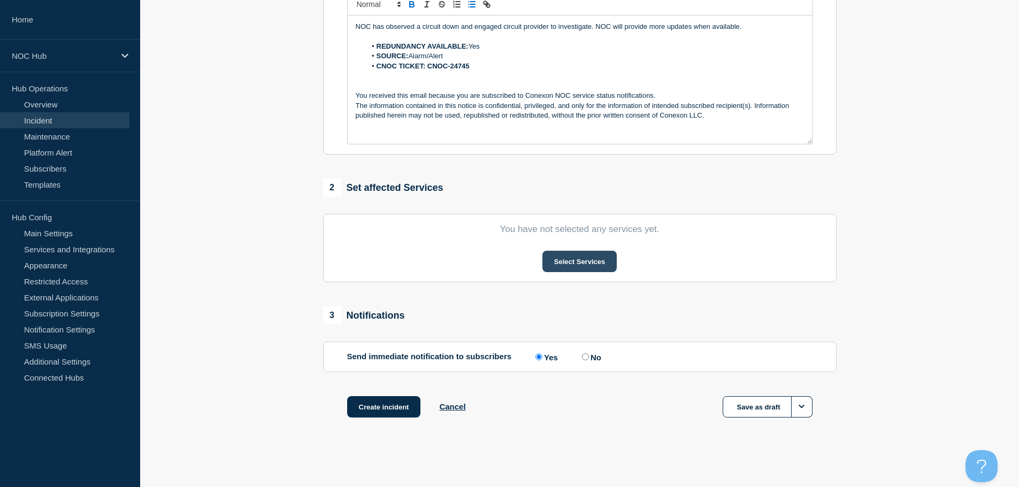
click at [560, 257] on button "Select Services" at bounding box center [579, 261] width 74 height 21
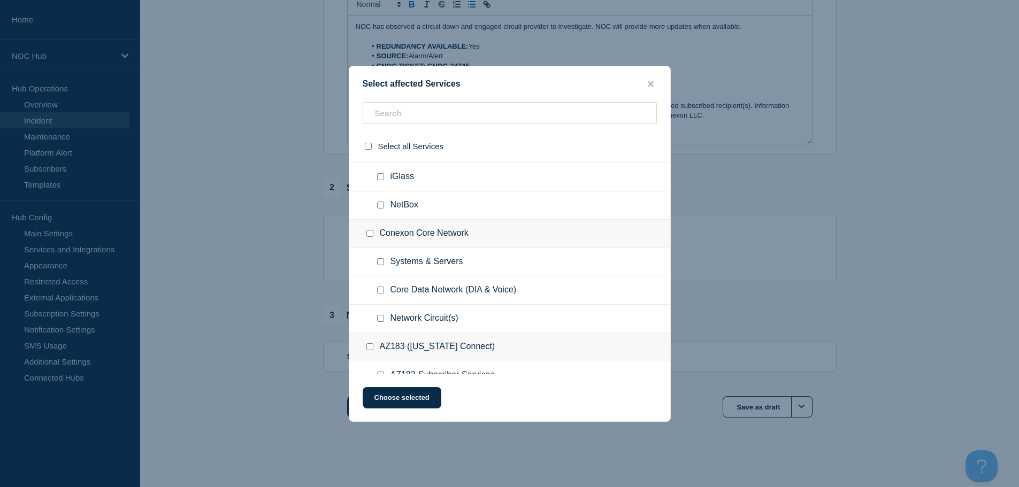
scroll to position [481, 0]
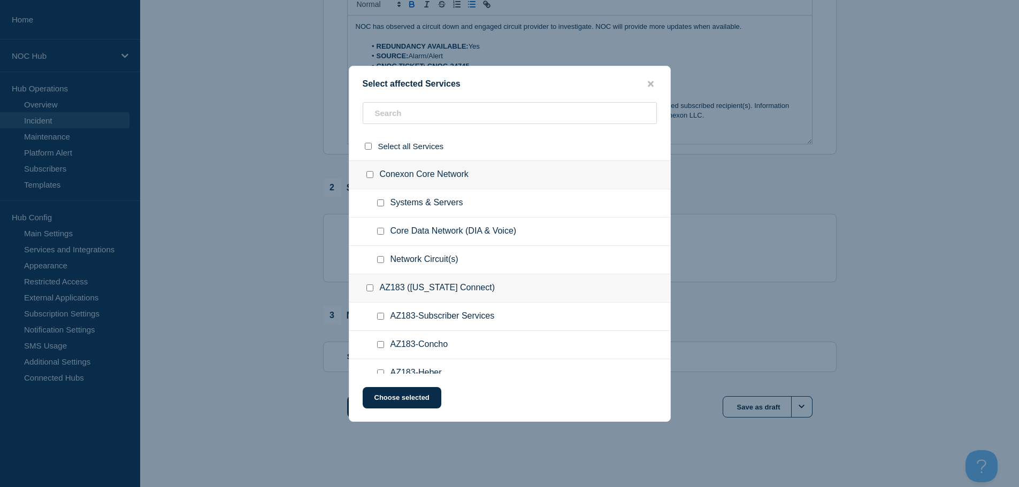
click at [382, 263] on input "Network Circuit(s) checkbox" at bounding box center [380, 259] width 7 height 7
checkbox input "true"
click at [424, 114] on input "text" at bounding box center [510, 113] width 294 height 22
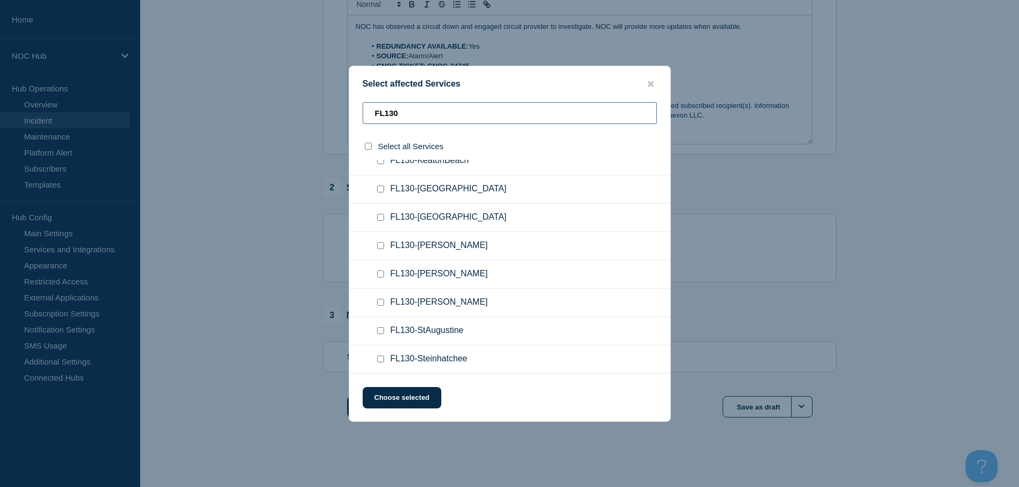
scroll to position [130, 0]
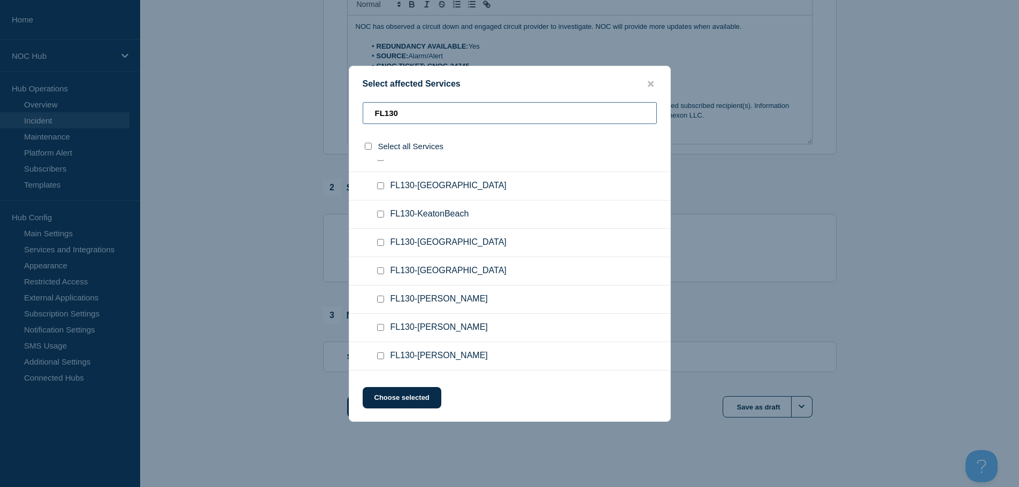
type input "FL130"
click at [379, 186] on input "FL130-Greenville checkbox" at bounding box center [380, 185] width 7 height 7
checkbox input "true"
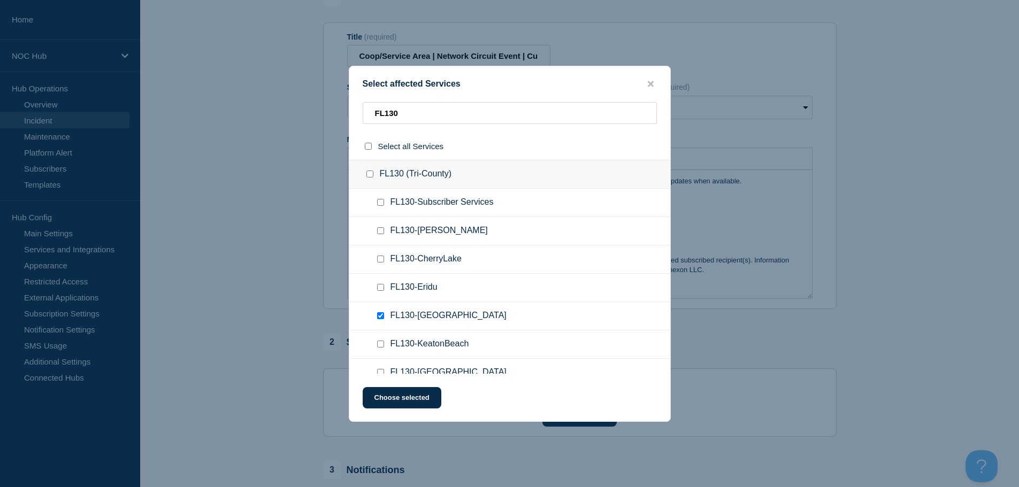
scroll to position [102, 0]
click at [417, 115] on input "FL130" at bounding box center [510, 113] width 294 height 22
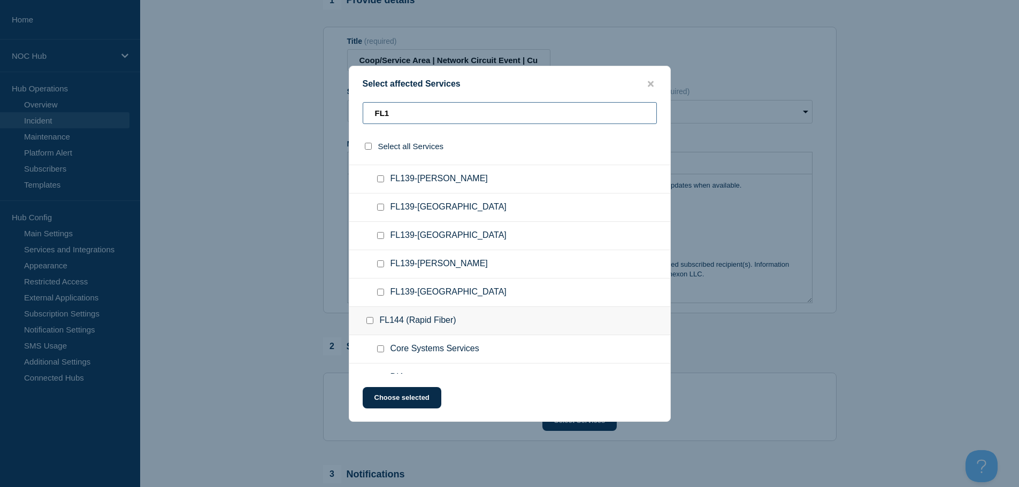
scroll to position [1044, 0]
type input "FL10"
checkbox input "true"
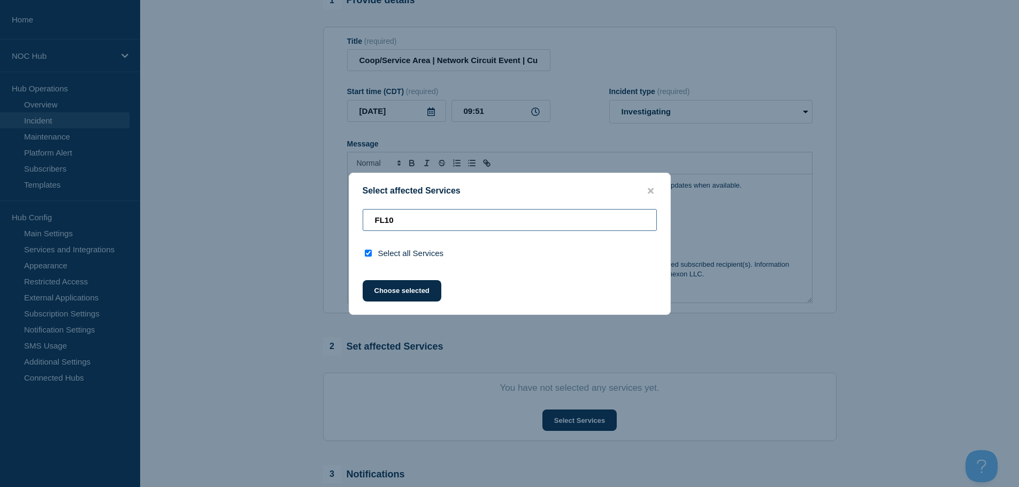
scroll to position [0, 0]
type input "FL1"
checkbox input "false"
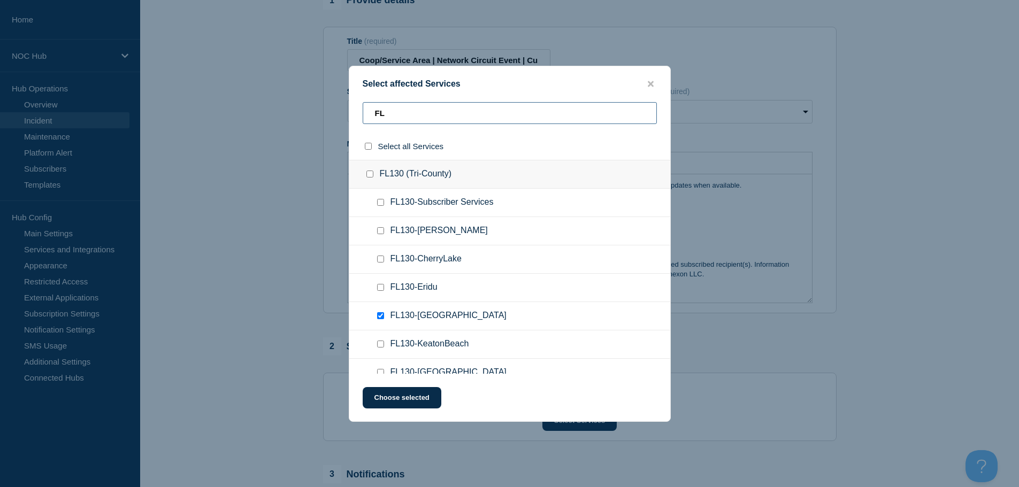
type input "F"
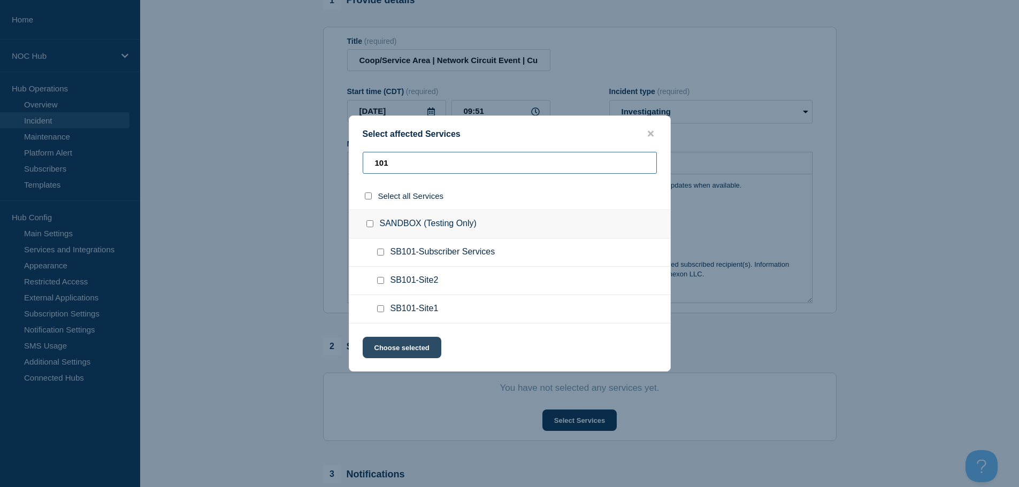
type input "101"
click at [429, 353] on button "Choose selected" at bounding box center [402, 347] width 79 height 21
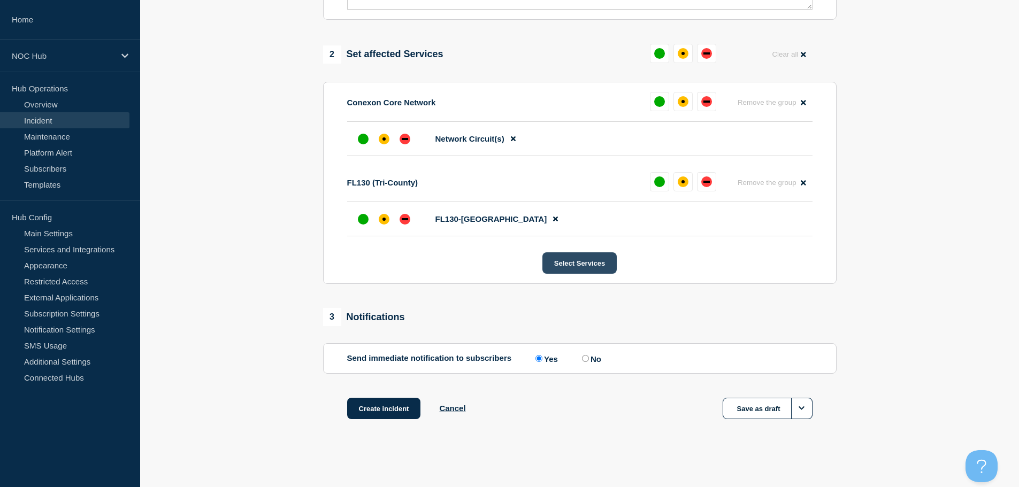
scroll to position [398, 0]
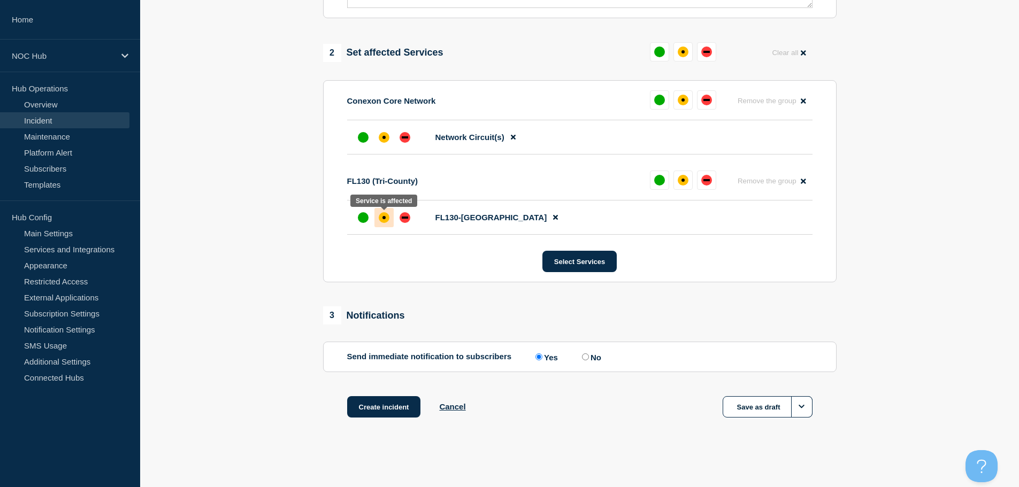
click at [389, 217] on div at bounding box center [383, 217] width 19 height 19
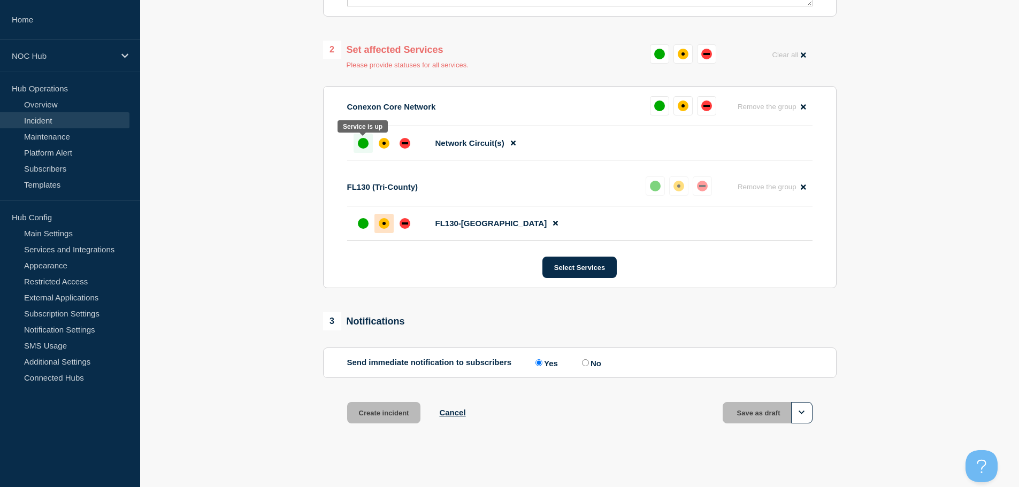
click at [362, 143] on div "up" at bounding box center [363, 143] width 11 height 11
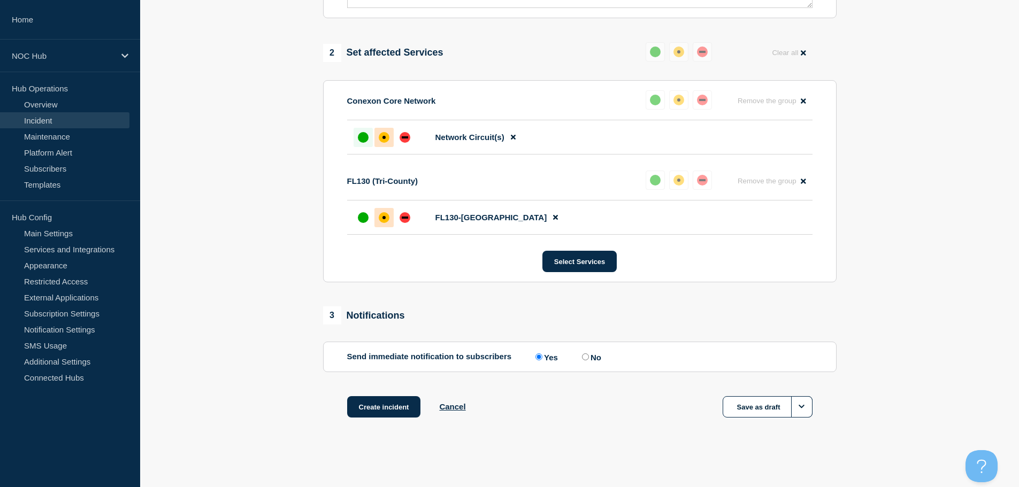
click at [390, 137] on div at bounding box center [383, 137] width 19 height 19
click at [591, 263] on button "Select Services" at bounding box center [579, 261] width 74 height 21
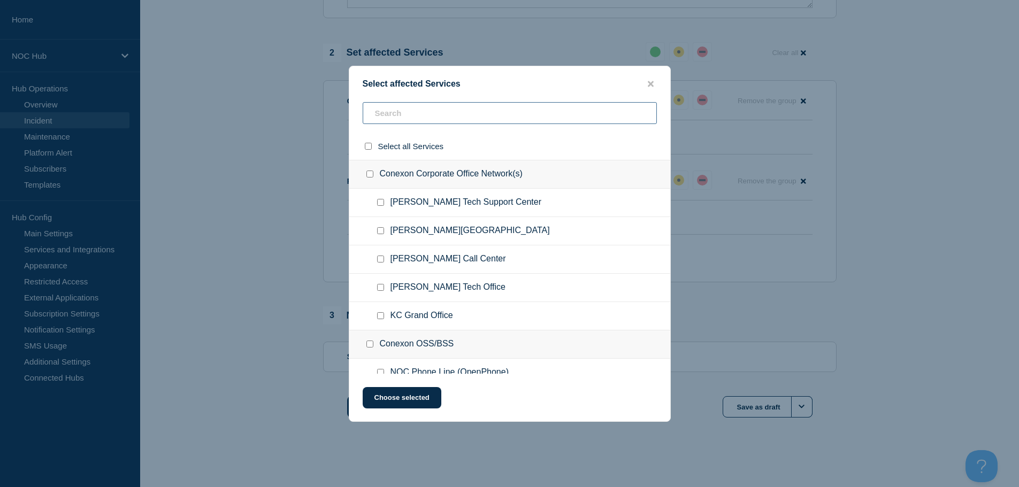
click at [418, 107] on input "text" at bounding box center [510, 113] width 294 height 22
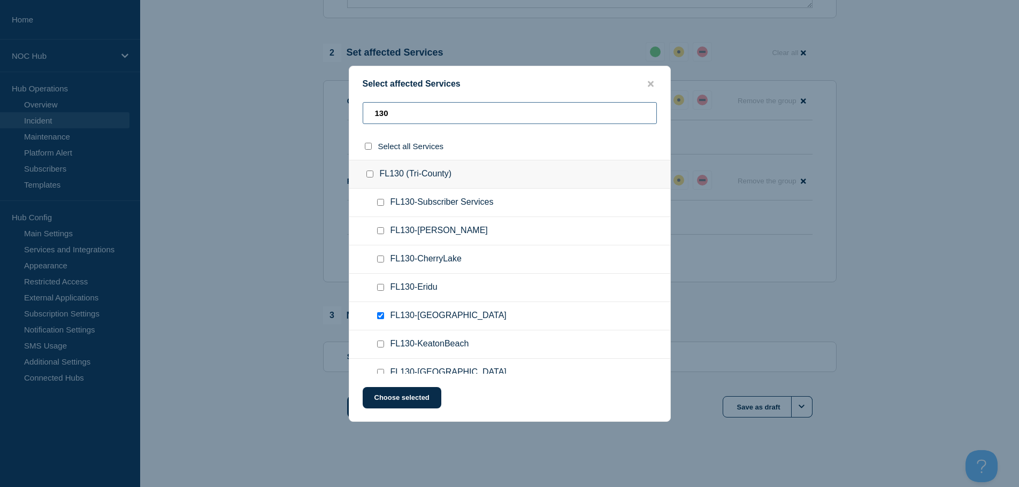
type input "130"
click at [380, 207] on div at bounding box center [383, 202] width 16 height 11
click at [379, 202] on input "FL130-Subscriber Services checkbox" at bounding box center [380, 202] width 7 height 7
checkbox input "true"
click at [395, 402] on button "Choose selected" at bounding box center [402, 397] width 79 height 21
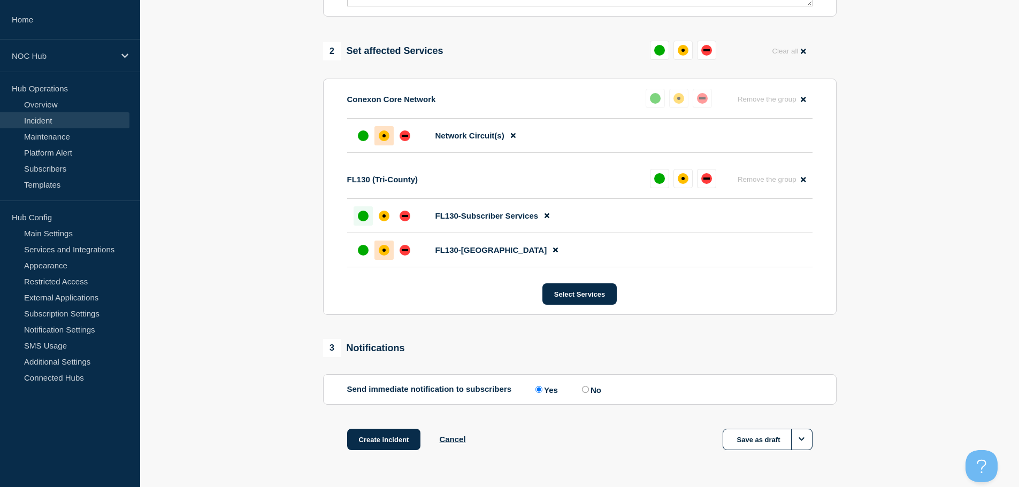
click at [364, 223] on div at bounding box center [362, 215] width 19 height 19
click at [597, 297] on button "Select Services" at bounding box center [579, 293] width 74 height 21
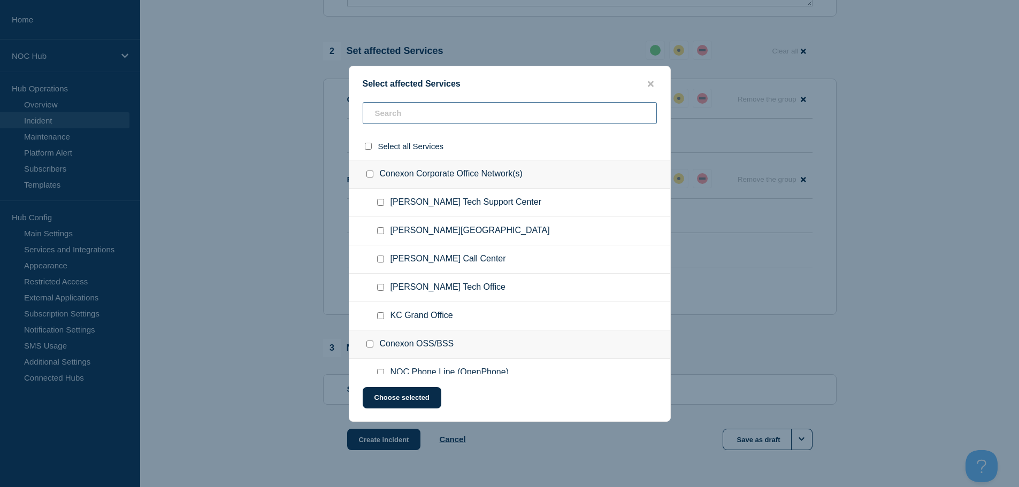
click at [412, 124] on input "text" at bounding box center [510, 113] width 294 height 22
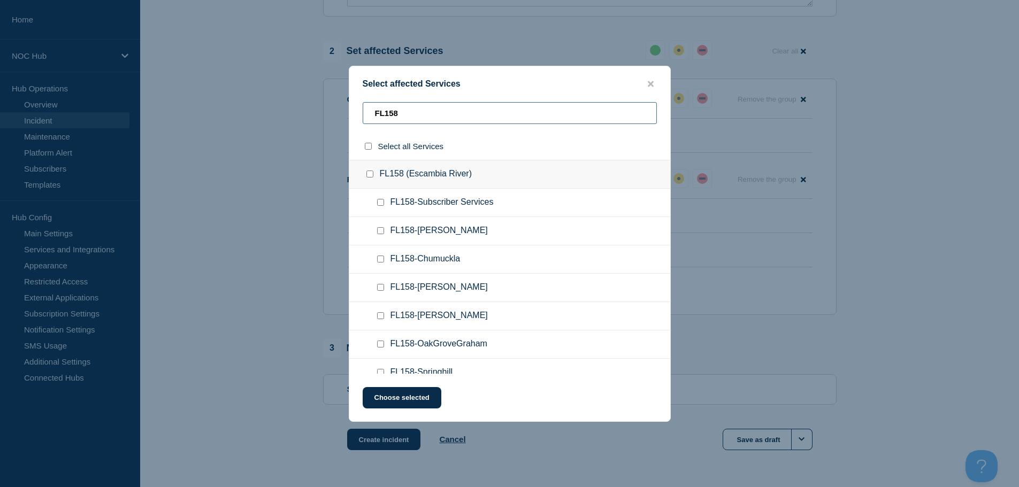
type input "FL158"
click at [381, 200] on input "FL158-Subscriber Services checkbox" at bounding box center [380, 202] width 7 height 7
checkbox input "true"
click at [379, 259] on input "FL158-Chumuckla checkbox" at bounding box center [380, 259] width 7 height 7
checkbox input "true"
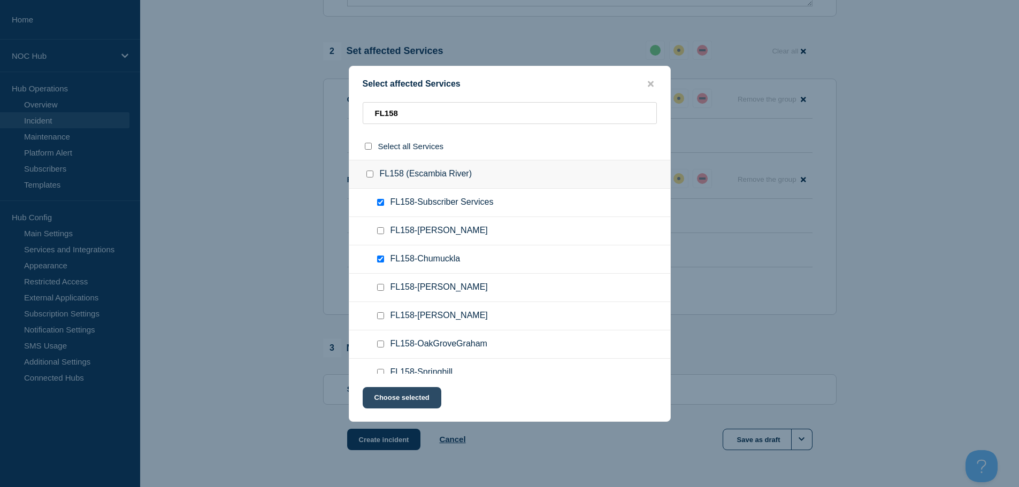
click at [428, 397] on button "Choose selected" at bounding box center [402, 397] width 79 height 21
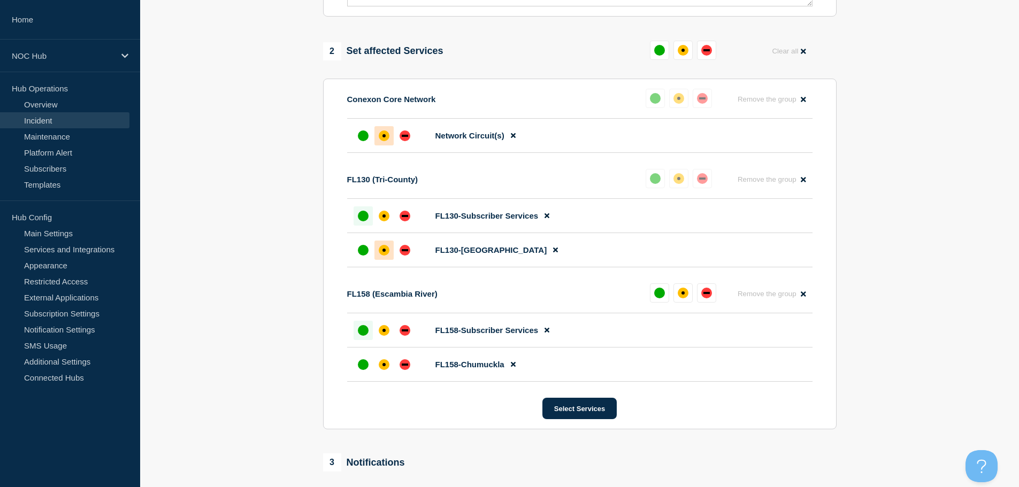
click at [361, 334] on div "up" at bounding box center [363, 330] width 11 height 11
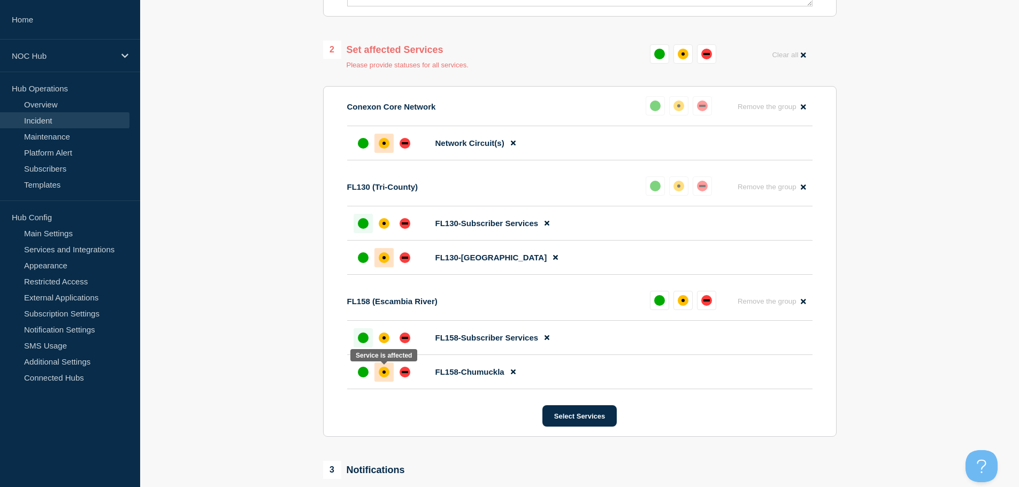
click at [381, 371] on div "affected" at bounding box center [384, 372] width 11 height 11
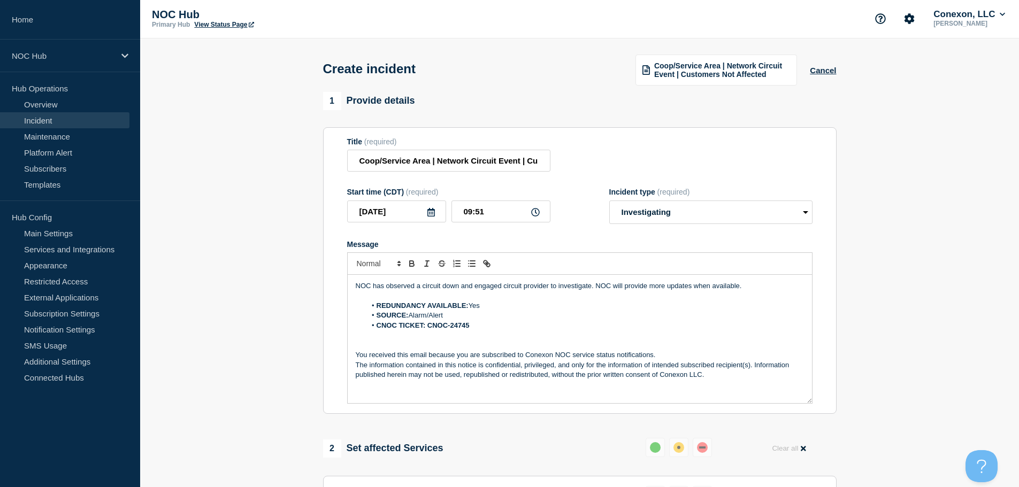
scroll to position [0, 0]
drag, startPoint x: 428, startPoint y: 166, endPoint x: 331, endPoint y: 160, distance: 96.9
click at [331, 160] on section "Title (required) Coop/Service Area | Network Circuit Event | Customers Not Affe…" at bounding box center [579, 271] width 513 height 287
click at [408, 166] on input "FL130 (Tri-COunty) & FL158 (Escambia)a | Network Circuit Event | Customers Not …" at bounding box center [448, 162] width 203 height 22
click at [513, 167] on input "FL130 (Tri-County) & FL158 (Escambia)a | Network Circuit Event | Customers Not …" at bounding box center [448, 162] width 203 height 22
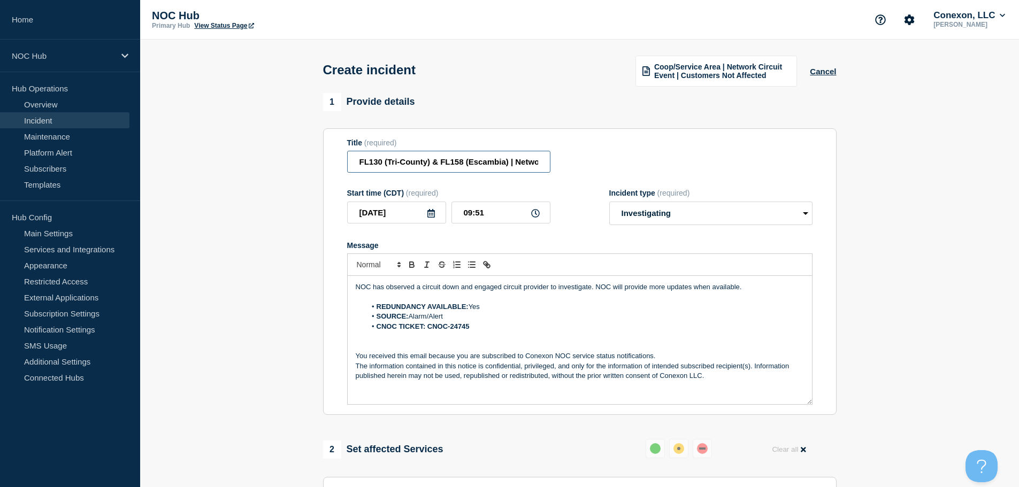
scroll to position [0, 159]
drag, startPoint x: 440, startPoint y: 160, endPoint x: 614, endPoint y: 179, distance: 175.8
click at [614, 179] on form "Title (required) FL130 (Tri-County) & FL158 (Escambia) | Network Circuit Event …" at bounding box center [579, 271] width 465 height 267
type input "FL130 (Tri-County) & FL158 (Escambia) | Network Circuit Event | Customers Not A…"
click at [576, 205] on div "Start time (CDT) (required) 2025-08-20 09:51 Incident type (required) Select op…" at bounding box center [579, 207] width 465 height 36
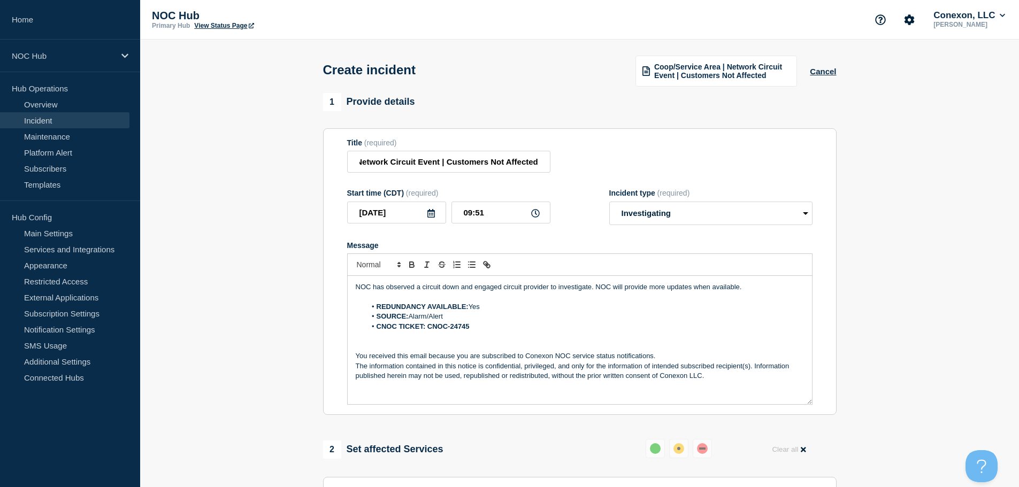
scroll to position [0, 0]
click at [434, 341] on p "Message" at bounding box center [580, 336] width 448 height 10
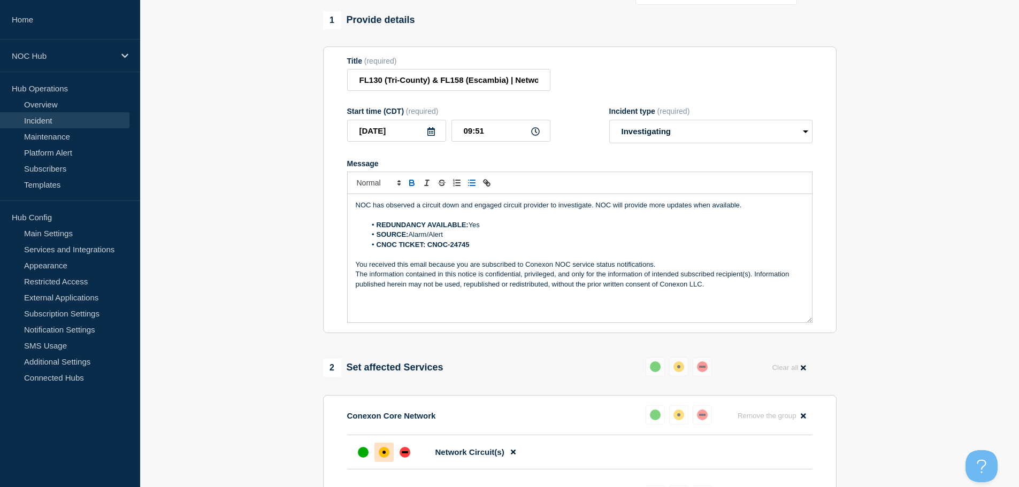
scroll to position [547, 0]
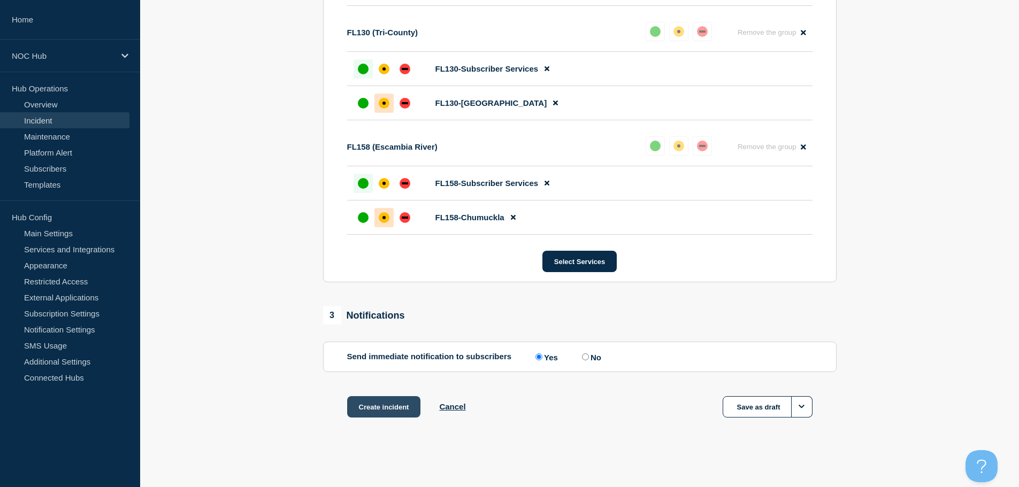
click at [390, 399] on button "Create incident" at bounding box center [384, 406] width 74 height 21
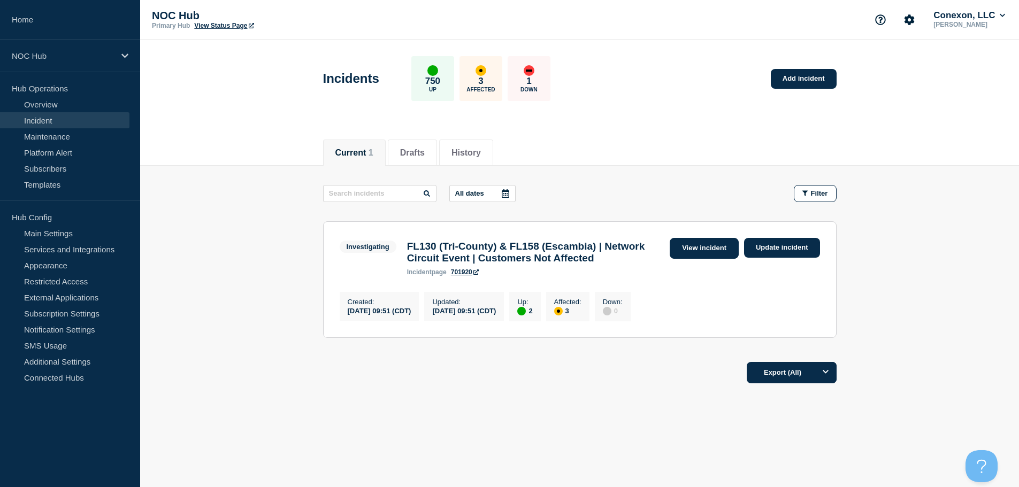
click at [696, 246] on link "View incident" at bounding box center [703, 248] width 69 height 21
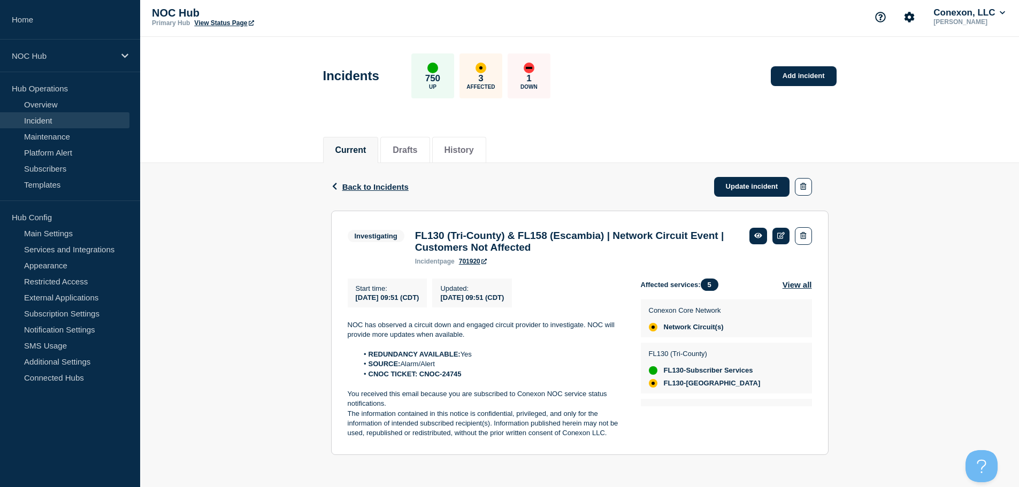
scroll to position [10, 0]
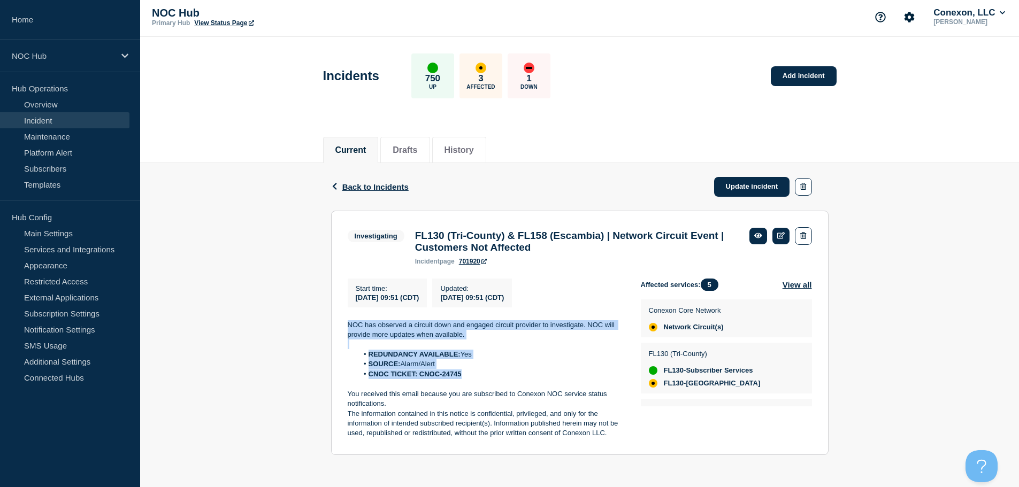
drag, startPoint x: 481, startPoint y: 377, endPoint x: 349, endPoint y: 325, distance: 142.3
click at [349, 325] on div "NOC has observed a circuit down and engaged circuit provider to investigate. NO…" at bounding box center [486, 379] width 276 height 118
copy div "NOC has observed a circuit down and engaged circuit provider to investigate. NO…"
click at [52, 121] on link "Incident" at bounding box center [64, 120] width 129 height 16
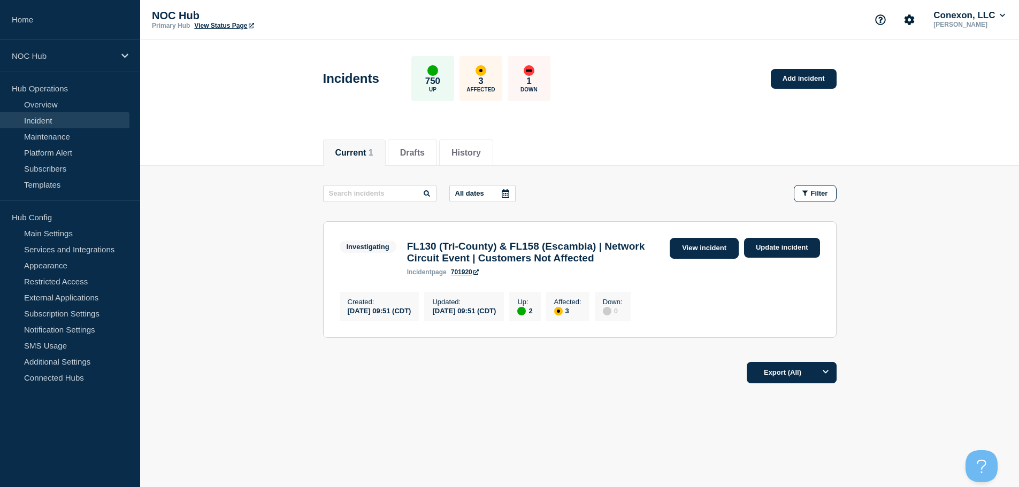
click at [683, 256] on link "View incident" at bounding box center [703, 248] width 69 height 21
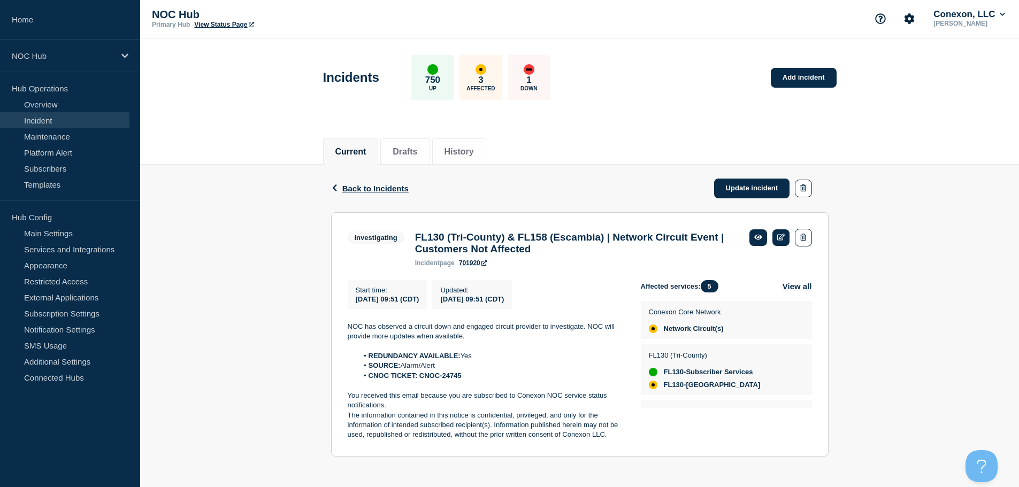
scroll to position [10, 0]
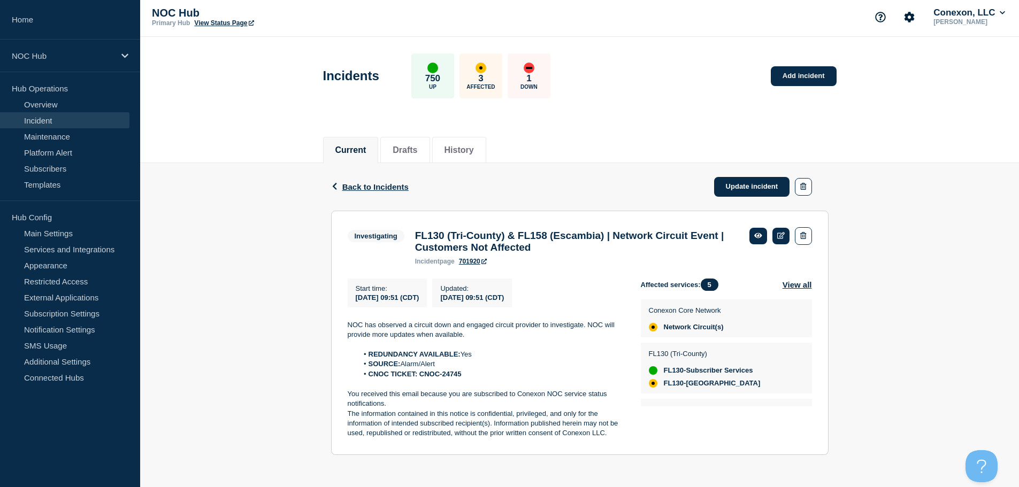
click at [71, 122] on link "Incident" at bounding box center [64, 120] width 129 height 16
